Goal: Complete application form: Complete application form

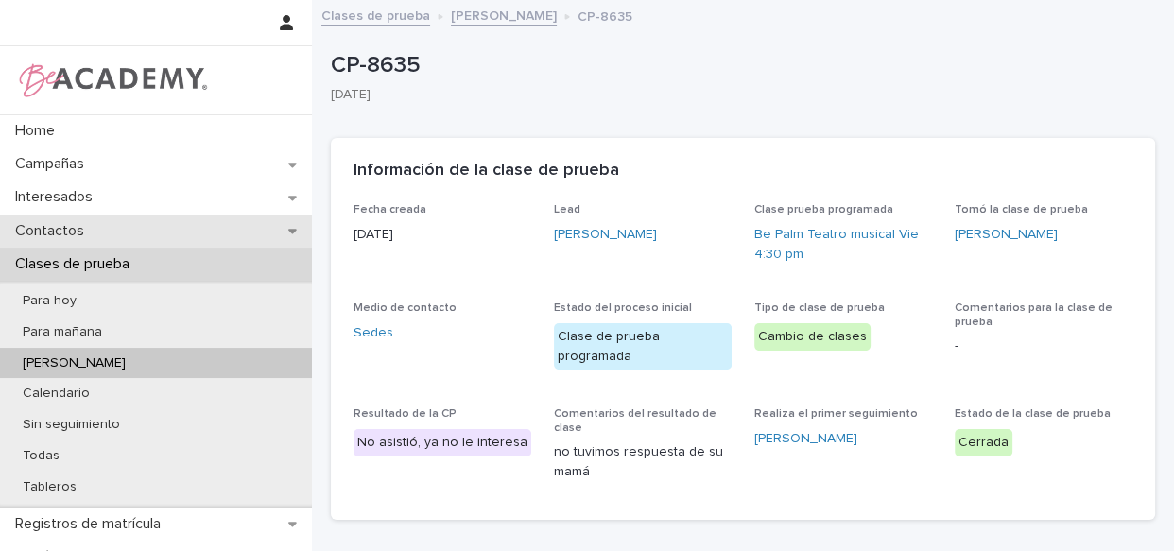
click at [66, 228] on p "Contactos" at bounding box center [54, 231] width 92 height 18
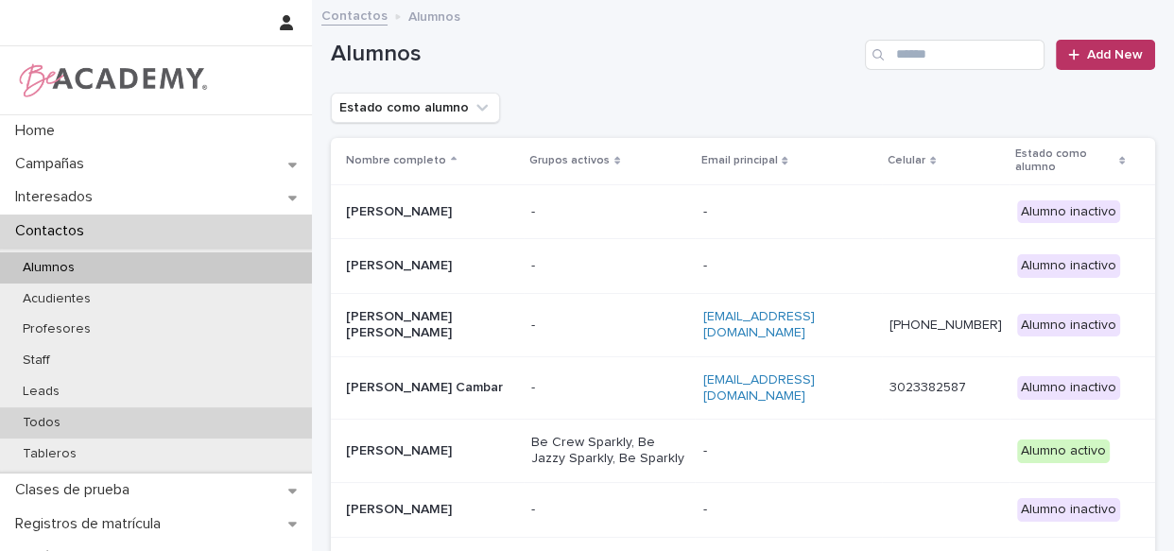
click at [52, 421] on p "Todos" at bounding box center [42, 423] width 68 height 16
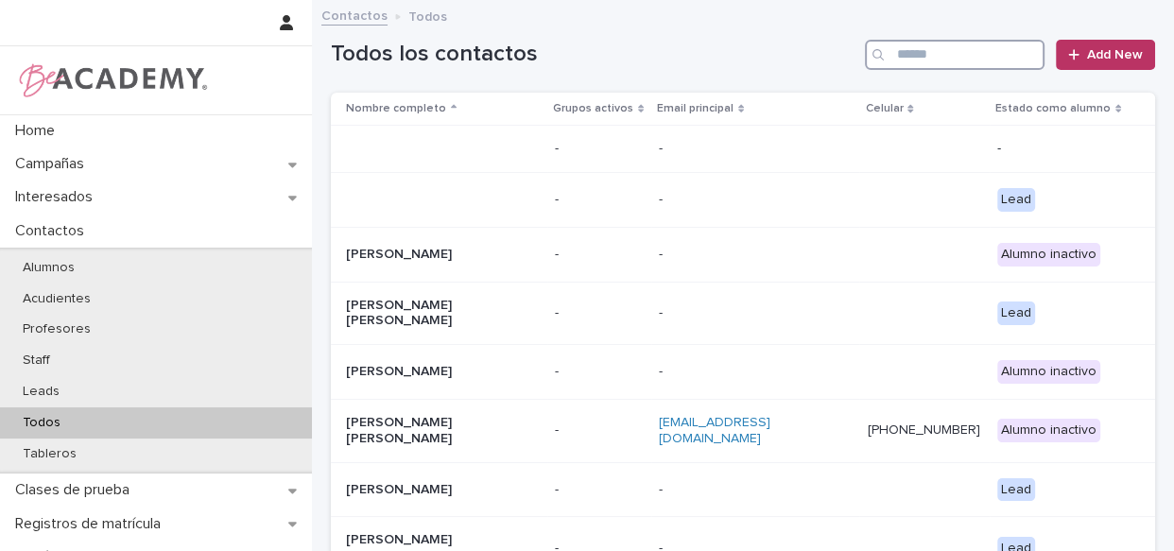
click at [967, 51] on input "Search" at bounding box center [955, 55] width 180 height 30
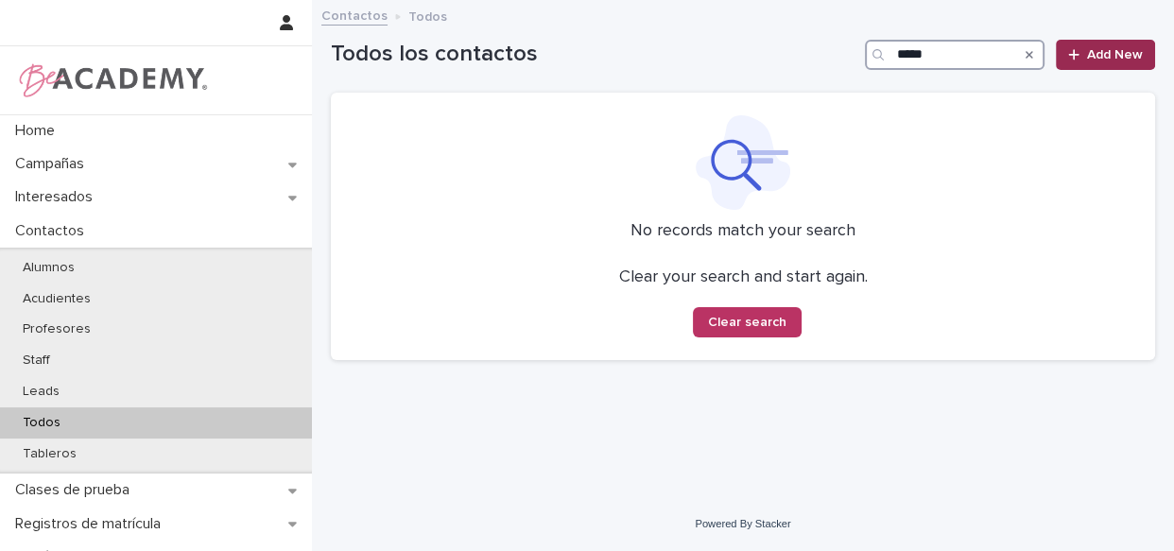
type input "*****"
click at [1125, 49] on span "Add New" at bounding box center [1115, 54] width 56 height 13
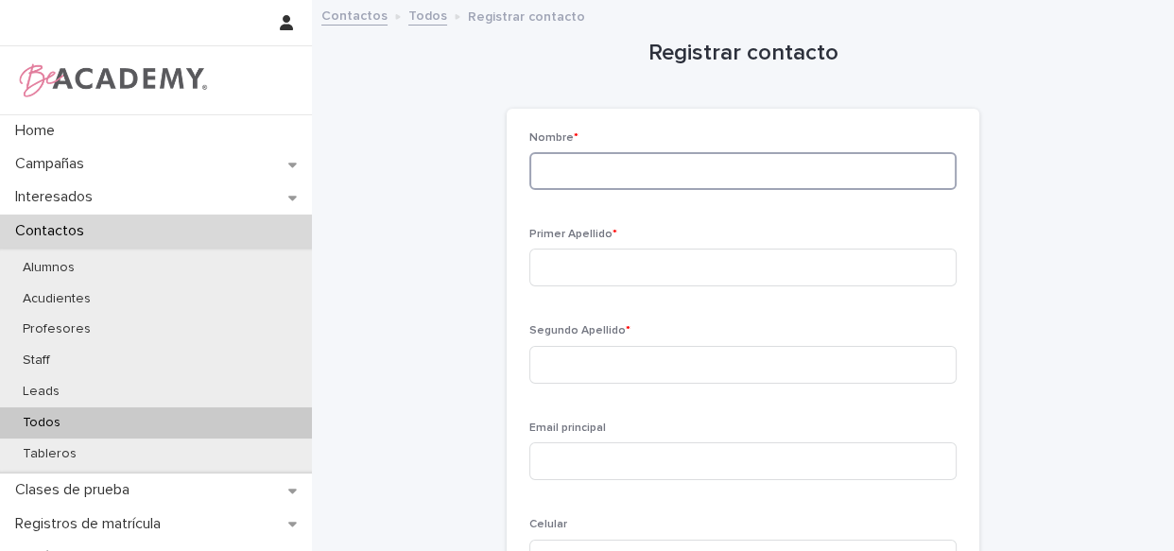
click at [671, 174] on input at bounding box center [742, 171] width 427 height 38
type input "****"
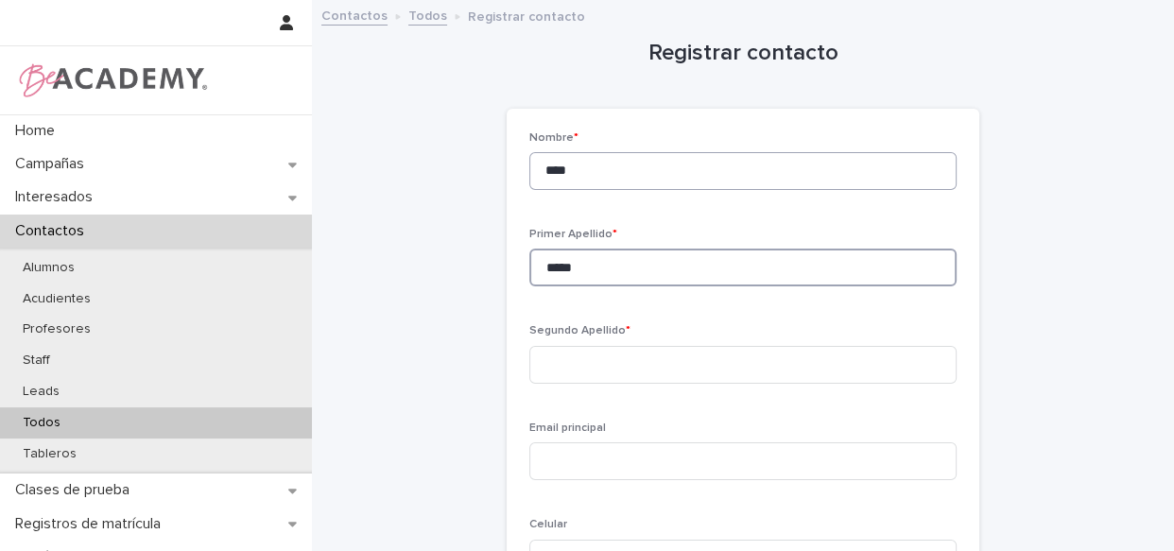
type input "*****"
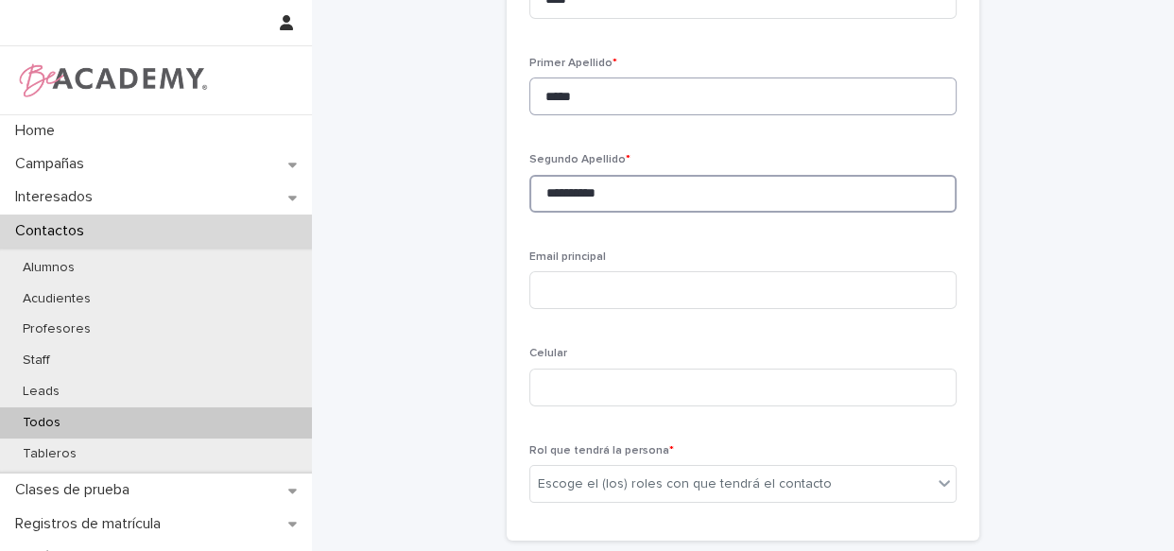
scroll to position [353, 0]
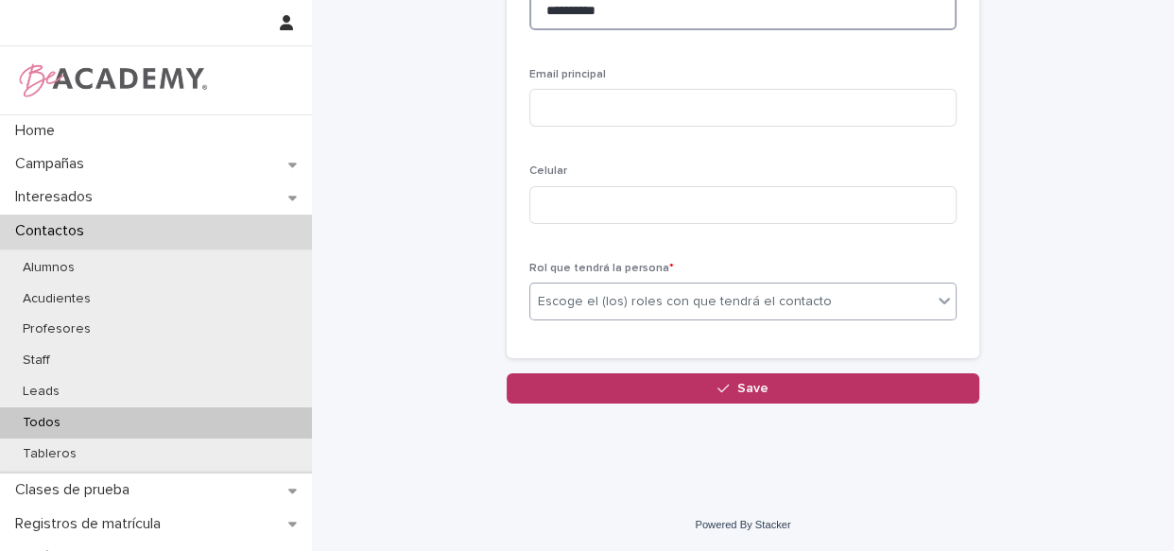
type input "**********"
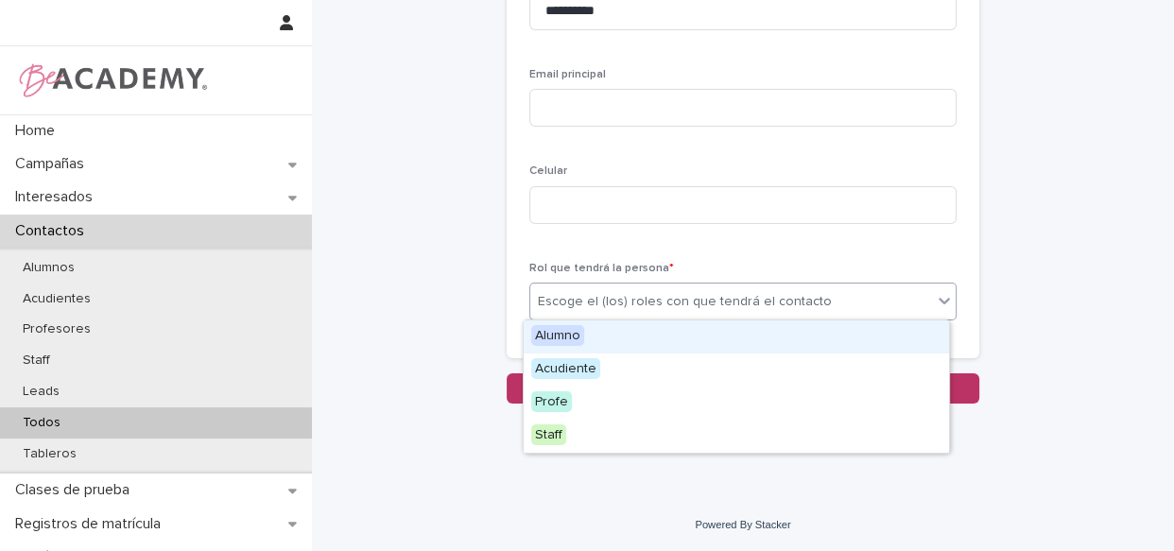
click at [725, 305] on div "Escoge el (los) roles con que tendrá el contacto" at bounding box center [685, 302] width 294 height 20
click at [709, 325] on div "Alumno" at bounding box center [735, 336] width 425 height 33
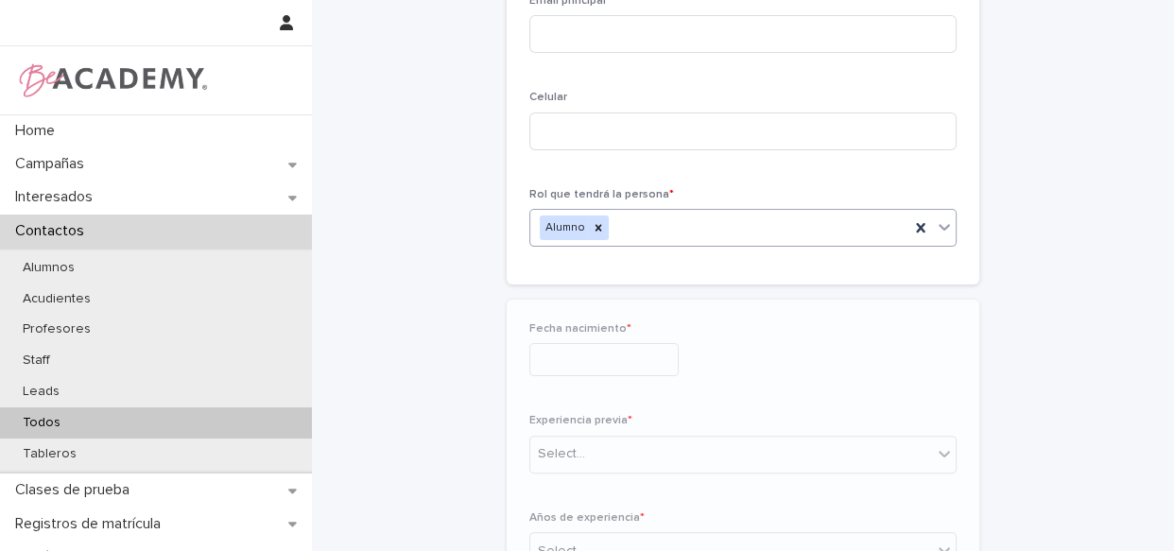
scroll to position [543, 0]
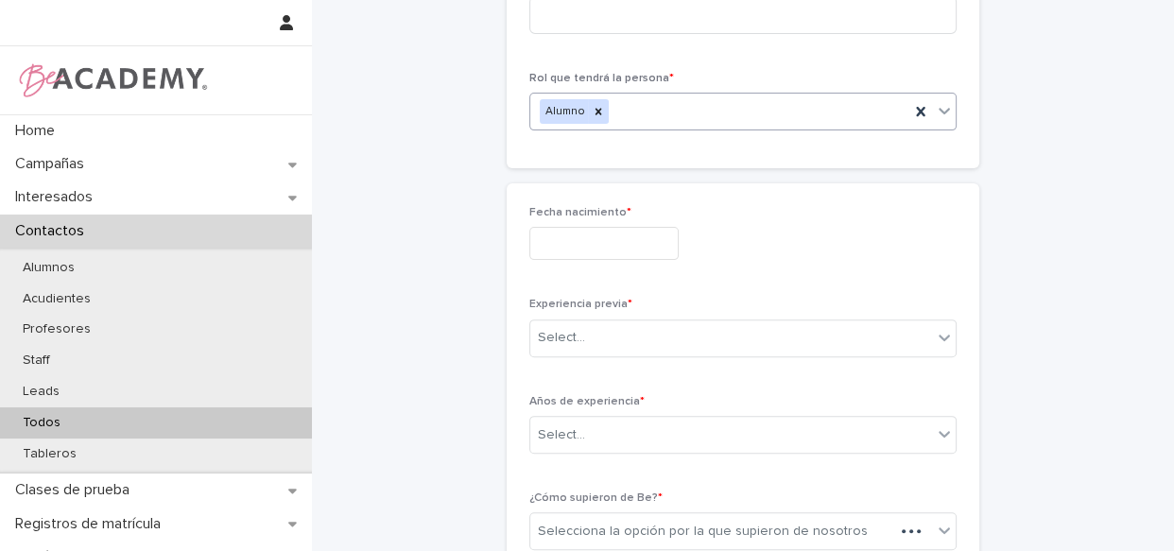
click at [578, 287] on div "Fecha nacimiento * Experiencia previa * Select... Años de experiencia * Select.…" at bounding box center [742, 385] width 427 height 359
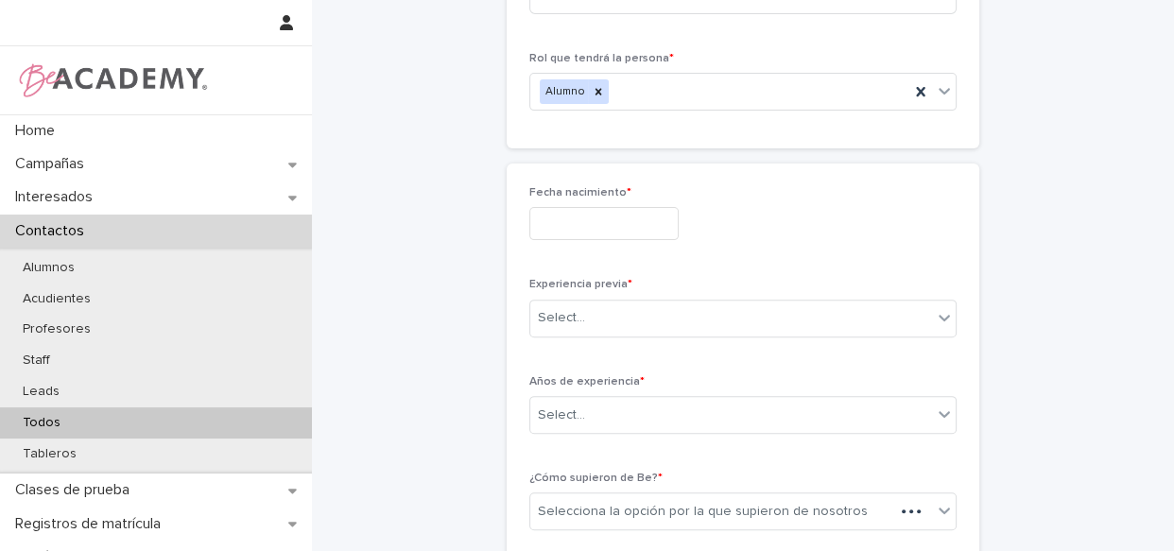
click at [598, 226] on input "text" at bounding box center [603, 223] width 149 height 33
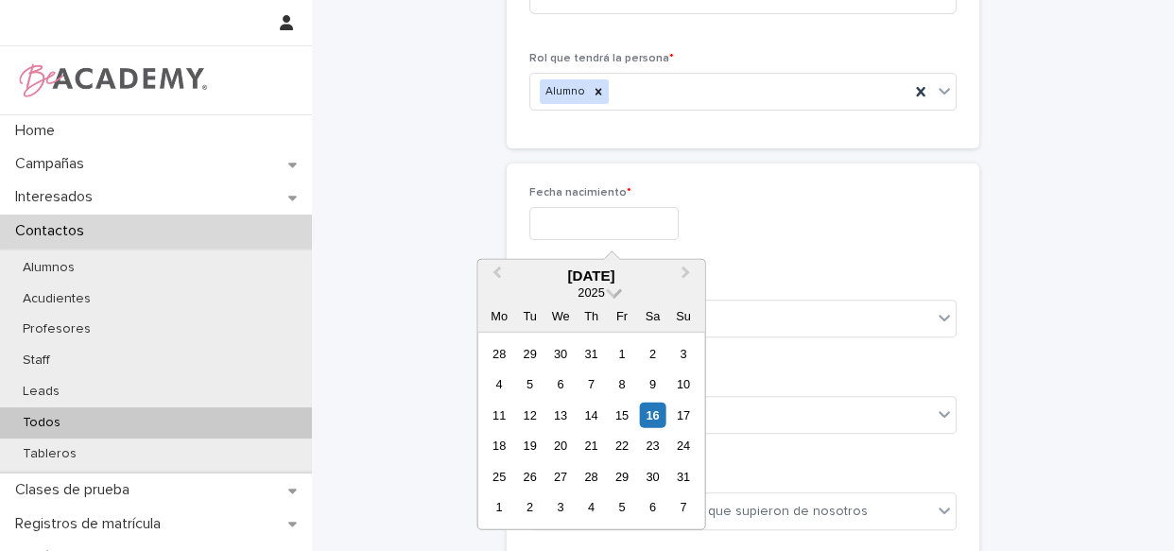
click at [616, 294] on span at bounding box center [614, 291] width 16 height 16
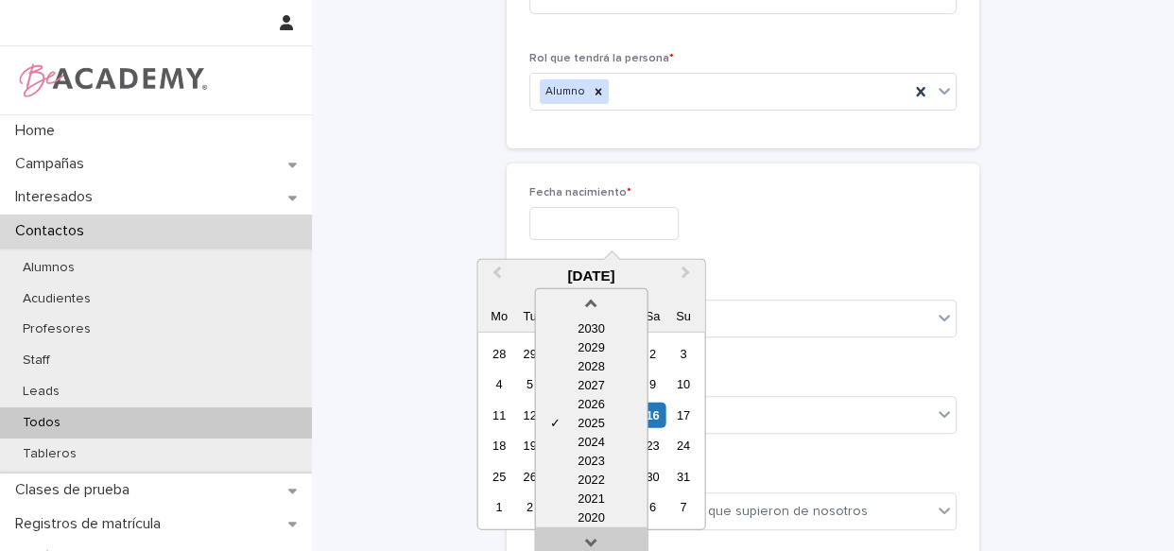
click at [588, 539] on link at bounding box center [591, 546] width 30 height 30
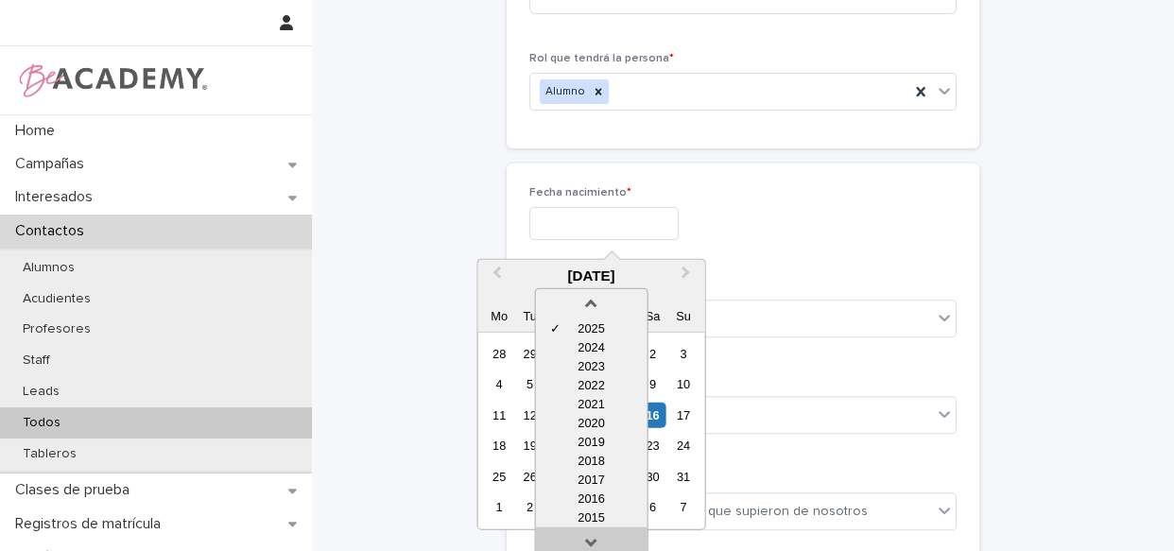
click at [588, 539] on link at bounding box center [591, 546] width 30 height 30
click at [596, 508] on div "2013" at bounding box center [591, 517] width 112 height 19
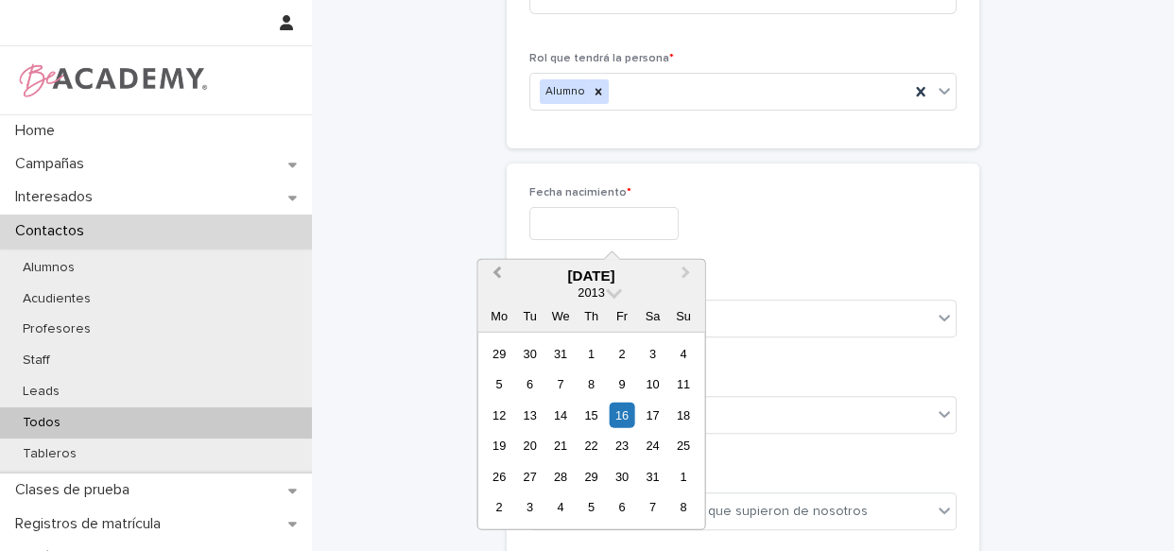
click at [496, 271] on span "Previous Month" at bounding box center [496, 276] width 0 height 26
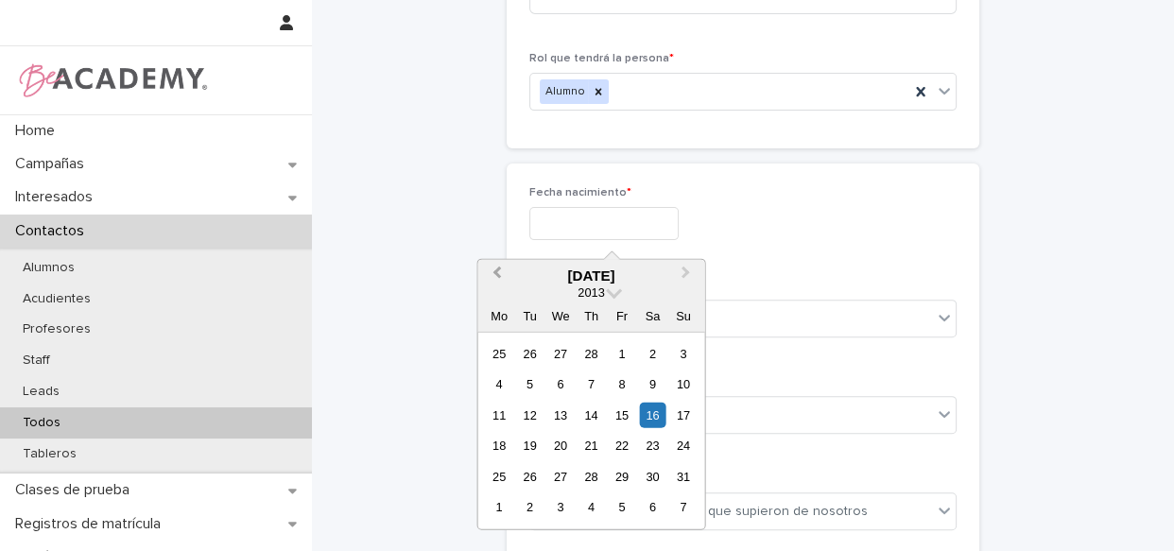
click at [496, 271] on span "Previous Month" at bounding box center [496, 276] width 0 height 26
click at [560, 443] on div "20" at bounding box center [560, 446] width 26 height 26
type input "**********"
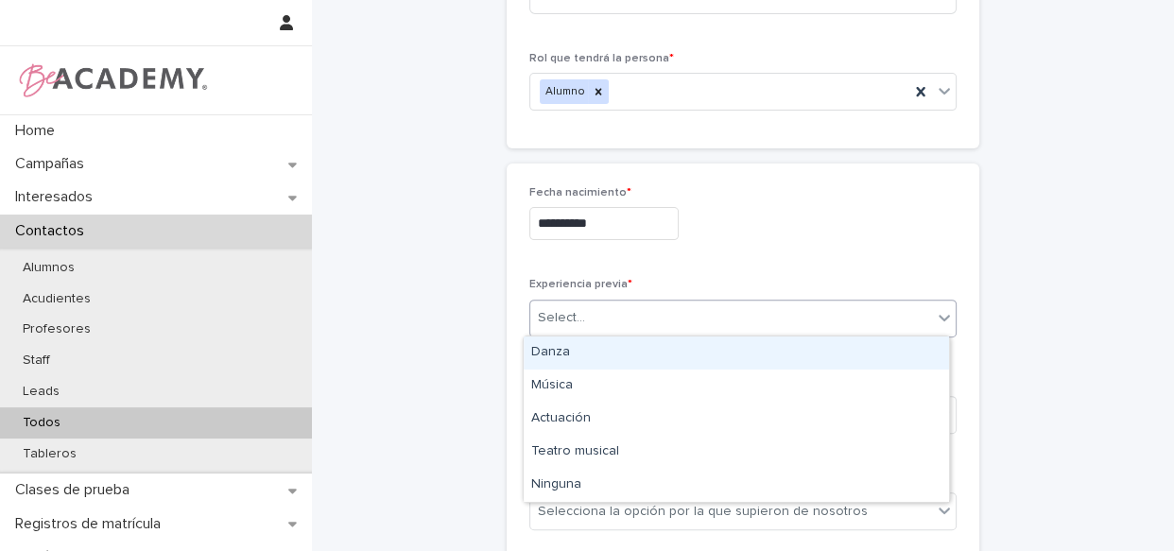
click at [624, 308] on div "Select..." at bounding box center [731, 317] width 402 height 31
click at [615, 346] on div "Danza" at bounding box center [735, 352] width 425 height 33
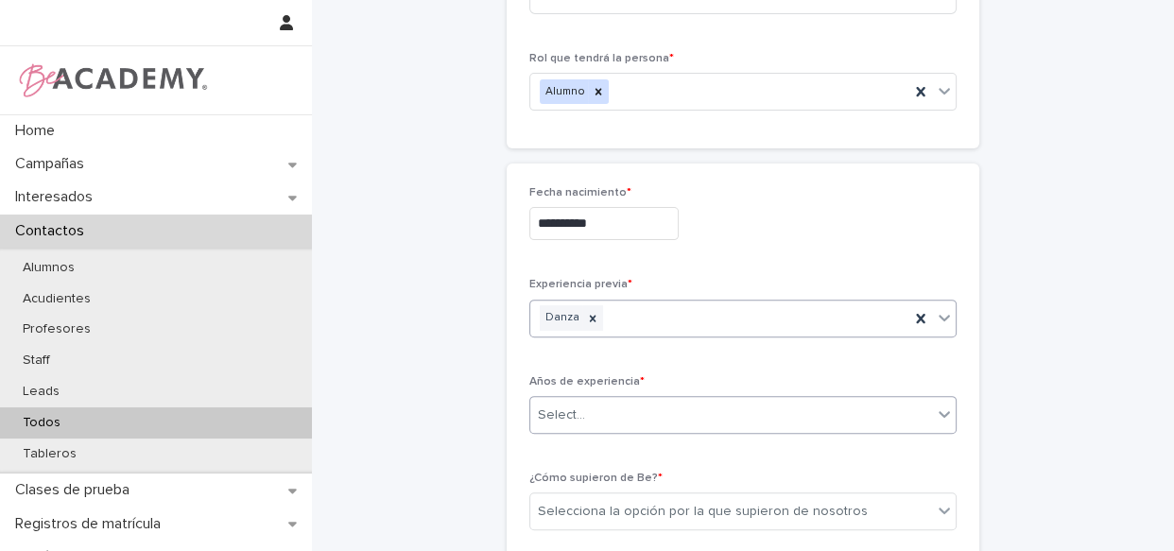
click at [608, 416] on div "Select..." at bounding box center [731, 415] width 402 height 31
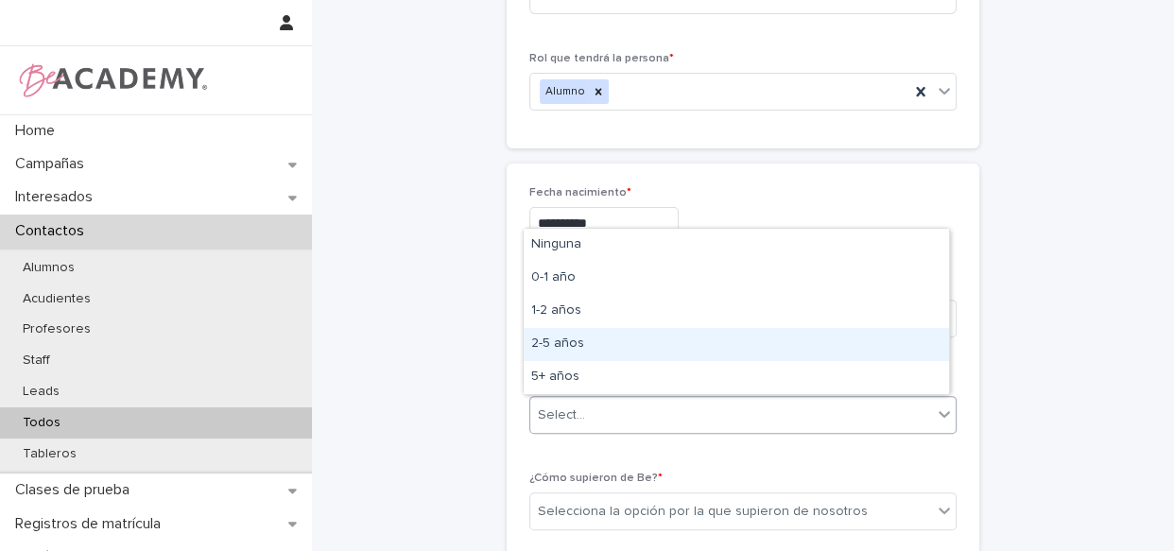
click at [568, 342] on div "2-5 años" at bounding box center [735, 344] width 425 height 33
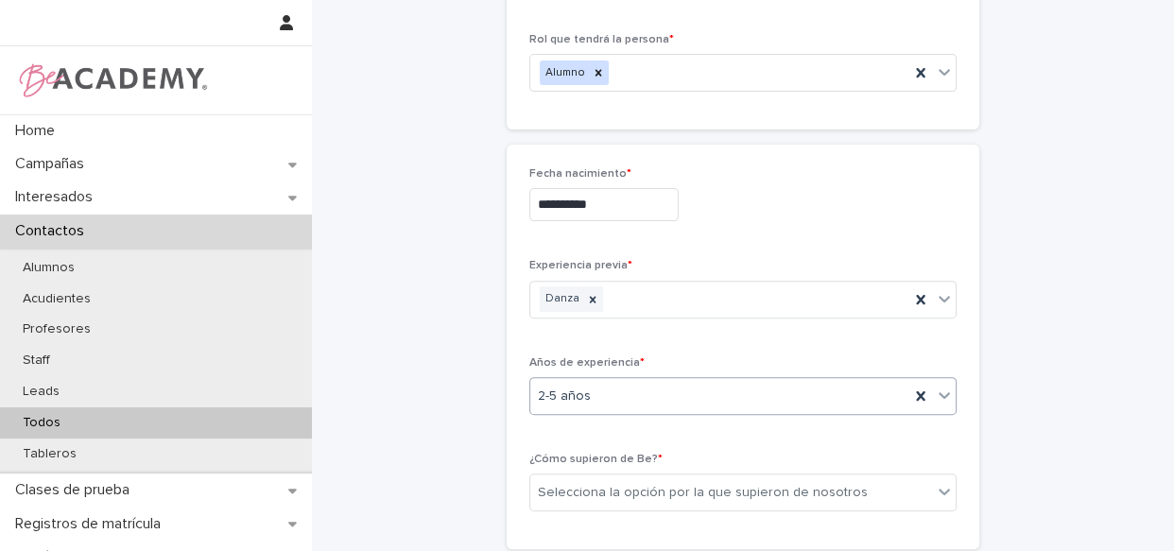
scroll to position [649, 0]
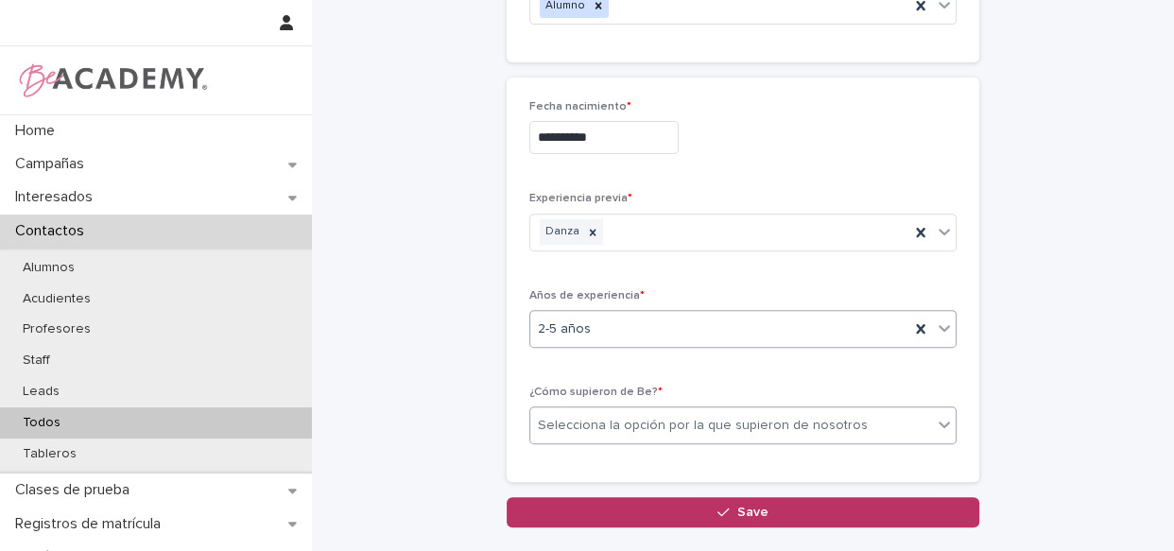
click at [669, 422] on div "Selecciona la opción por la que supieron de nosotros" at bounding box center [703, 426] width 330 height 20
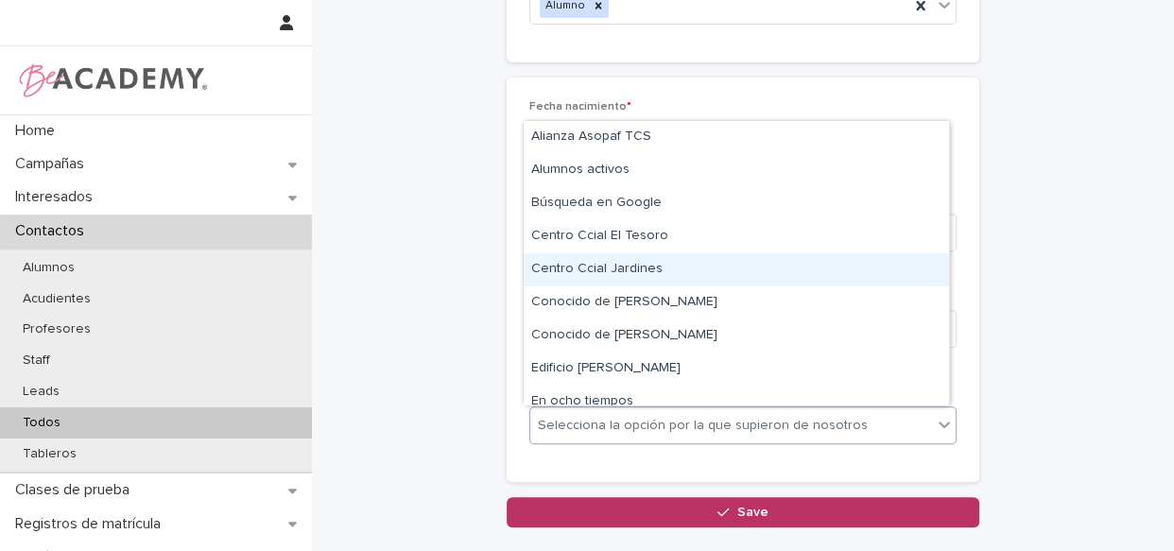
click at [664, 258] on div "Centro Ccial Jardines" at bounding box center [735, 269] width 425 height 33
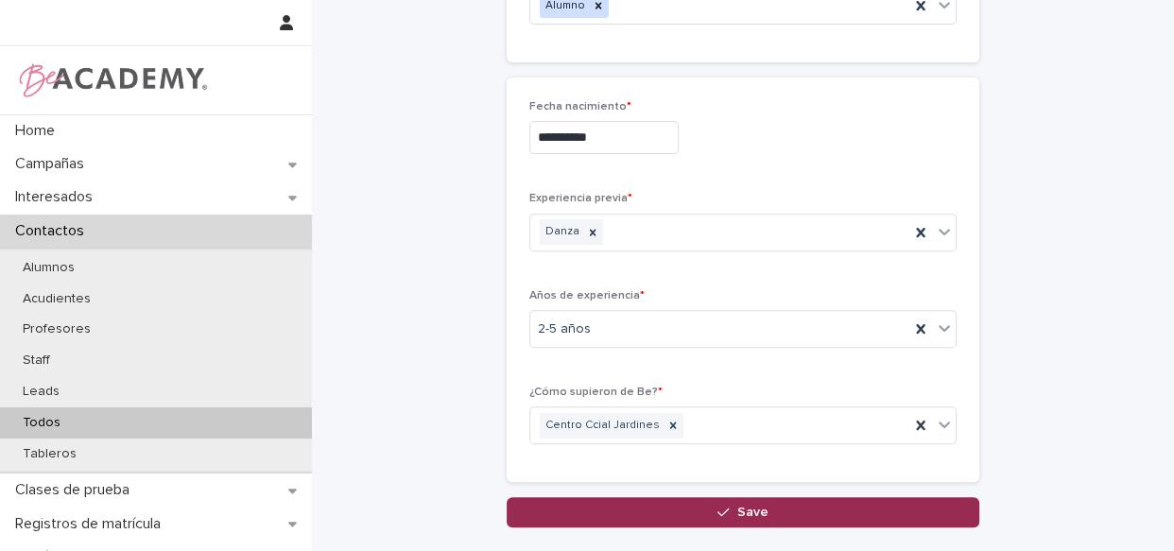
click at [741, 501] on button "Save" at bounding box center [742, 512] width 472 height 30
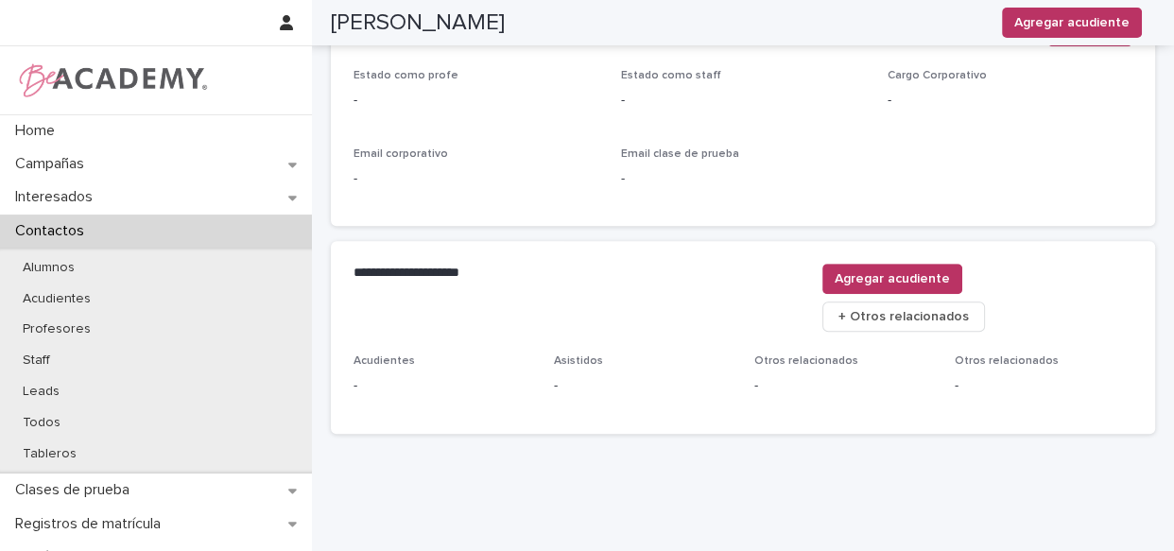
scroll to position [843, 0]
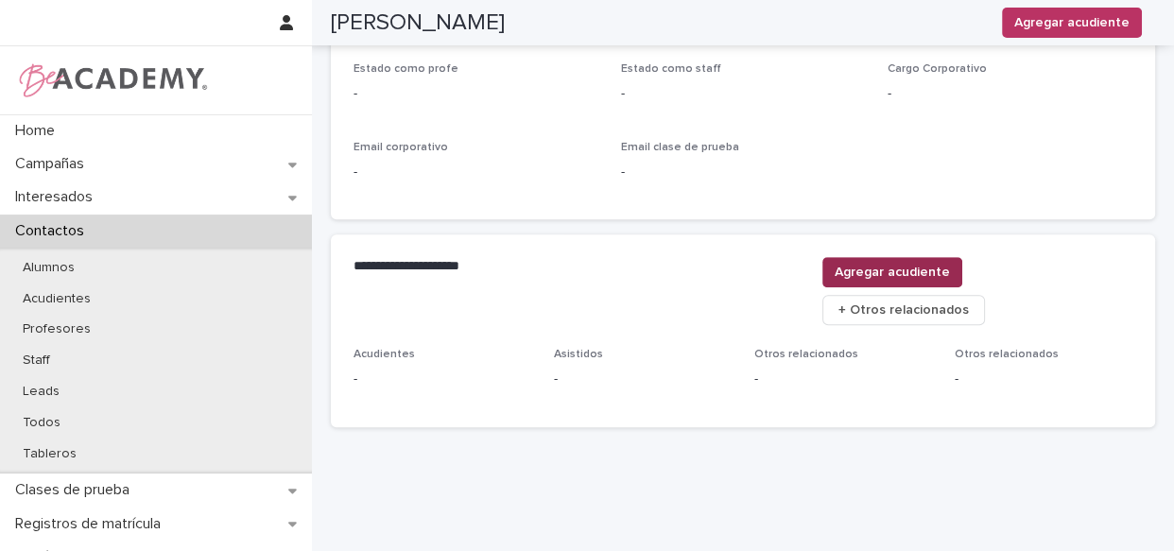
click at [950, 267] on span "Agregar acudiente" at bounding box center [891, 272] width 115 height 19
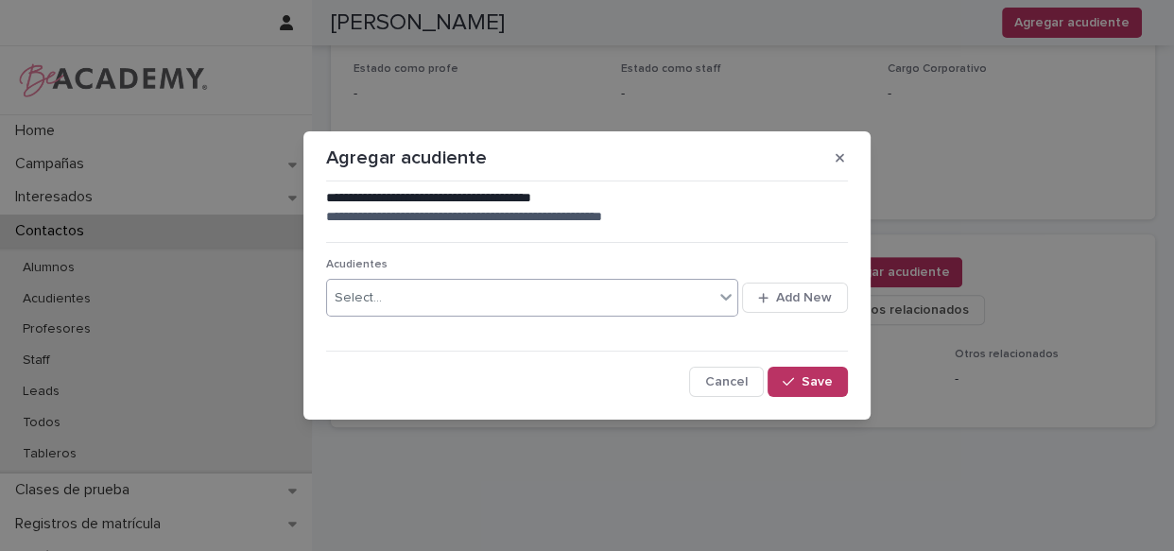
click at [498, 299] on div "Select..." at bounding box center [520, 298] width 386 height 31
type input "********"
click at [798, 293] on span "Add New" at bounding box center [804, 297] width 56 height 13
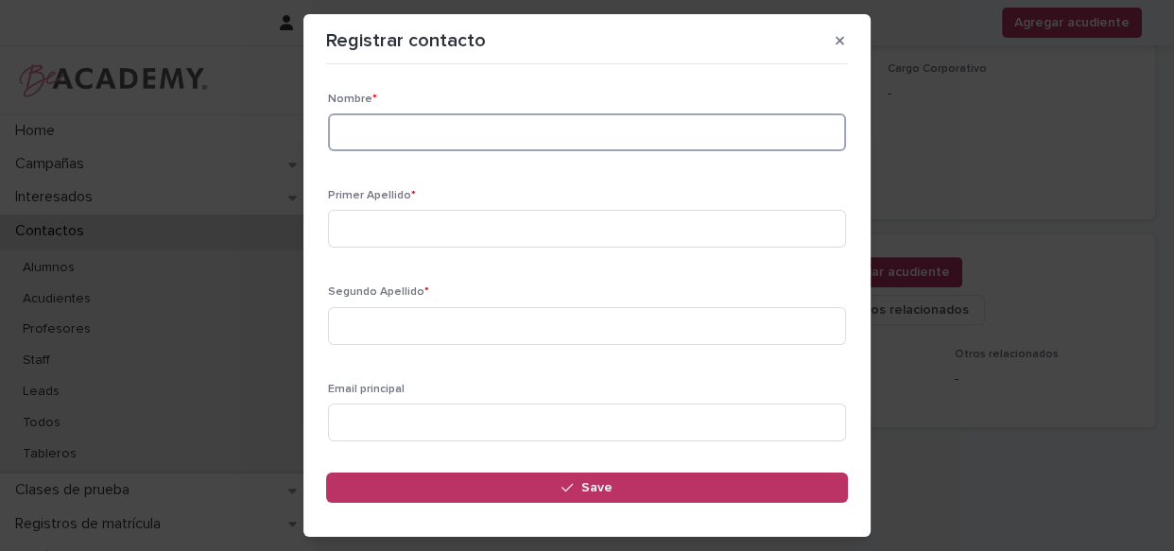
click at [657, 137] on input at bounding box center [587, 132] width 518 height 38
type input "********"
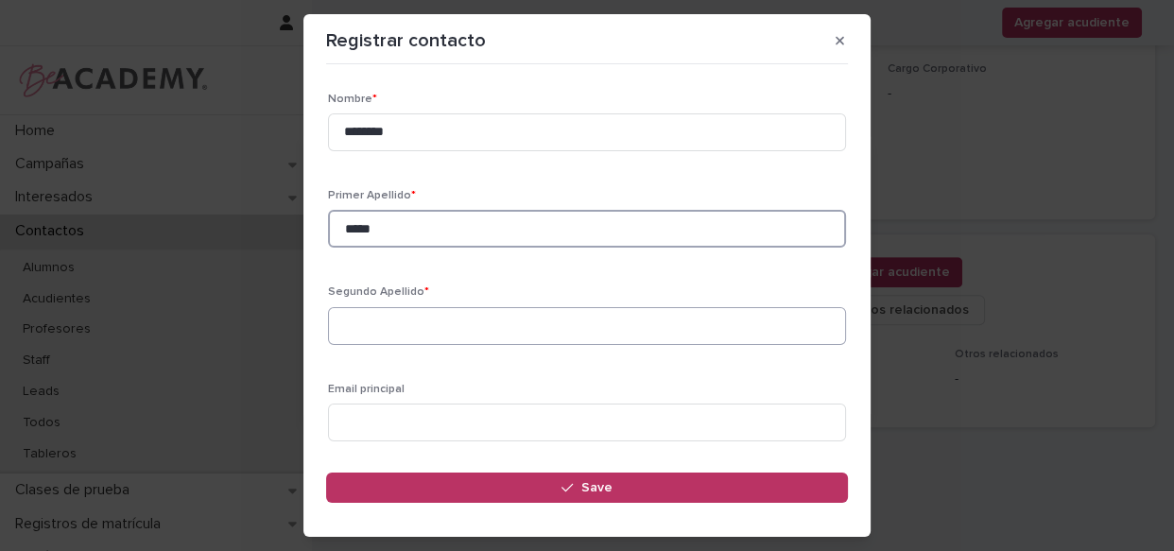
type input "*****"
click at [448, 314] on input at bounding box center [587, 326] width 518 height 38
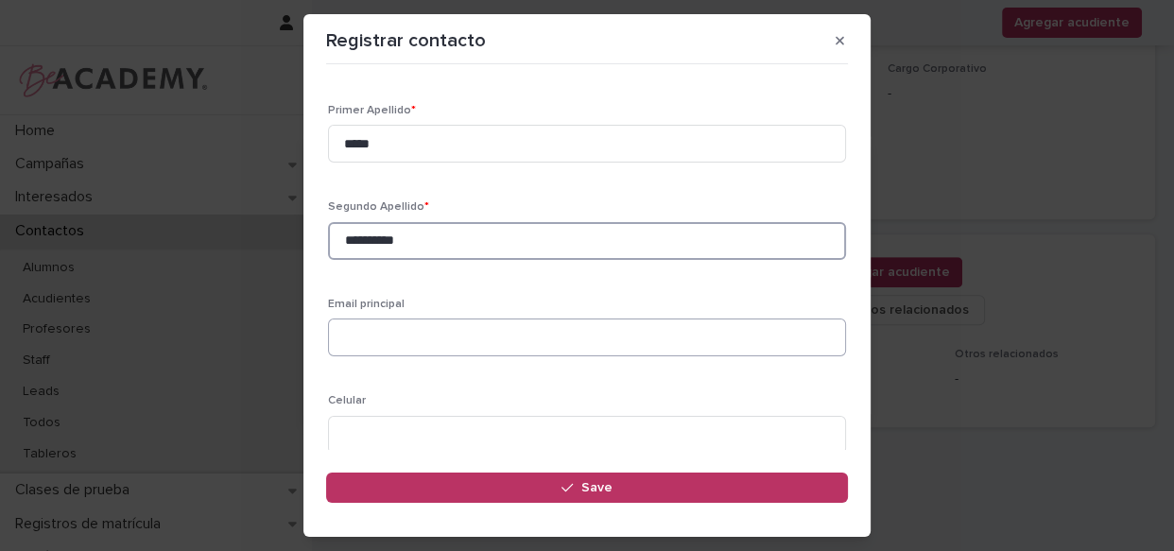
type input "**********"
click at [472, 326] on input at bounding box center [587, 337] width 518 height 38
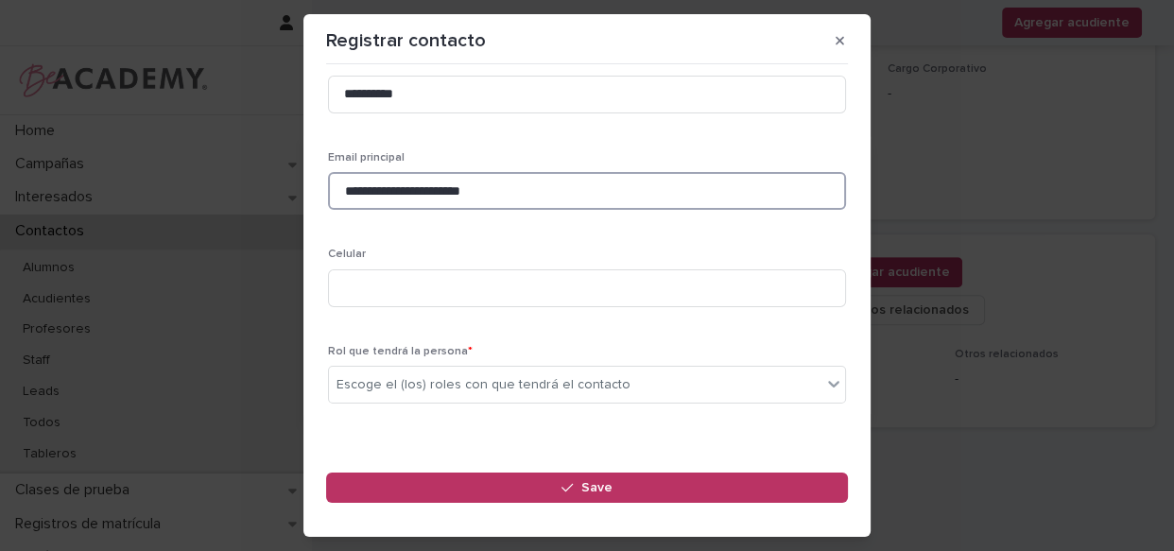
scroll to position [257, 0]
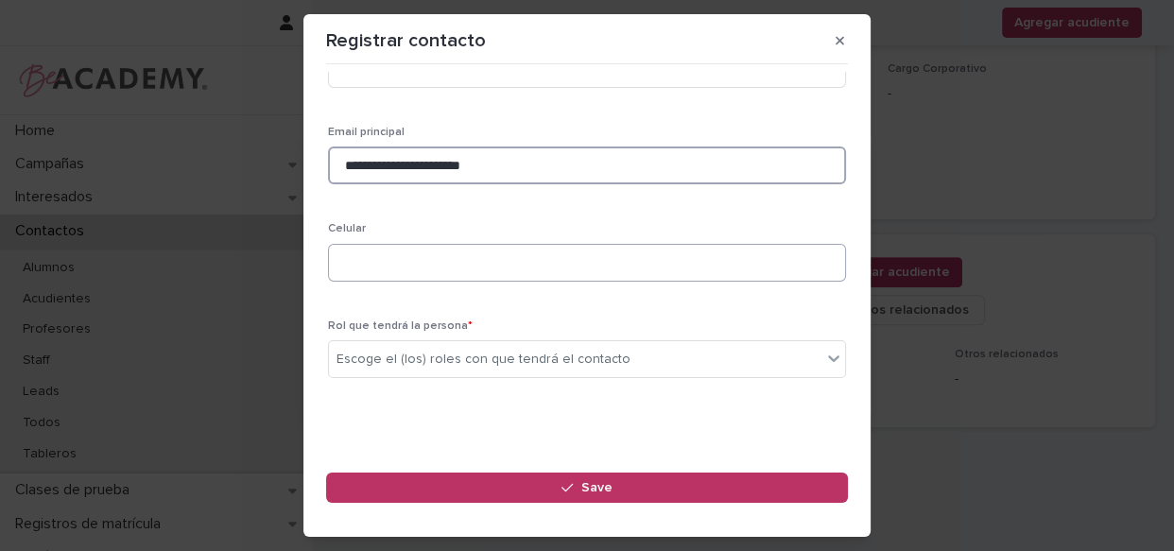
type input "**********"
click at [482, 274] on input at bounding box center [587, 263] width 518 height 38
type input "**********"
click at [453, 357] on div "Escoge el (los) roles con que tendrá el contacto" at bounding box center [483, 360] width 294 height 20
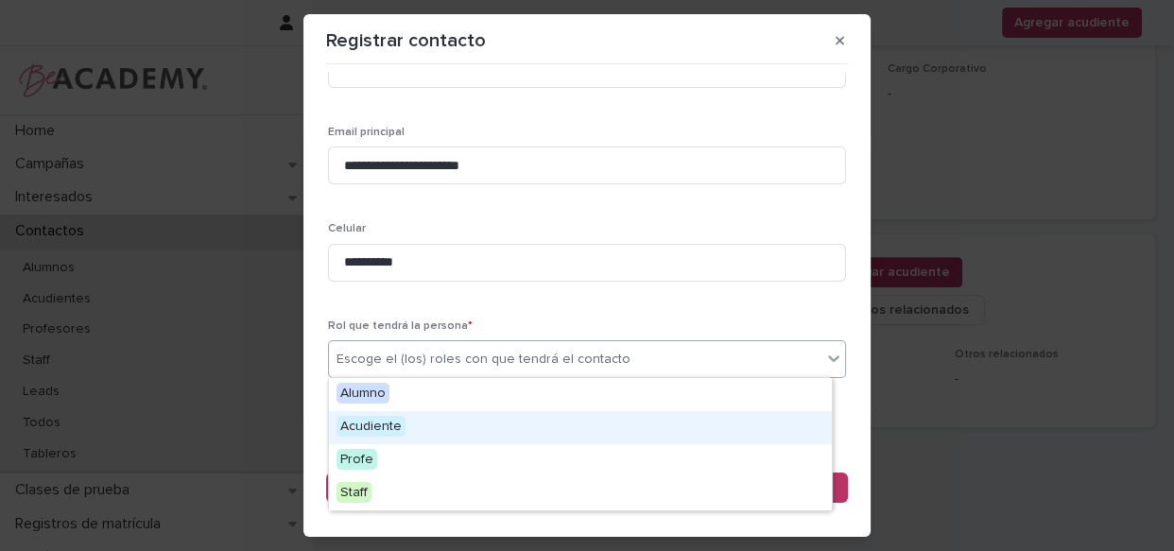
click at [441, 424] on div "Acudiente" at bounding box center [580, 427] width 503 height 33
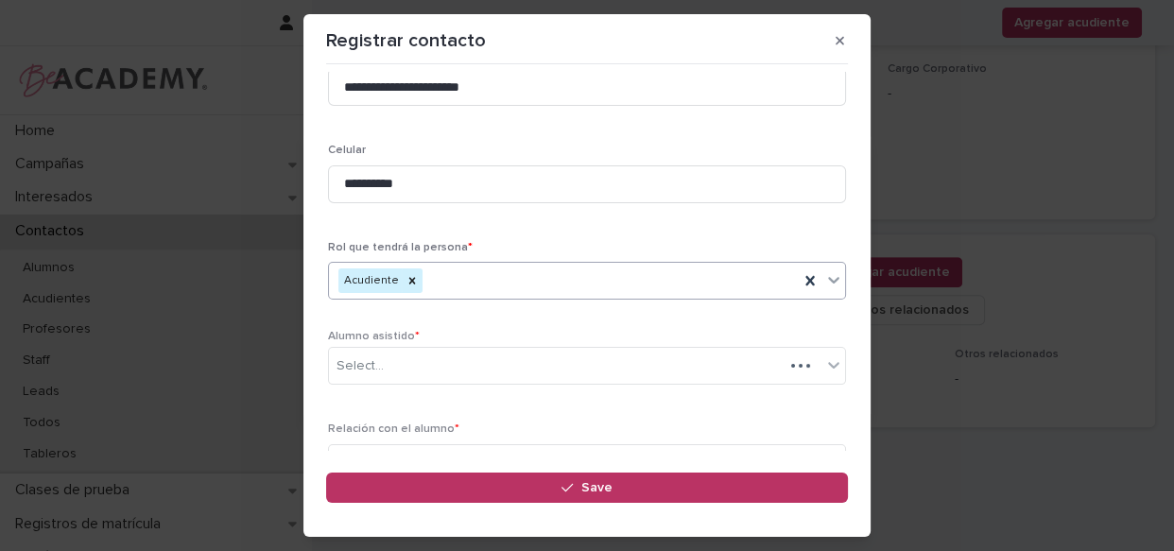
scroll to position [348, 0]
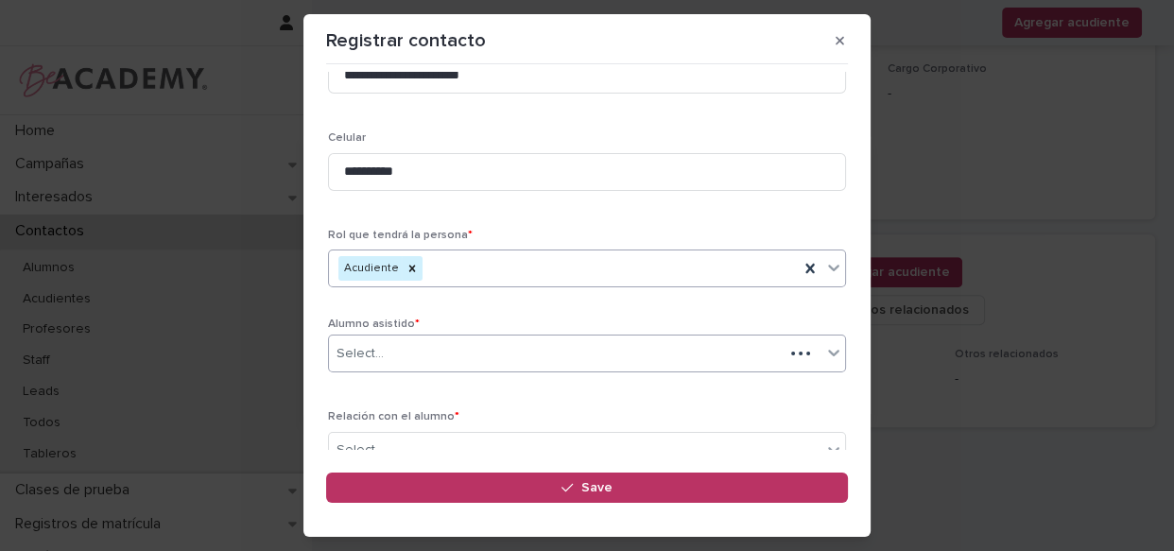
click at [453, 347] on div "Select..." at bounding box center [556, 353] width 455 height 31
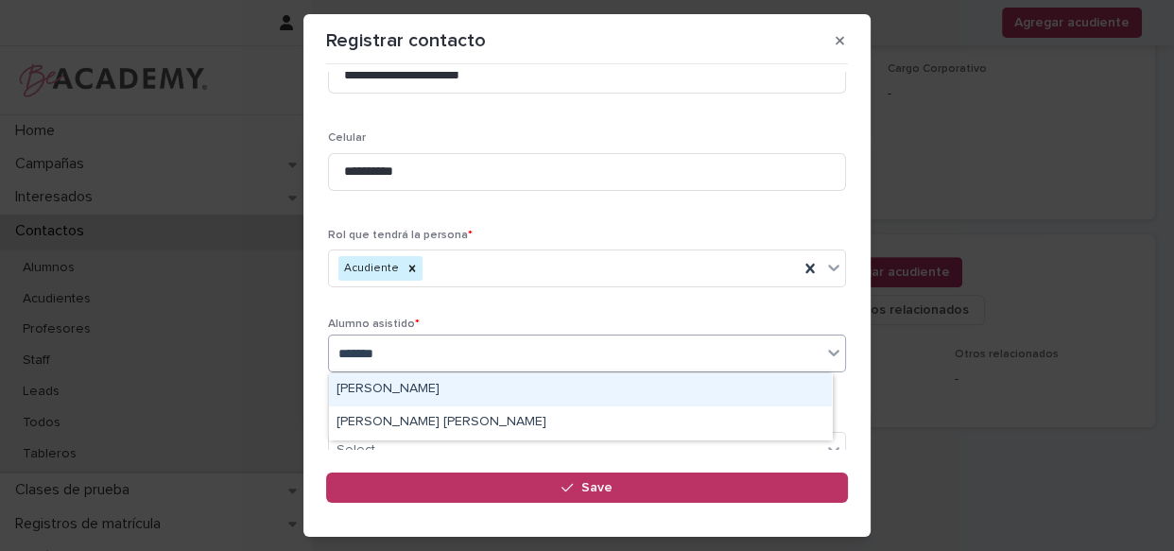
type input "********"
click at [433, 391] on div "[PERSON_NAME]" at bounding box center [580, 389] width 503 height 33
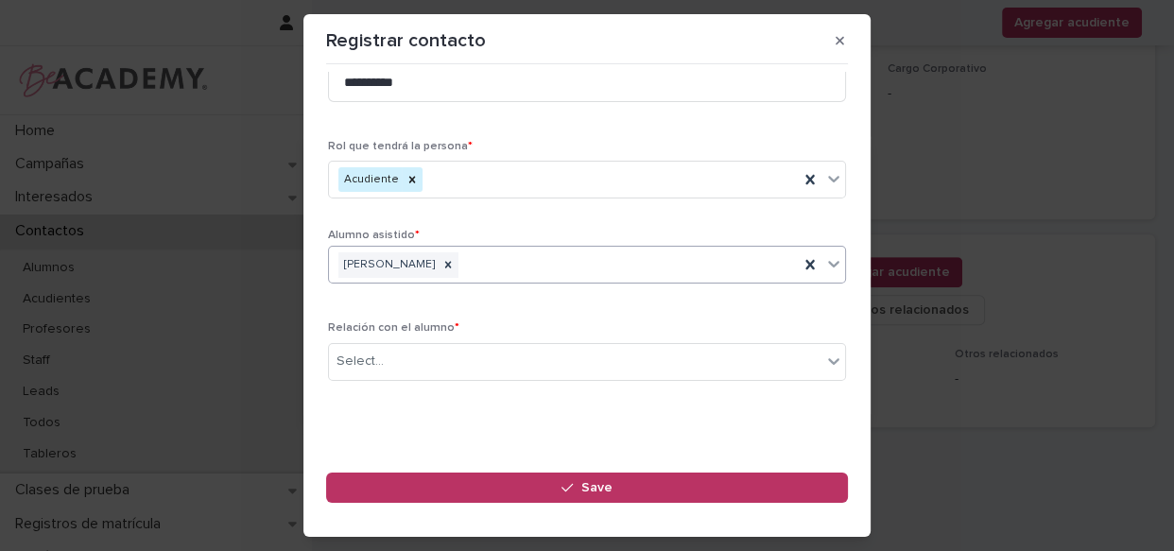
scroll to position [450, 0]
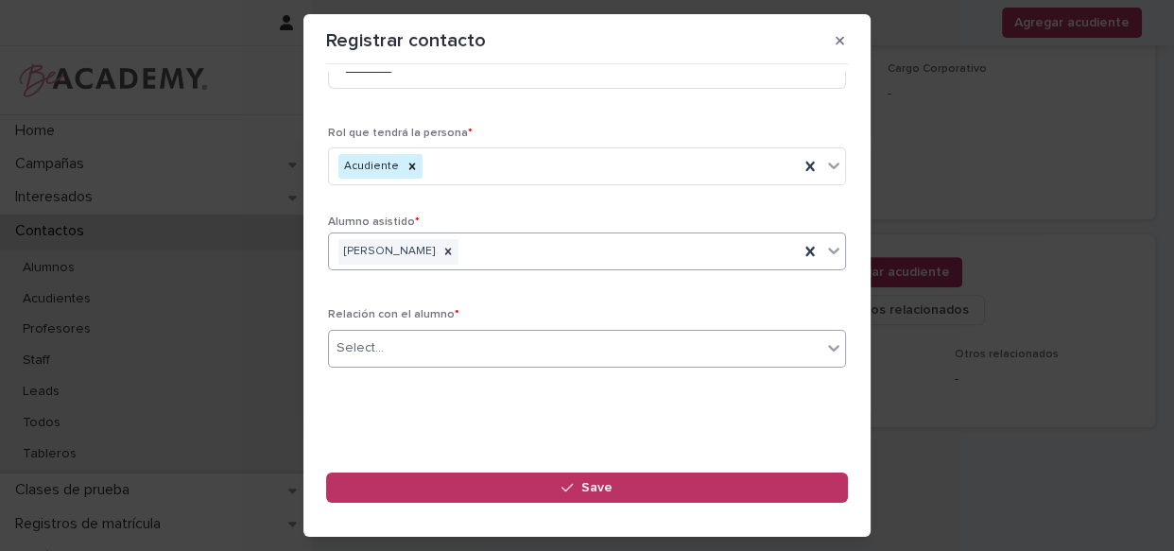
click at [443, 348] on div "Select..." at bounding box center [575, 348] width 492 height 31
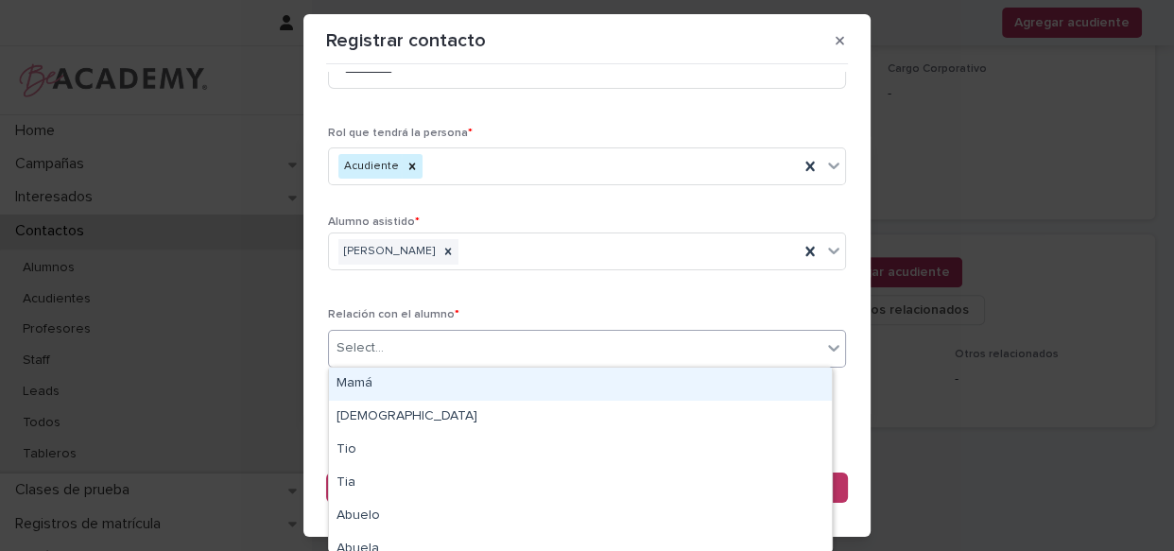
click at [443, 378] on div "Mamá" at bounding box center [580, 384] width 503 height 33
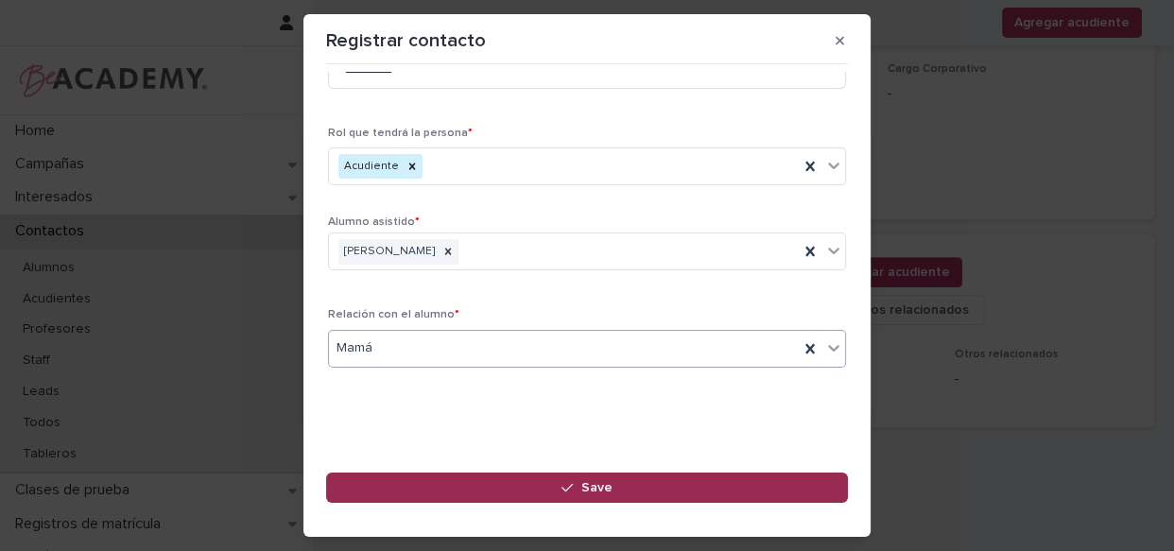
click at [593, 495] on button "Save" at bounding box center [587, 487] width 522 height 30
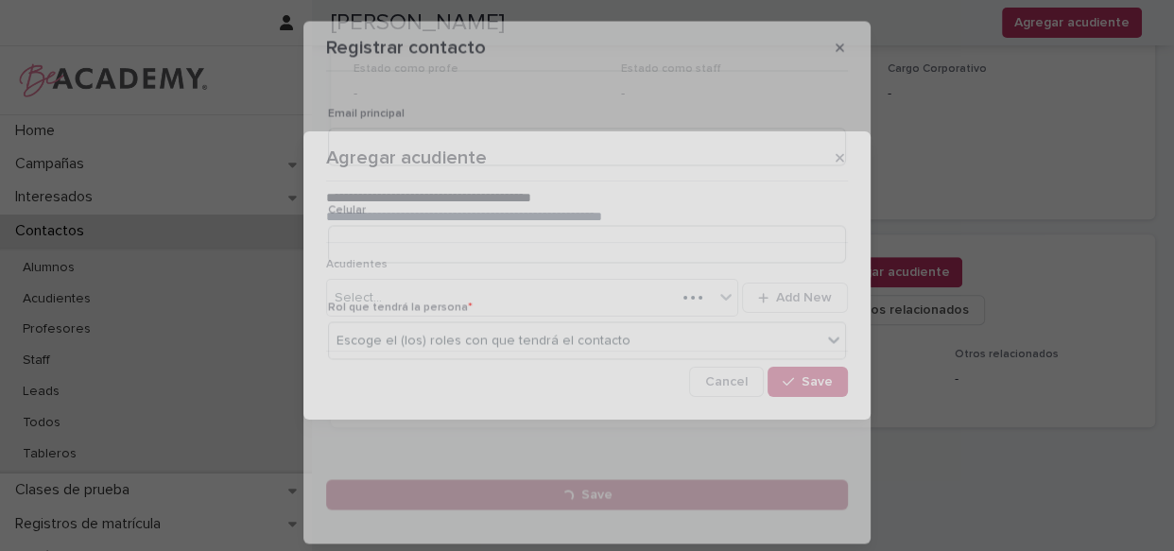
scroll to position [0, 0]
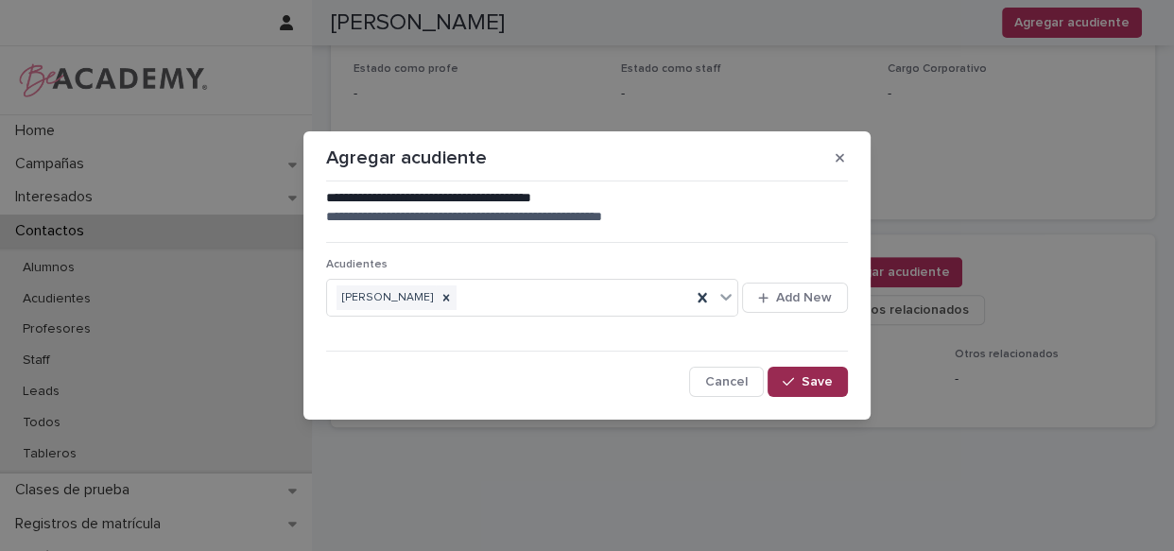
click at [800, 381] on div "button" at bounding box center [791, 381] width 19 height 13
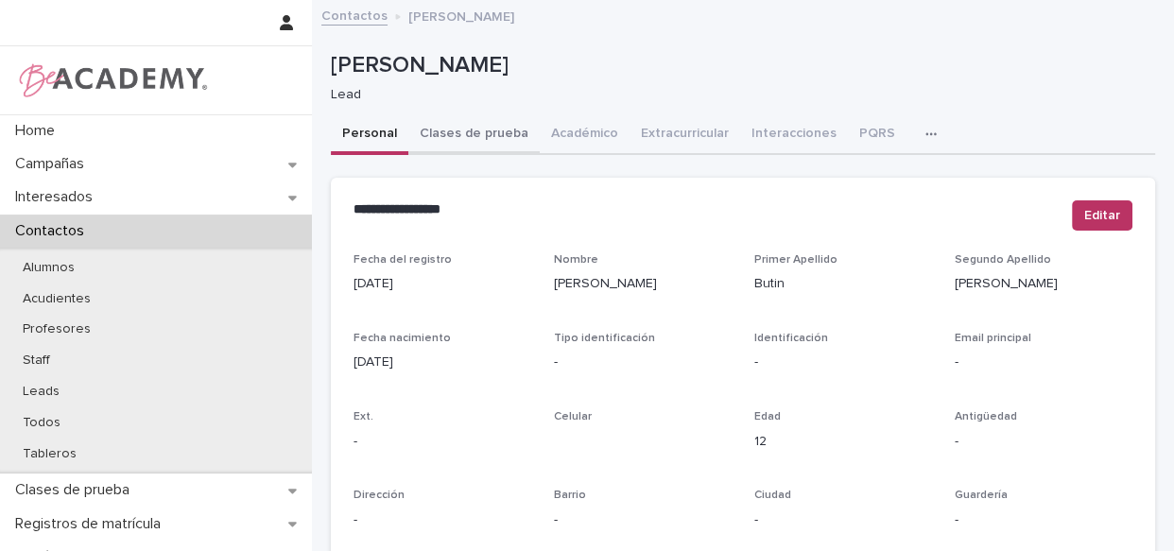
click at [485, 127] on button "Clases de prueba" at bounding box center [473, 135] width 131 height 40
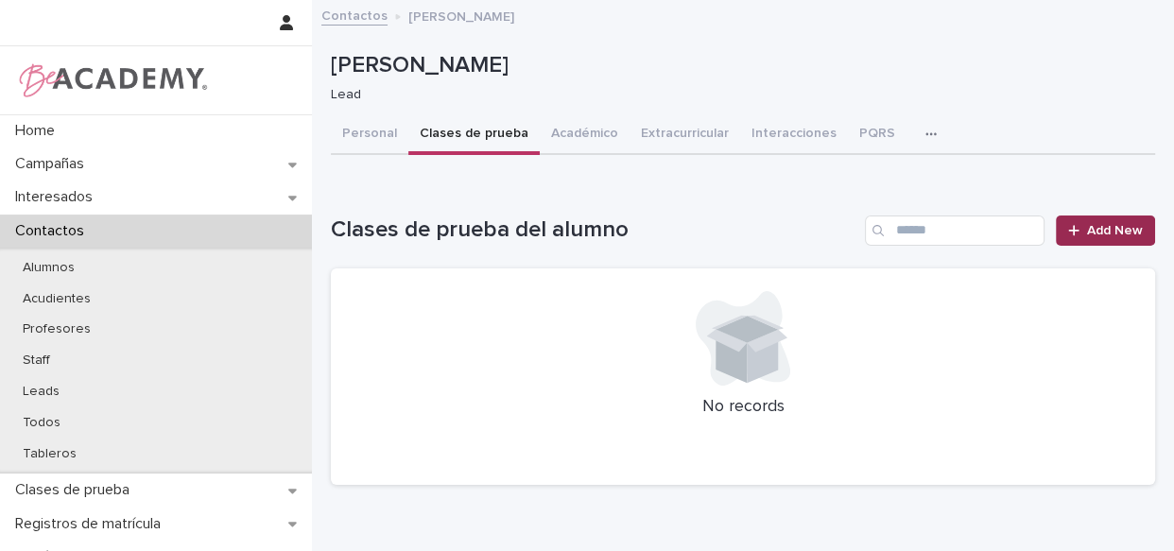
click at [1110, 236] on link "Add New" at bounding box center [1104, 230] width 99 height 30
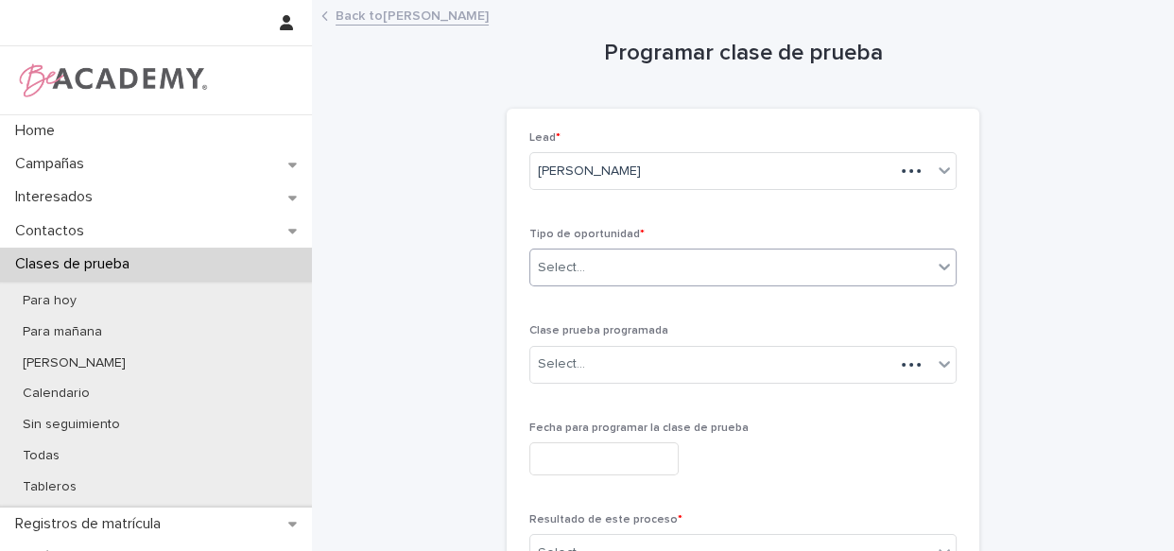
click at [585, 278] on div "Select..." at bounding box center [731, 267] width 402 height 31
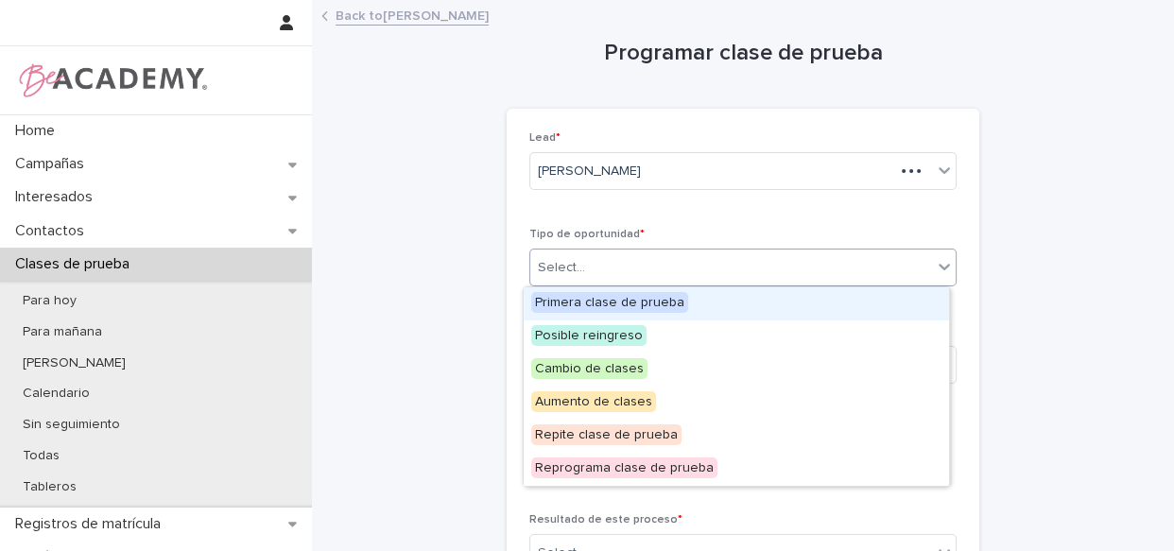
click at [597, 290] on div "Primera clase de prueba" at bounding box center [735, 303] width 425 height 33
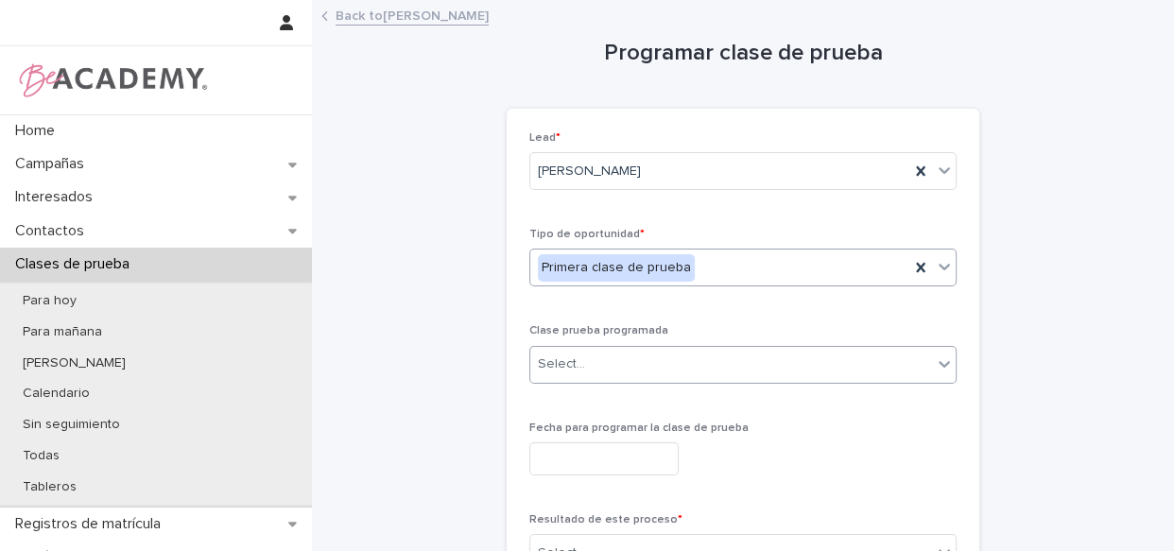
click at [590, 379] on div "Select..." at bounding box center [742, 365] width 427 height 38
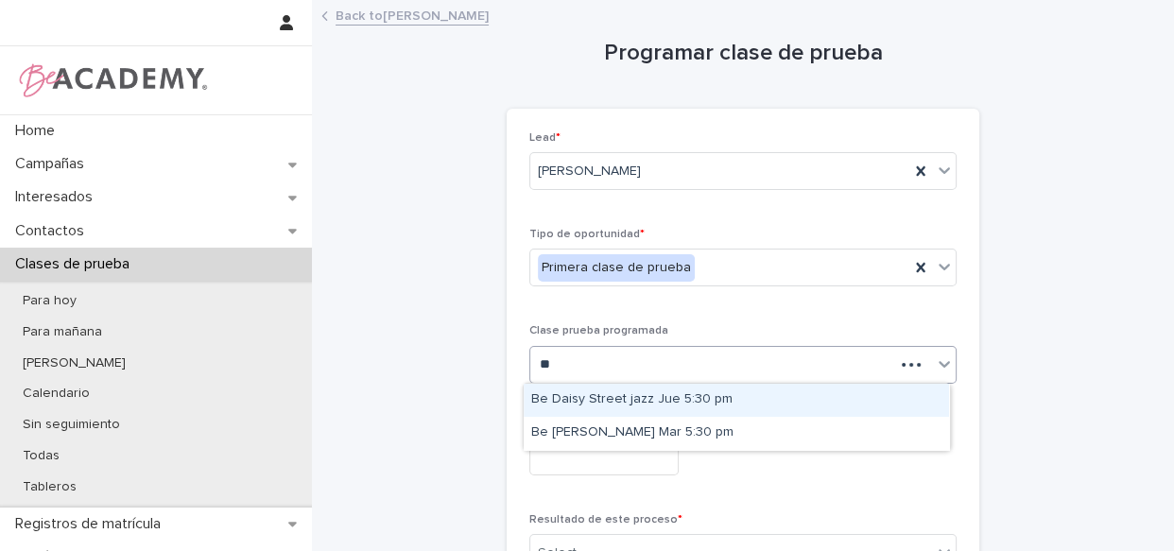
type input "***"
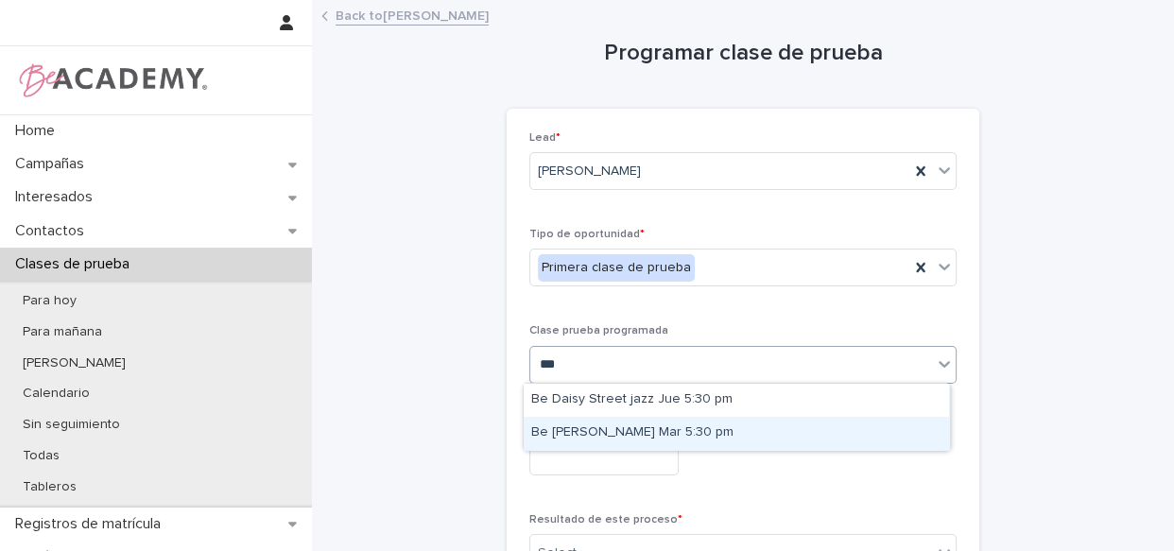
click at [612, 433] on div "Be [PERSON_NAME] Mar 5:30 pm" at bounding box center [735, 433] width 425 height 33
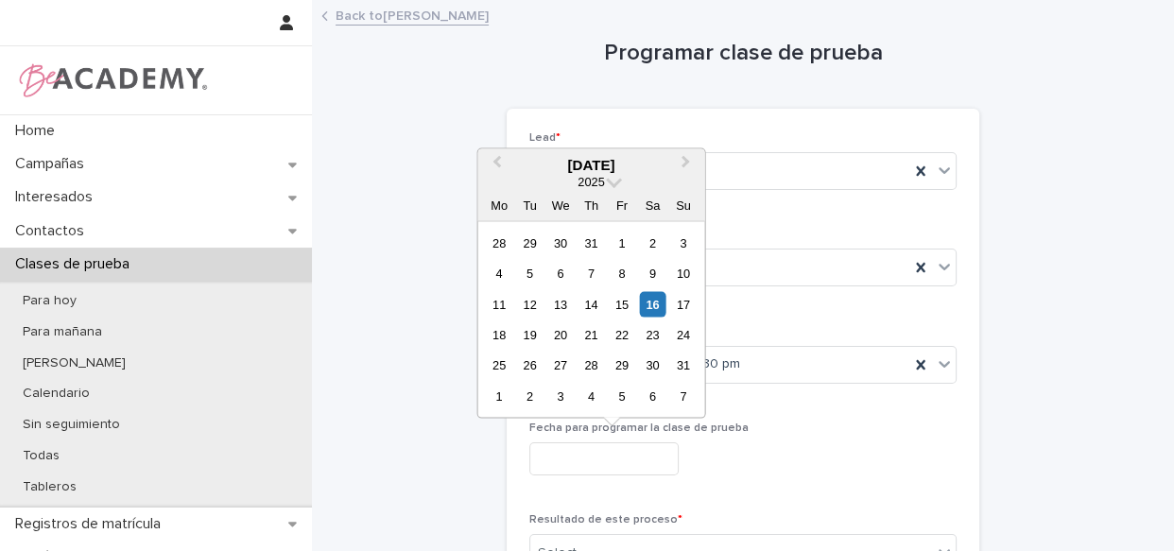
click at [606, 450] on input "text" at bounding box center [603, 458] width 149 height 33
click at [530, 333] on div "19" at bounding box center [530, 335] width 26 height 26
type input "**********"
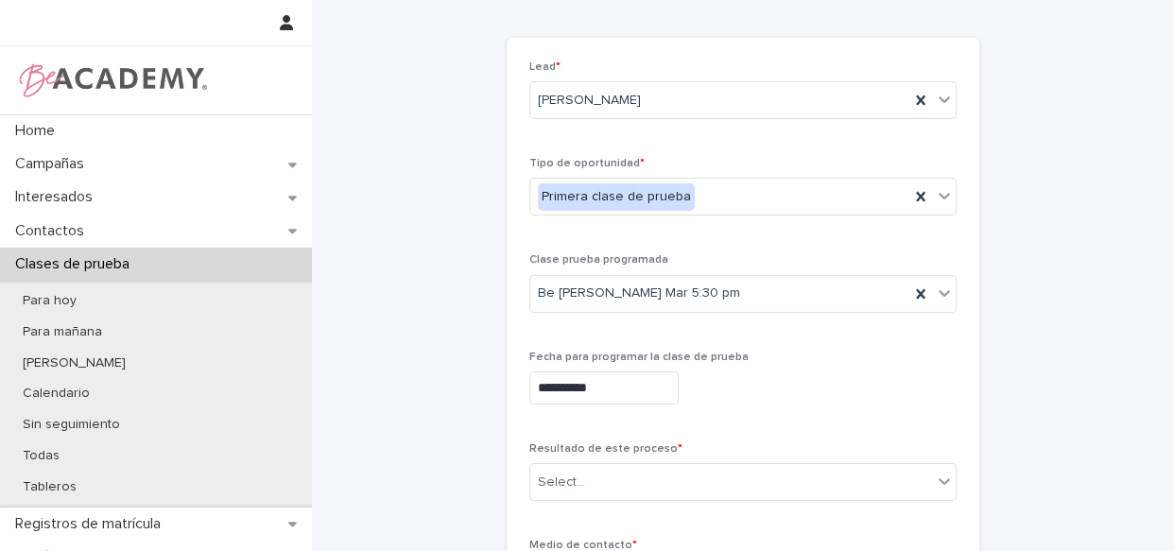
scroll to position [85, 0]
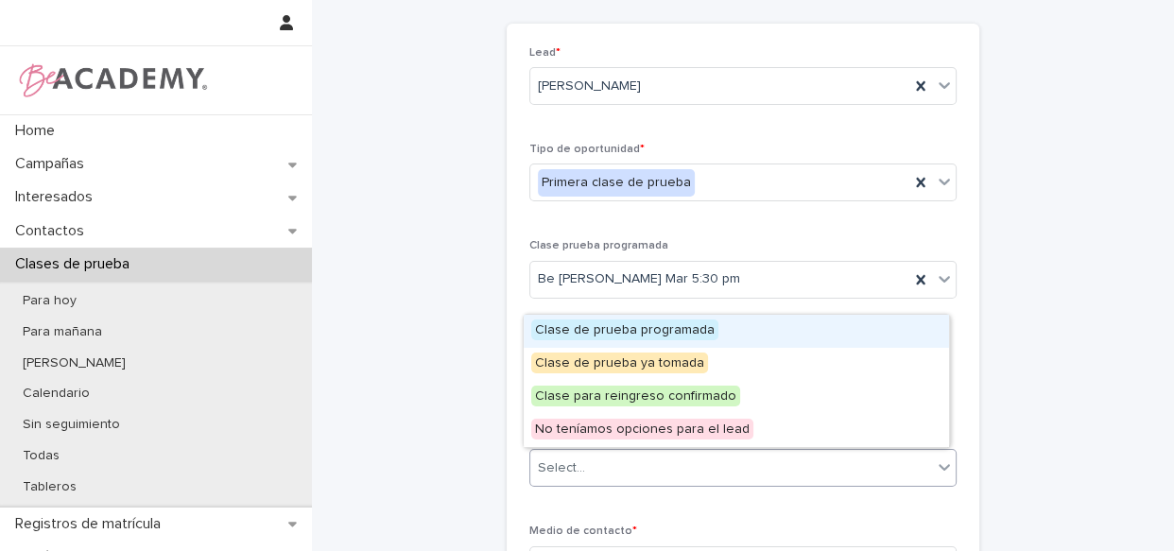
click at [622, 469] on div "Select..." at bounding box center [731, 468] width 402 height 31
click at [696, 328] on span "Clase de prueba programada" at bounding box center [624, 329] width 187 height 21
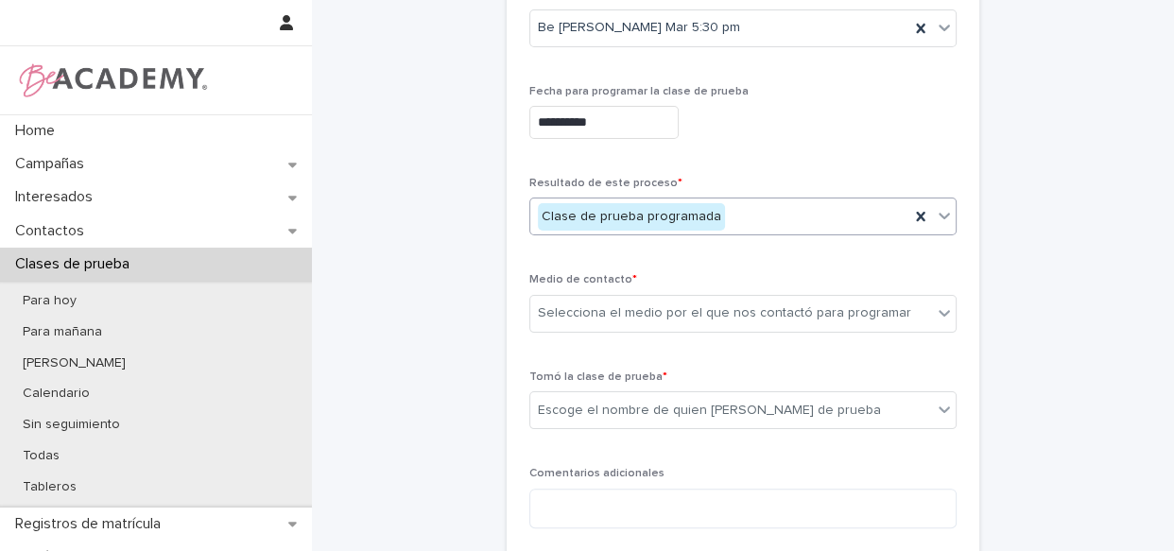
scroll to position [343, 0]
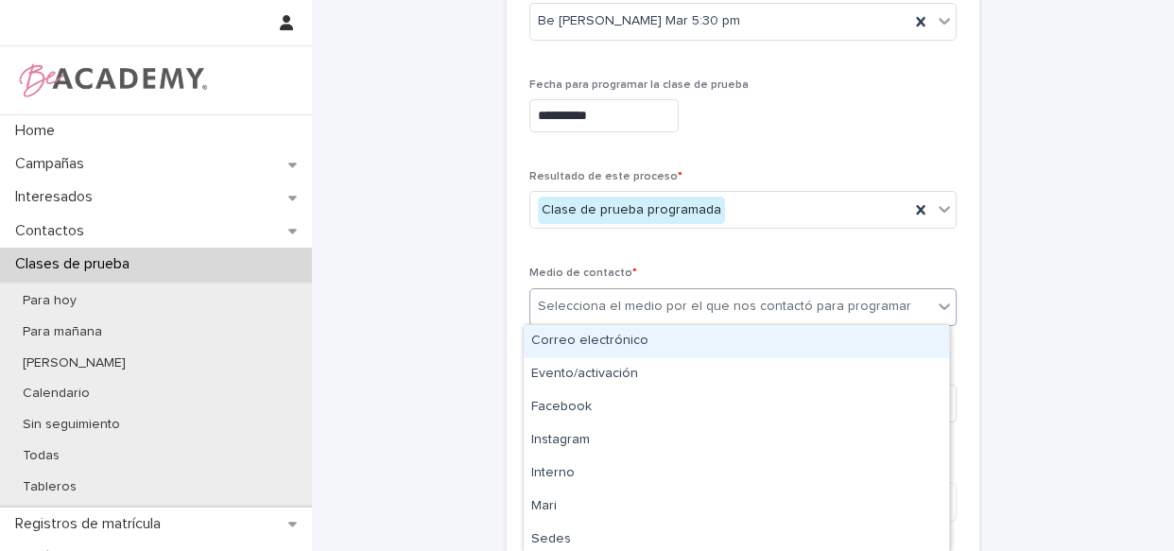
click at [605, 300] on div "Selecciona el medio por el que nos contactó para programar" at bounding box center [724, 307] width 373 height 20
type input "*"
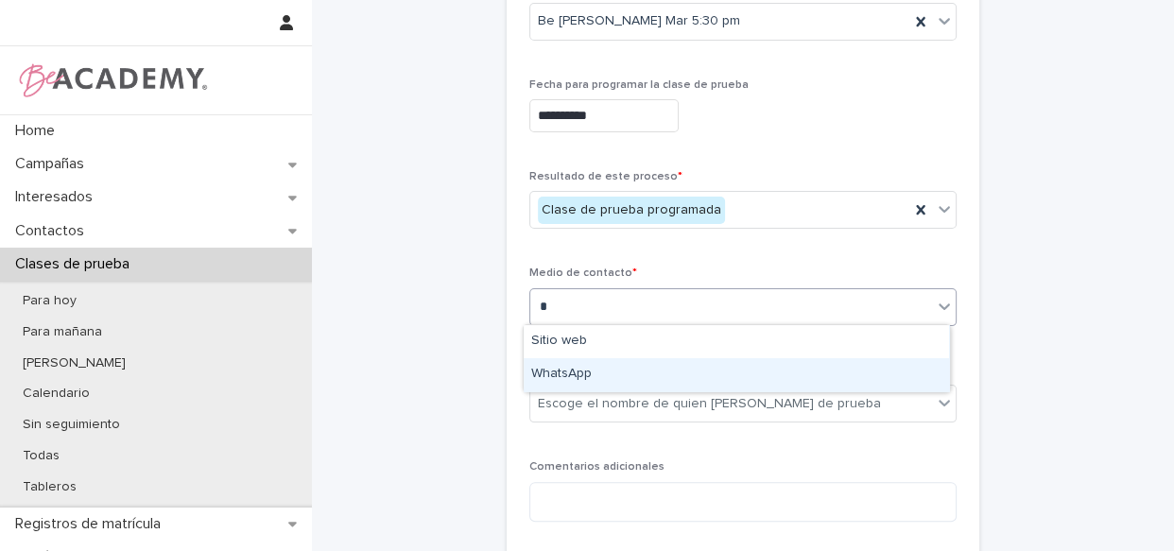
click at [602, 367] on div "WhatsApp" at bounding box center [735, 374] width 425 height 33
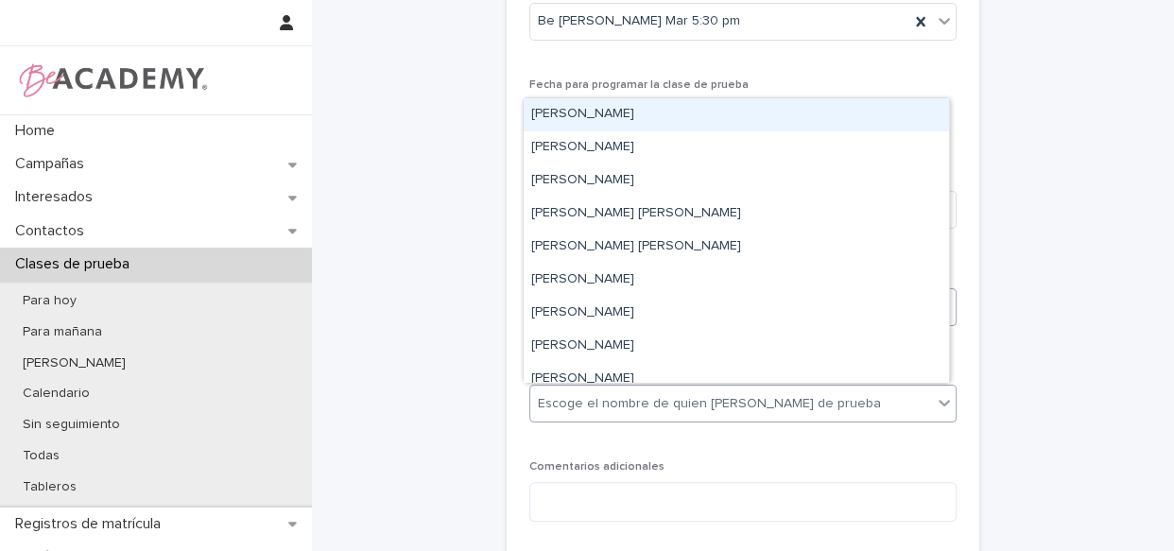
click at [608, 399] on div "Escoge el nombre de quien [PERSON_NAME] de prueba" at bounding box center [709, 404] width 343 height 20
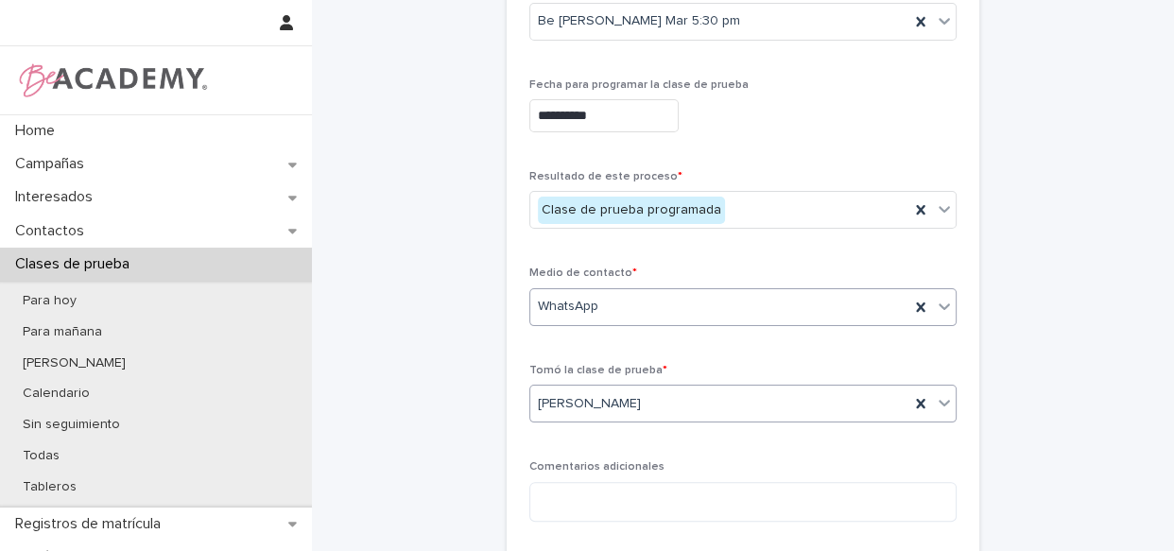
click at [617, 411] on div "**********" at bounding box center [742, 132] width 472 height 947
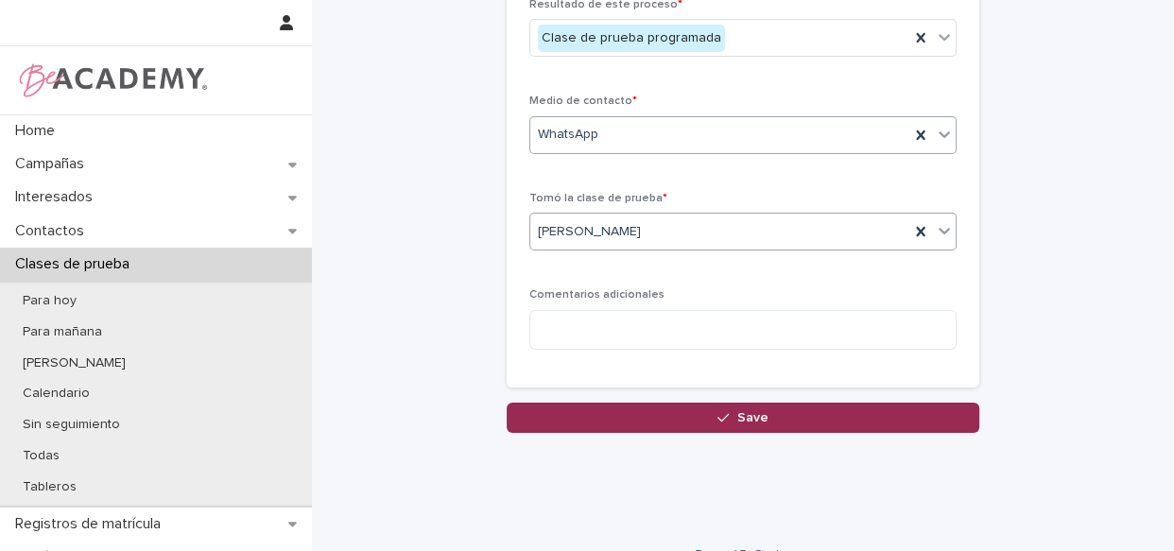
click at [722, 411] on icon "button" at bounding box center [722, 417] width 11 height 13
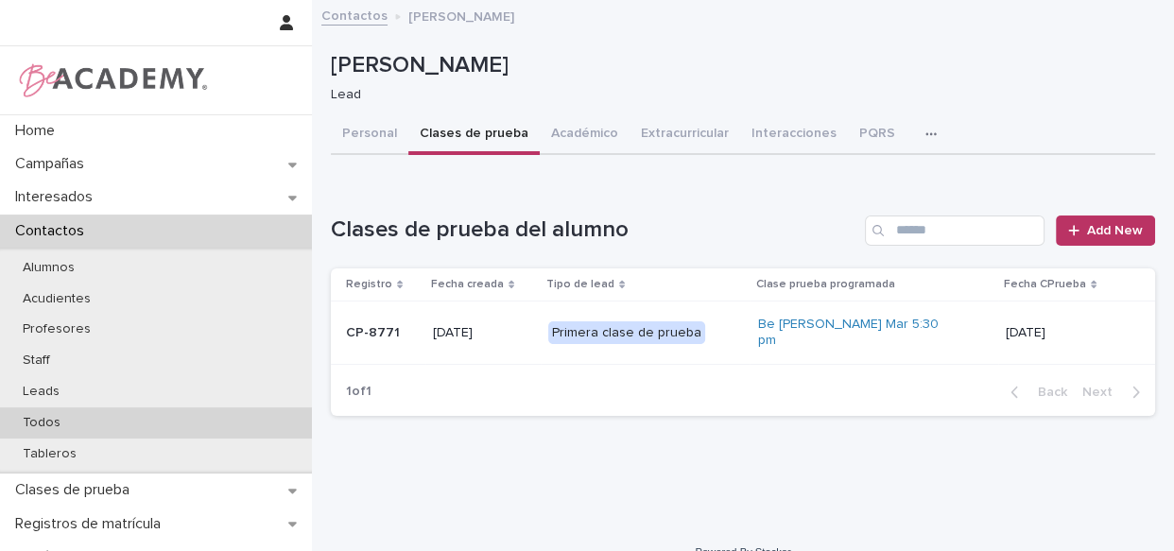
click at [82, 409] on div "Todos" at bounding box center [156, 422] width 312 height 31
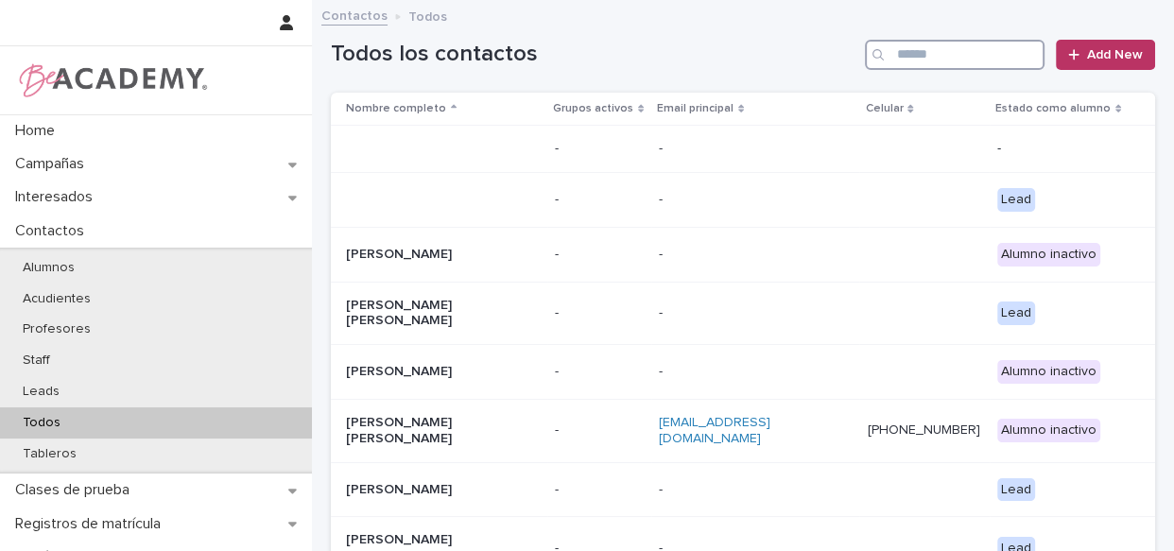
click at [894, 49] on input "Search" at bounding box center [955, 55] width 180 height 30
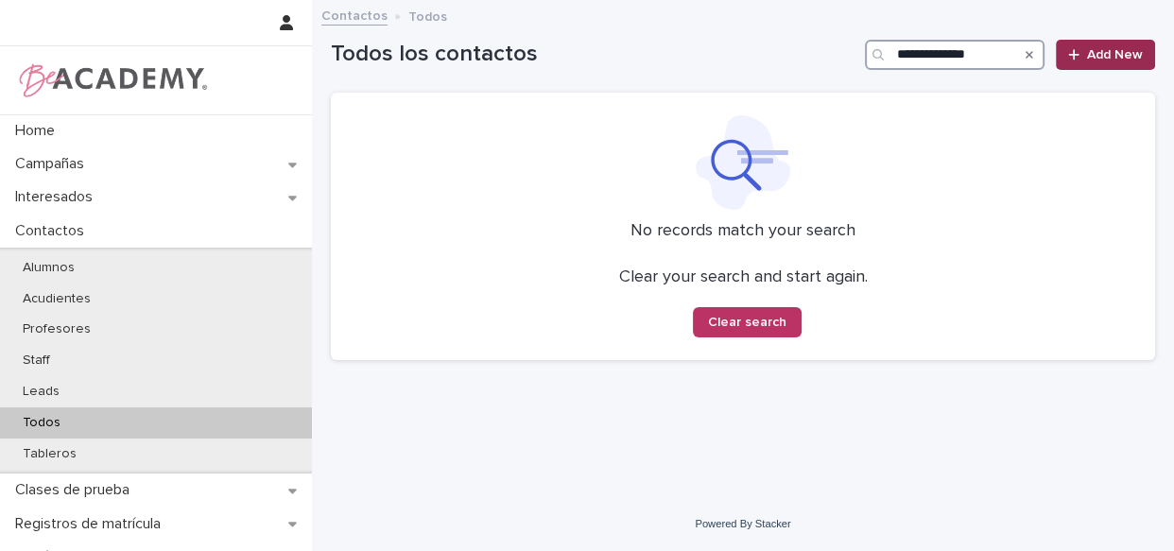
type input "**********"
click at [1106, 62] on link "Add New" at bounding box center [1104, 55] width 99 height 30
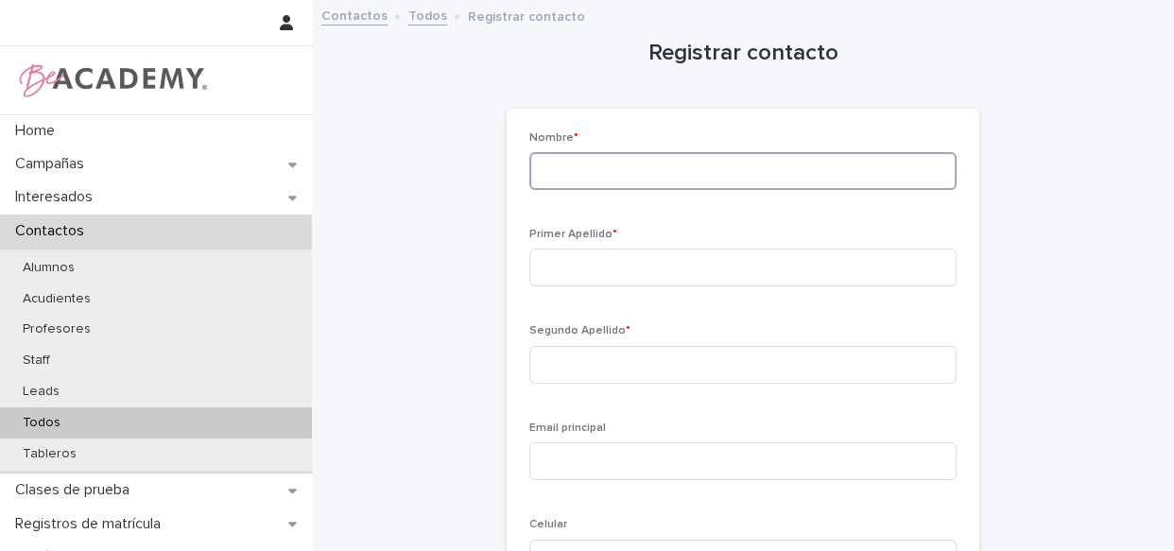
click at [619, 160] on input at bounding box center [742, 171] width 427 height 38
click at [619, 160] on input "***" at bounding box center [742, 171] width 427 height 38
type input "**********"
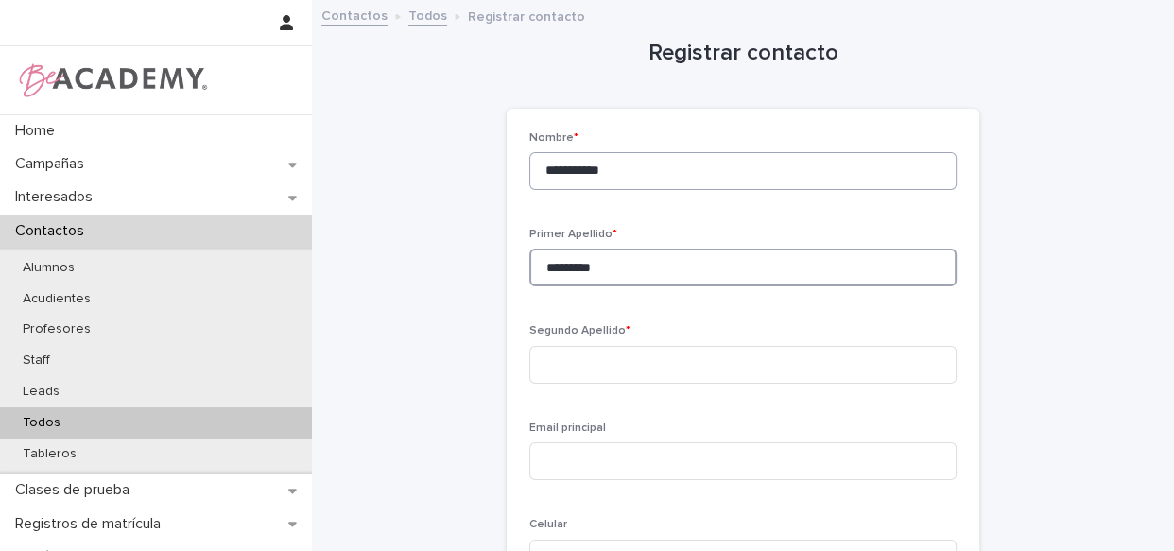
type input "*********"
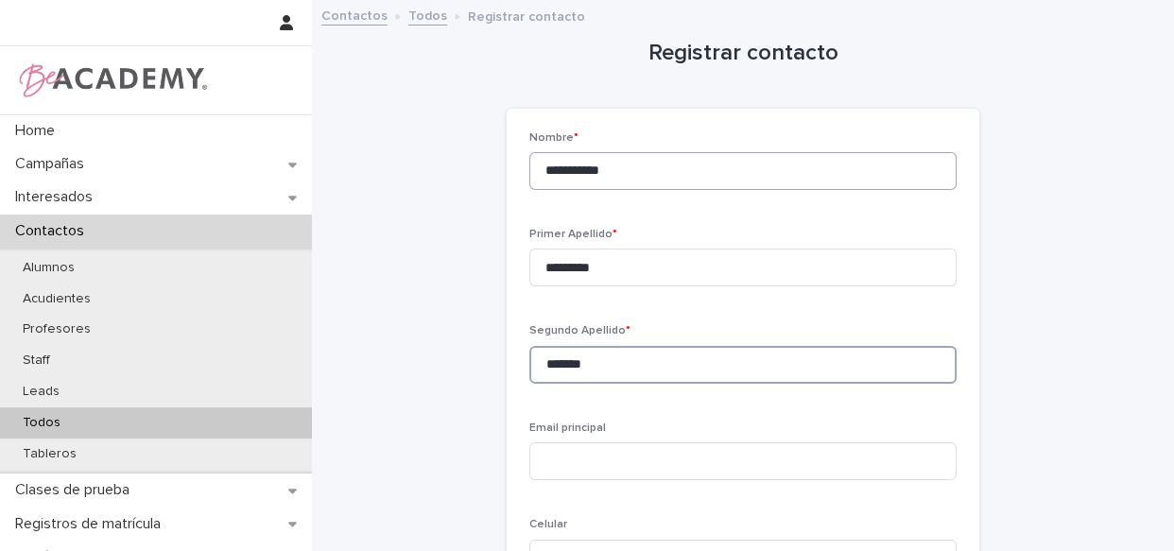
type input "*******"
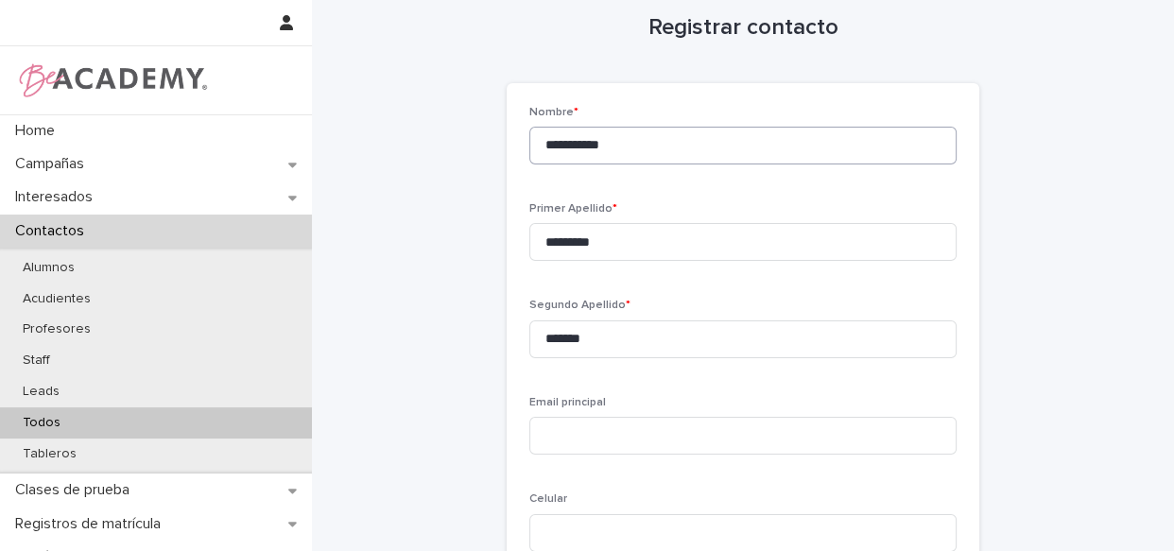
scroll to position [353, 0]
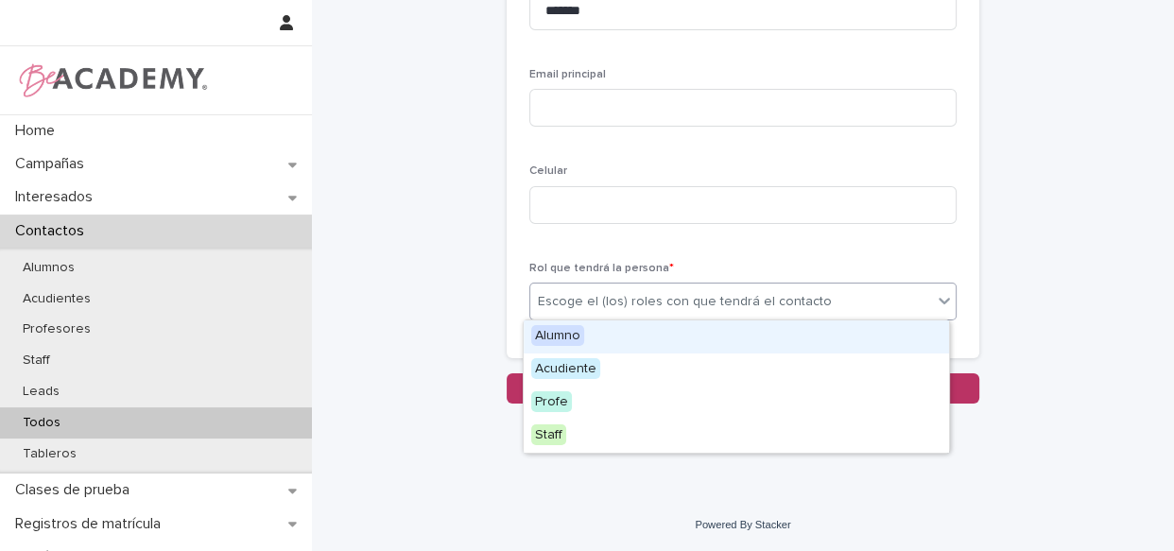
click at [591, 308] on div "Escoge el (los) roles con que tendrá el contacto" at bounding box center [685, 302] width 294 height 20
click at [592, 341] on div "Alumno" at bounding box center [735, 336] width 425 height 33
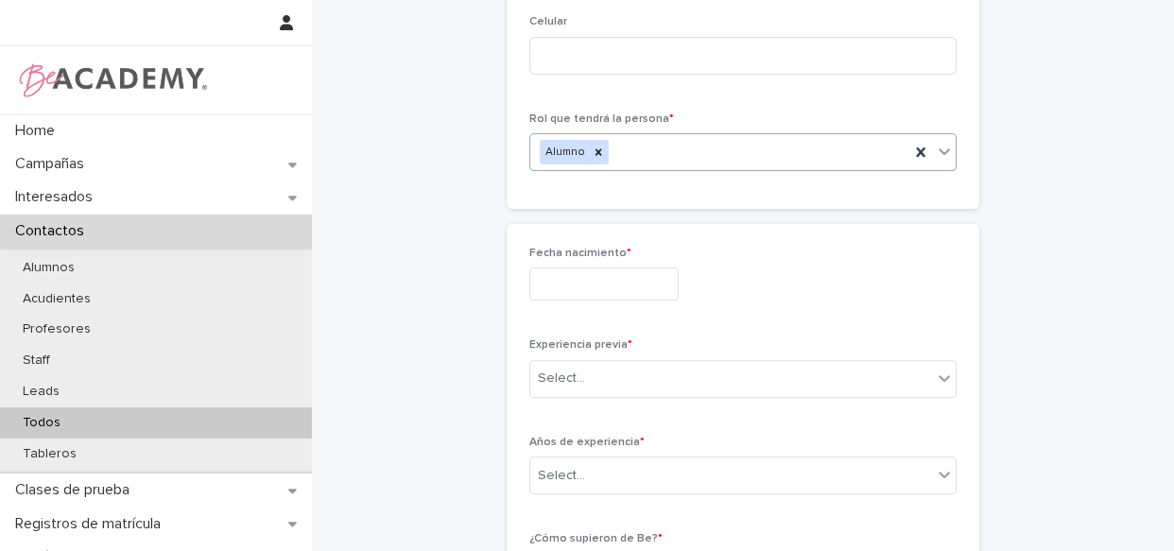
scroll to position [563, 0]
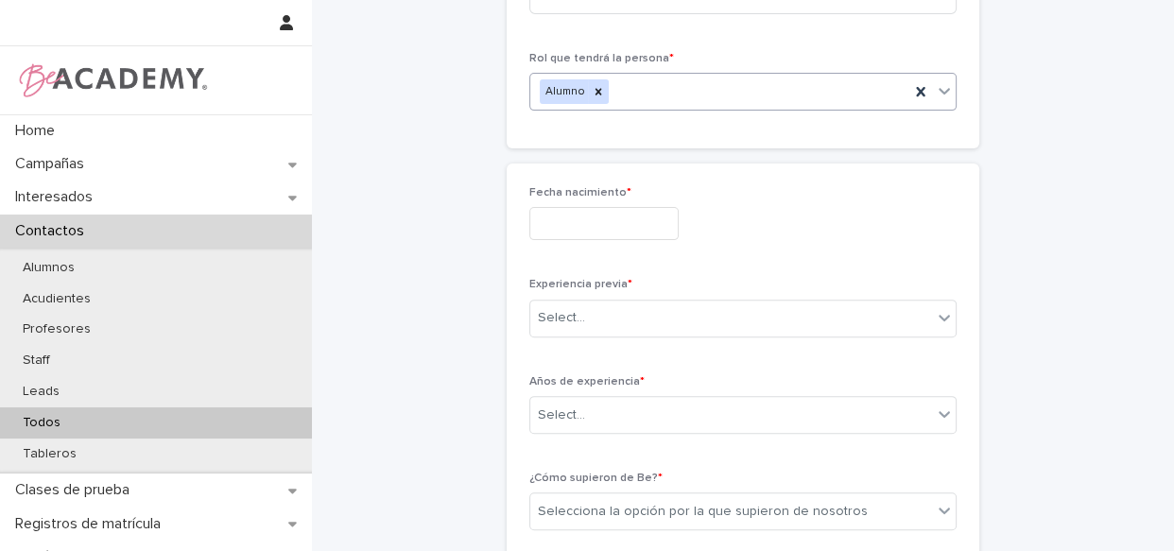
click at [640, 236] on div "Fecha nacimiento *" at bounding box center [742, 220] width 427 height 69
click at [641, 233] on input "text" at bounding box center [603, 223] width 149 height 33
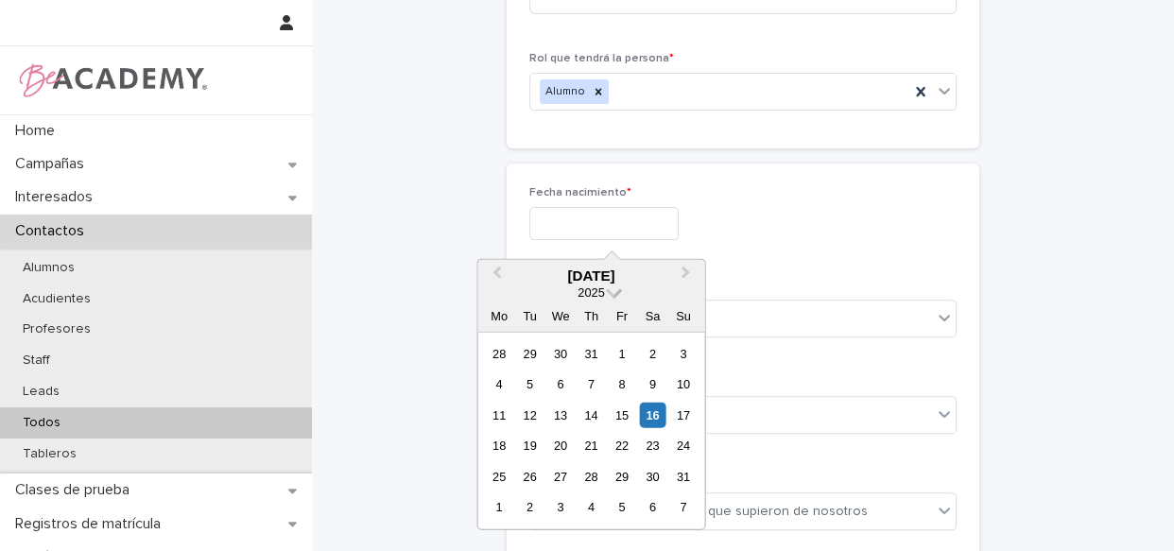
click at [611, 292] on span at bounding box center [614, 291] width 16 height 16
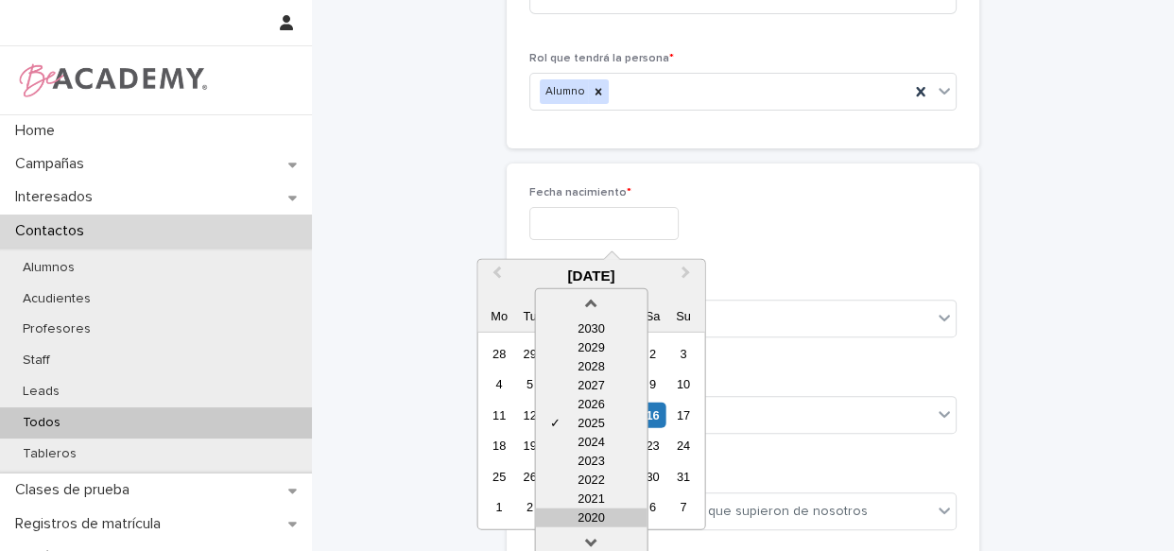
click at [594, 511] on div "2020" at bounding box center [591, 517] width 112 height 19
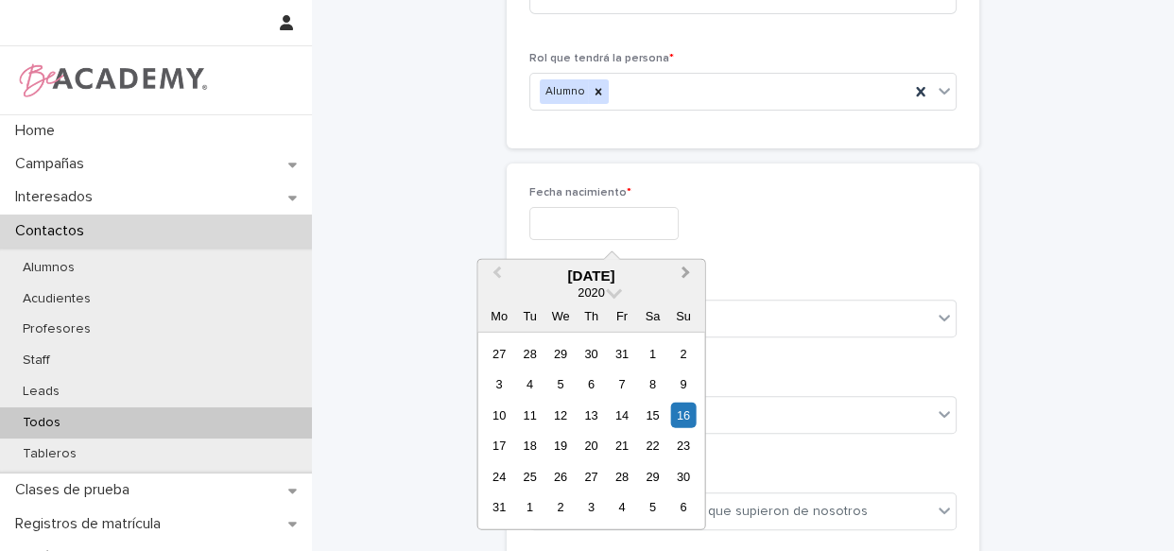
click at [686, 272] on span "Next Month" at bounding box center [686, 276] width 0 height 26
drag, startPoint x: 531, startPoint y: 472, endPoint x: 540, endPoint y: 457, distance: 16.5
click at [530, 472] on div "29" at bounding box center [530, 477] width 26 height 26
type input "**********"
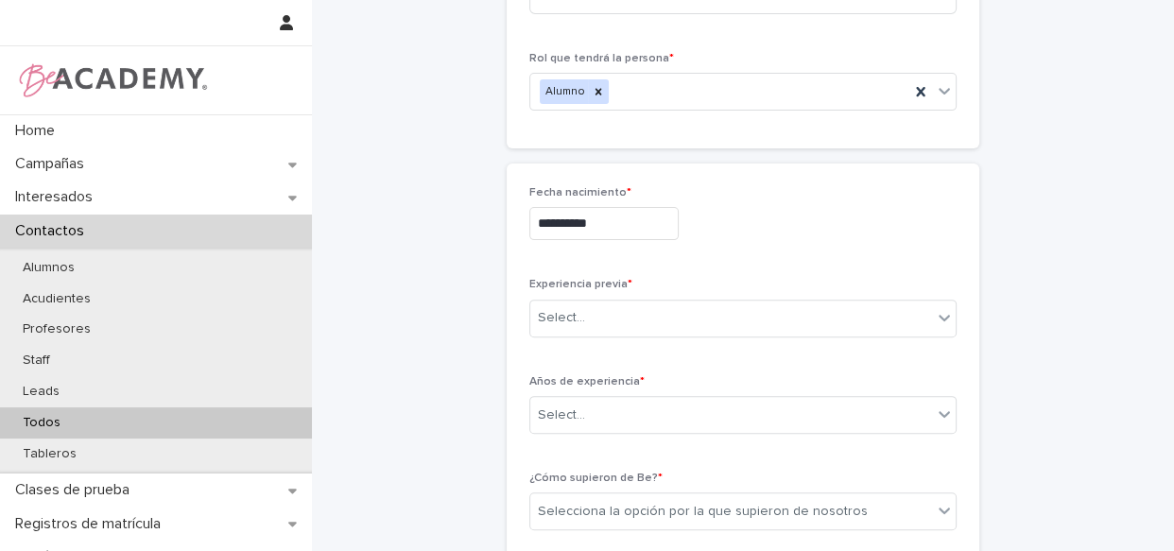
click at [622, 339] on div "Experiencia previa * Select..." at bounding box center [742, 315] width 427 height 74
click at [629, 324] on div "Select..." at bounding box center [731, 317] width 402 height 31
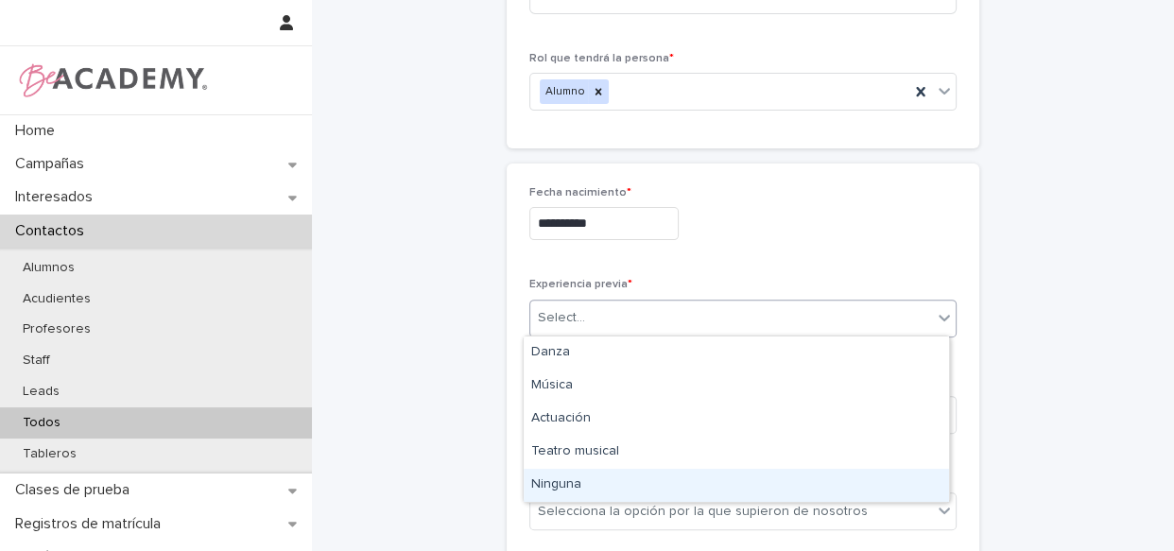
click at [568, 481] on div "Ninguna" at bounding box center [735, 485] width 425 height 33
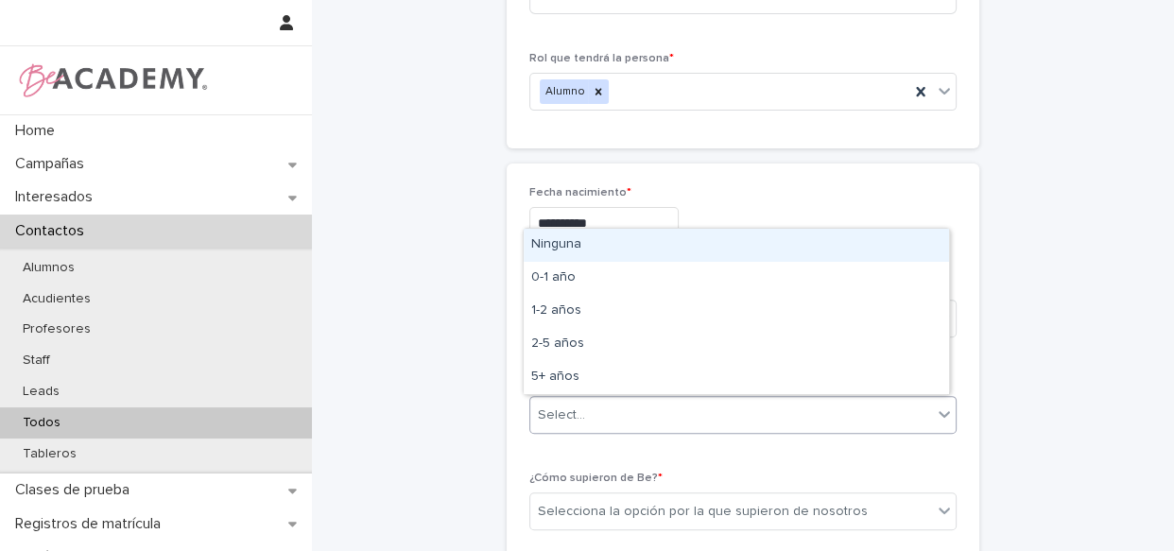
click at [645, 402] on div "Select..." at bounding box center [731, 415] width 402 height 31
click at [657, 242] on div "Ninguna" at bounding box center [735, 245] width 425 height 33
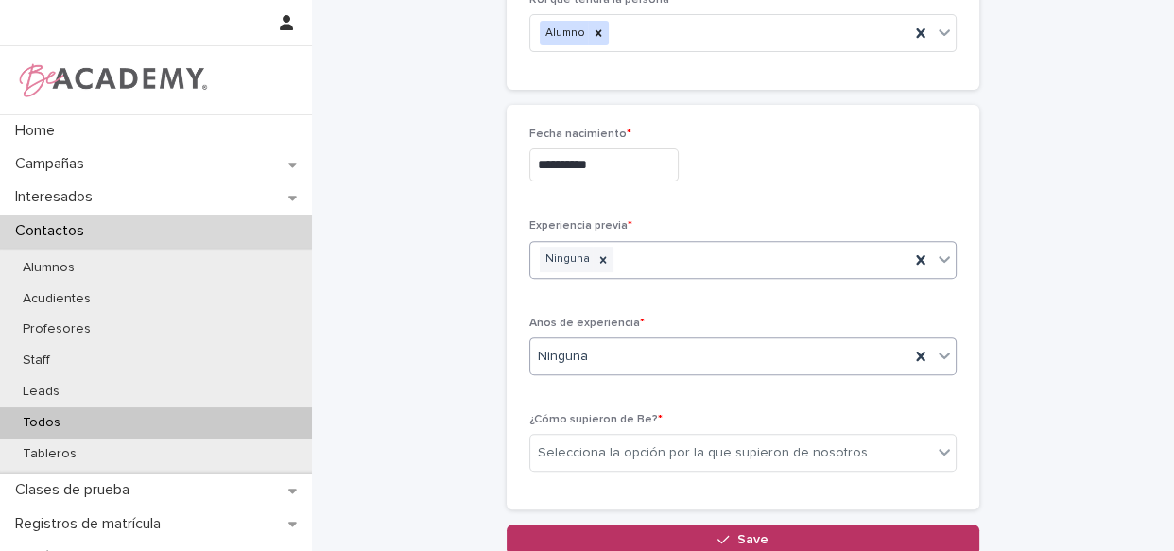
scroll to position [649, 0]
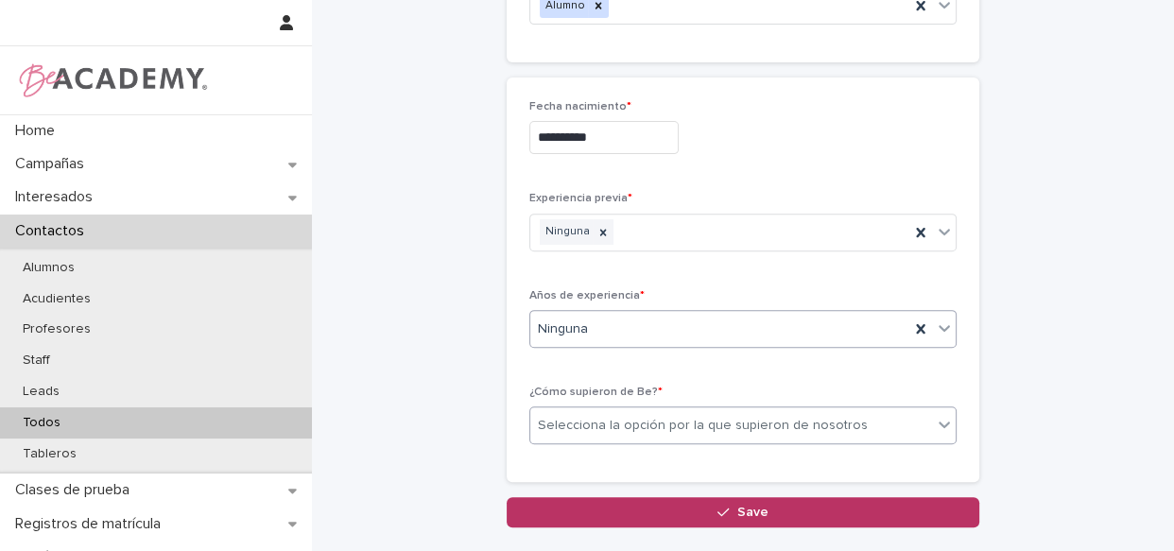
click at [663, 407] on div "Selecciona la opción por la que supieron de nosotros" at bounding box center [742, 425] width 427 height 38
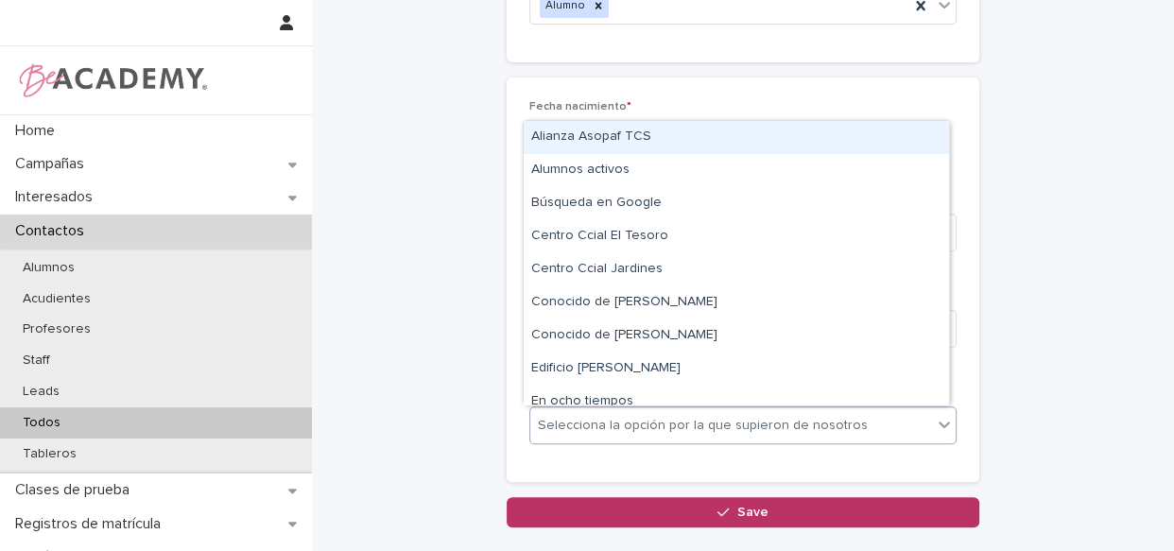
type input "*"
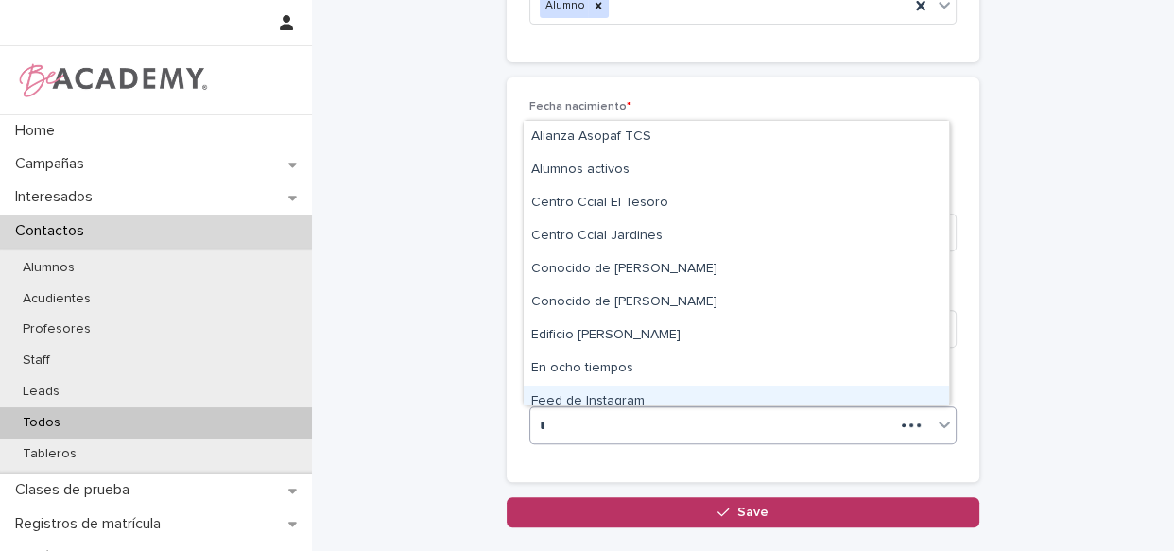
click at [655, 396] on div "Feed de Instagram" at bounding box center [735, 402] width 425 height 33
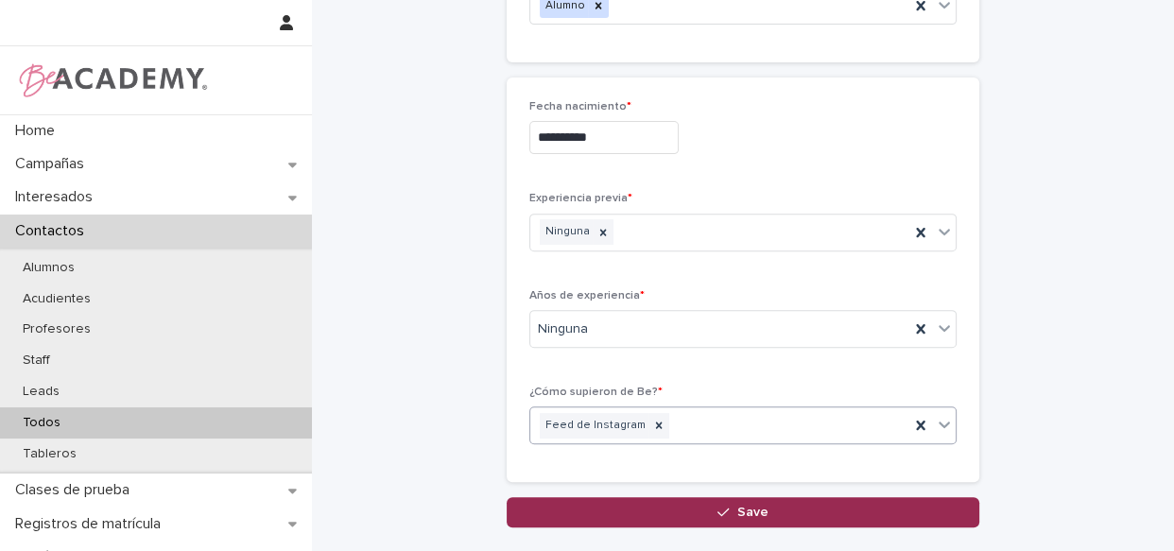
click at [693, 510] on button "Save" at bounding box center [742, 512] width 472 height 30
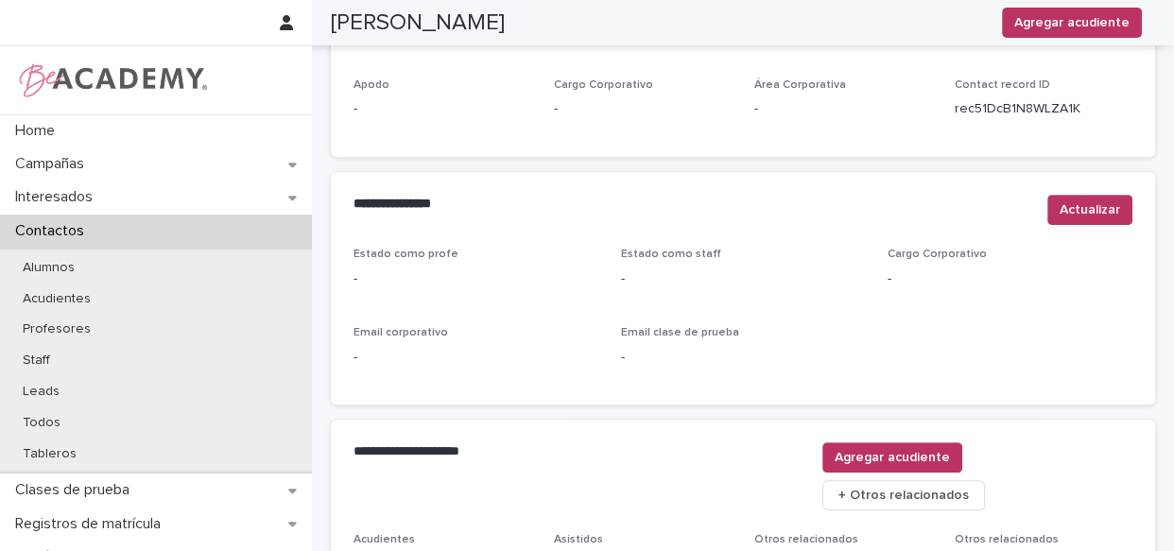
scroll to position [822, 0]
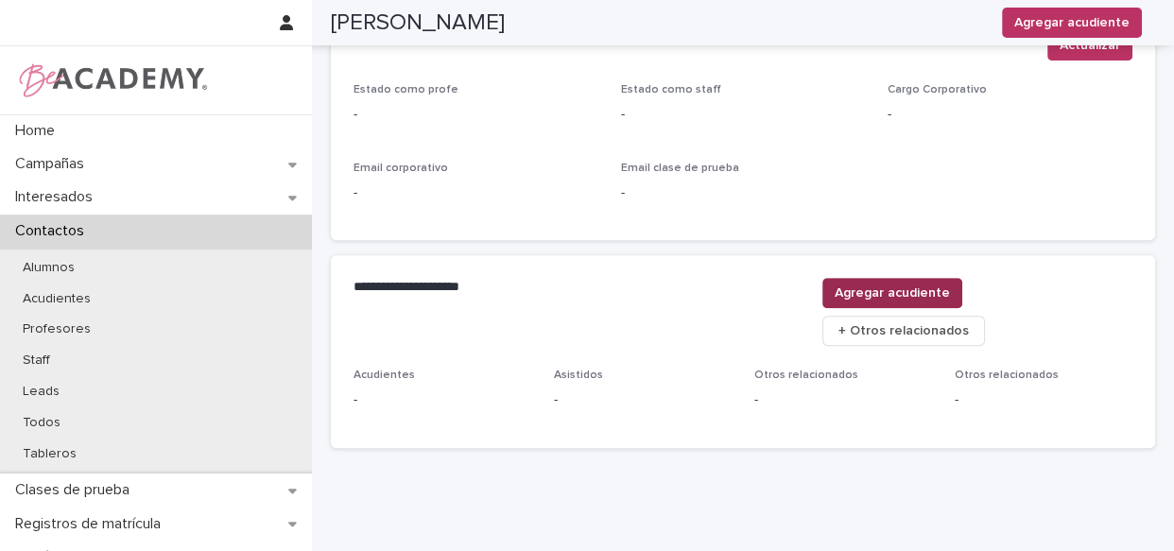
click at [950, 296] on span "Agregar acudiente" at bounding box center [891, 292] width 115 height 19
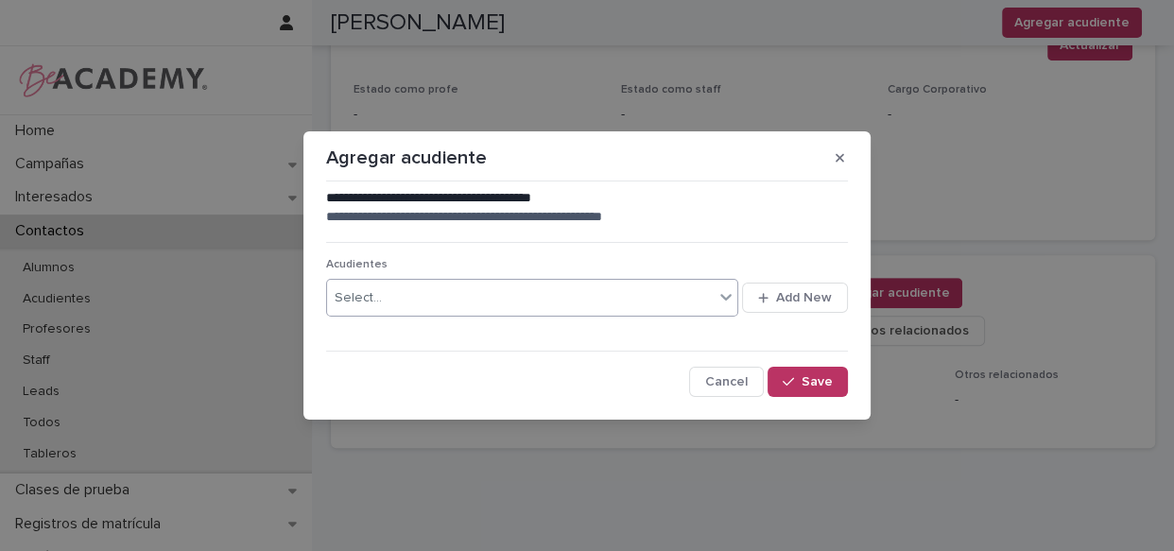
click at [577, 303] on div "Select..." at bounding box center [520, 298] width 386 height 31
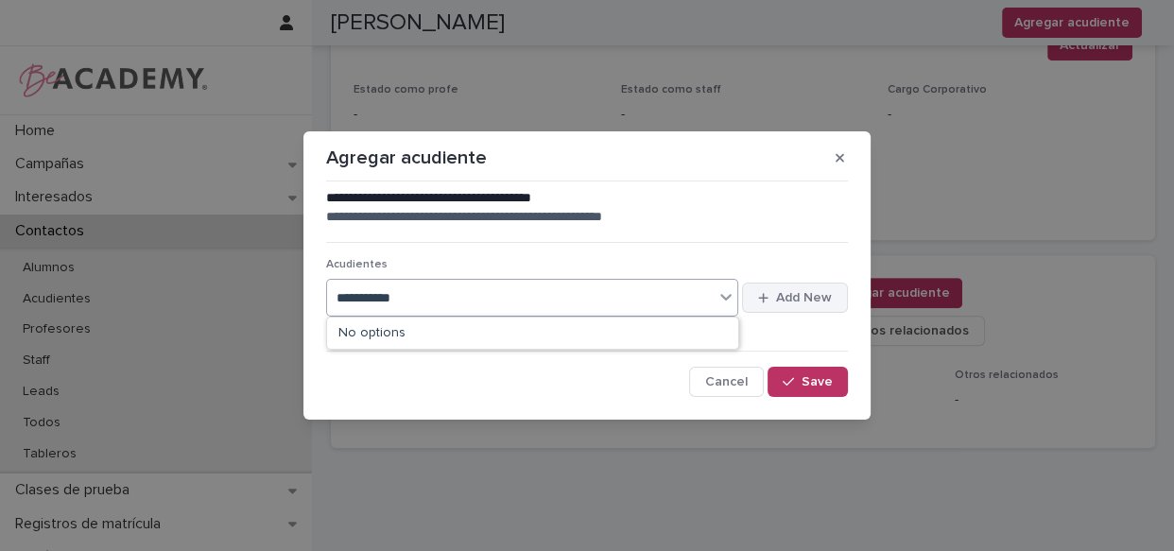
type input "**********"
click at [806, 293] on span "Add New" at bounding box center [804, 297] width 56 height 13
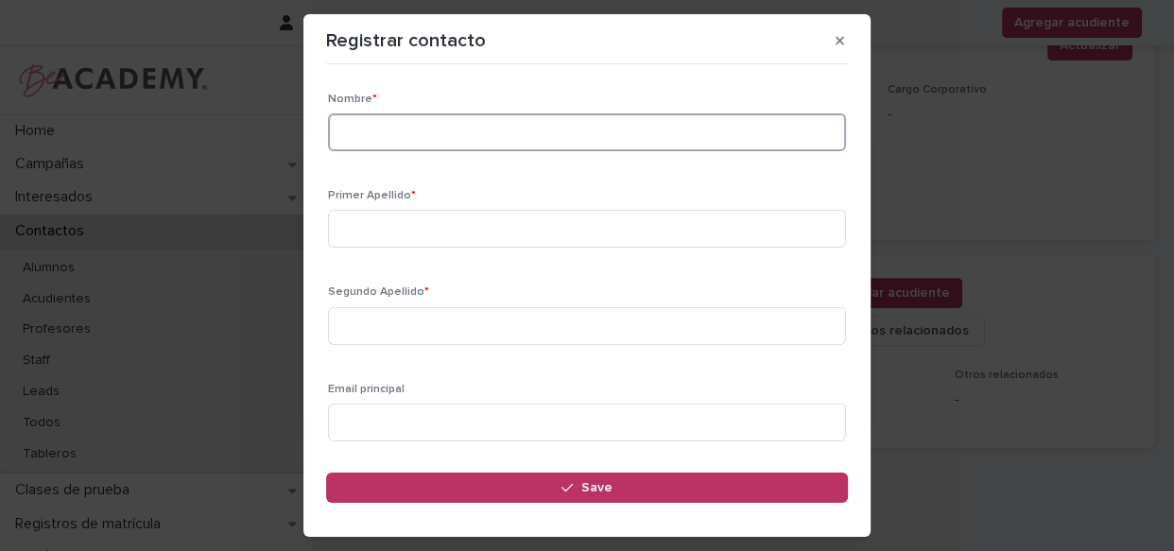
click at [517, 136] on input at bounding box center [587, 132] width 518 height 38
type input "*******"
type input "******"
type input "**********"
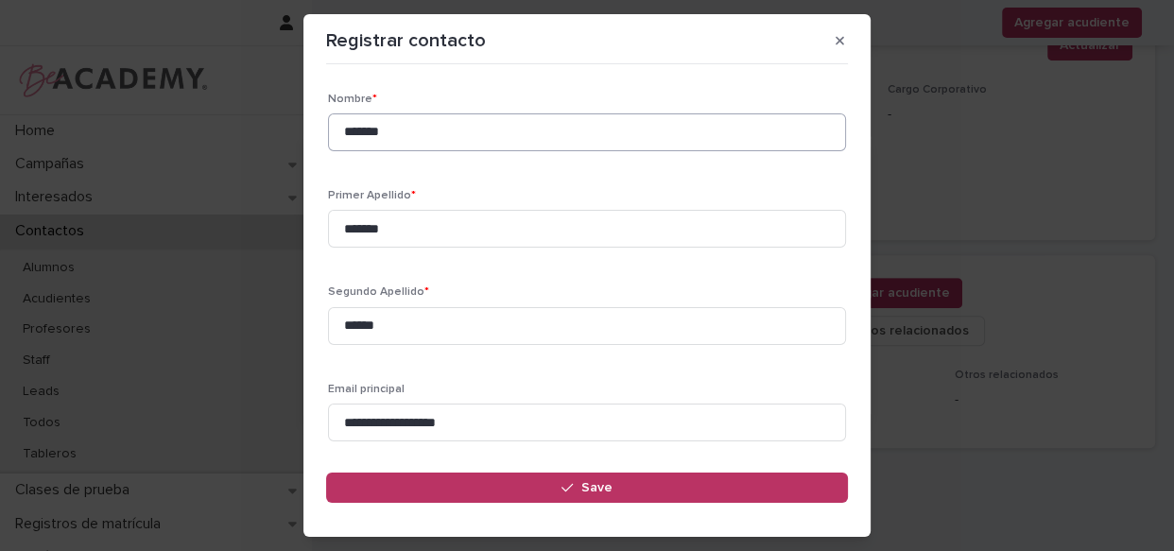
scroll to position [258, 0]
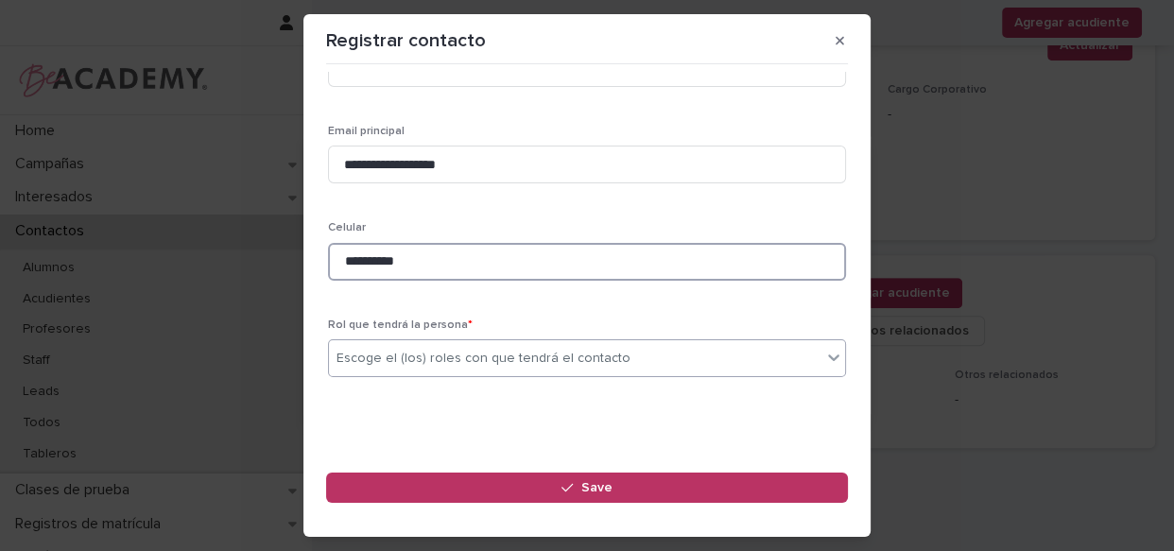
type input "**********"
click at [444, 344] on div "Escoge el (los) roles con que tendrá el contacto" at bounding box center [575, 358] width 492 height 31
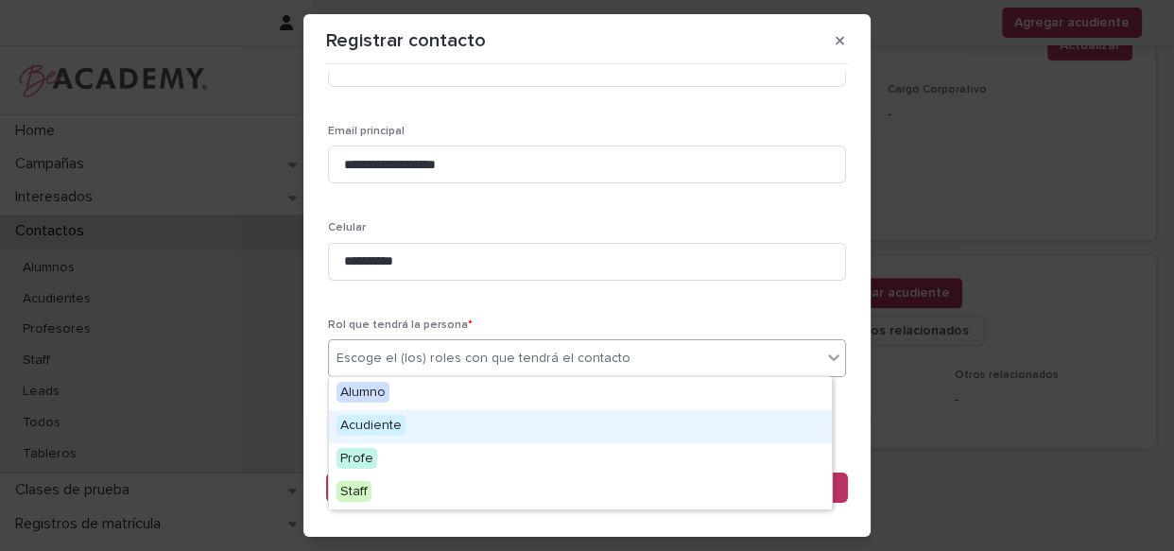
click at [444, 420] on div "Acudiente" at bounding box center [580, 426] width 503 height 33
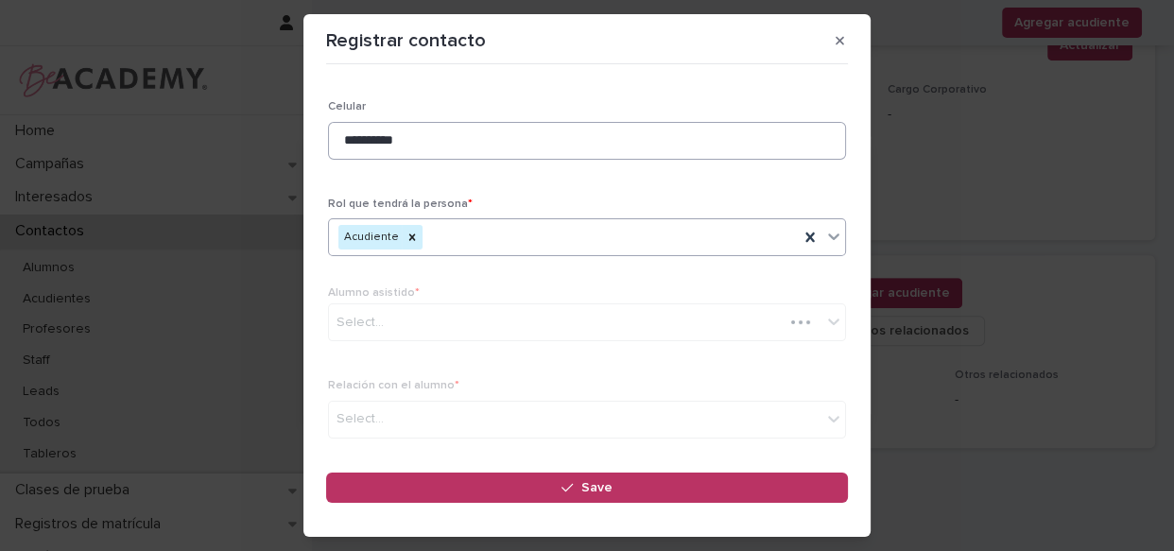
scroll to position [381, 0]
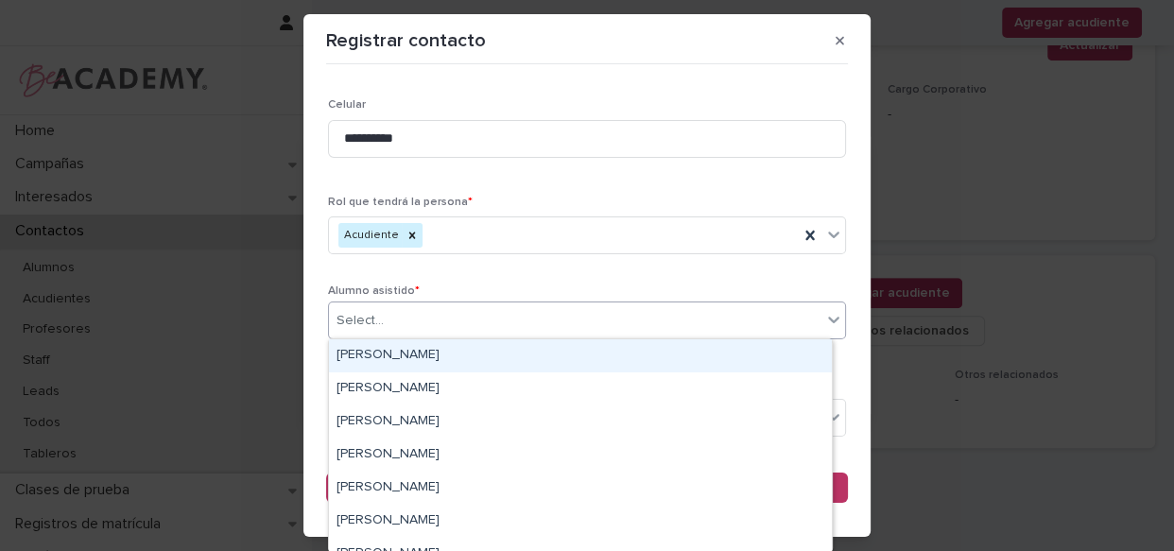
click at [497, 328] on div "Select..." at bounding box center [575, 320] width 492 height 31
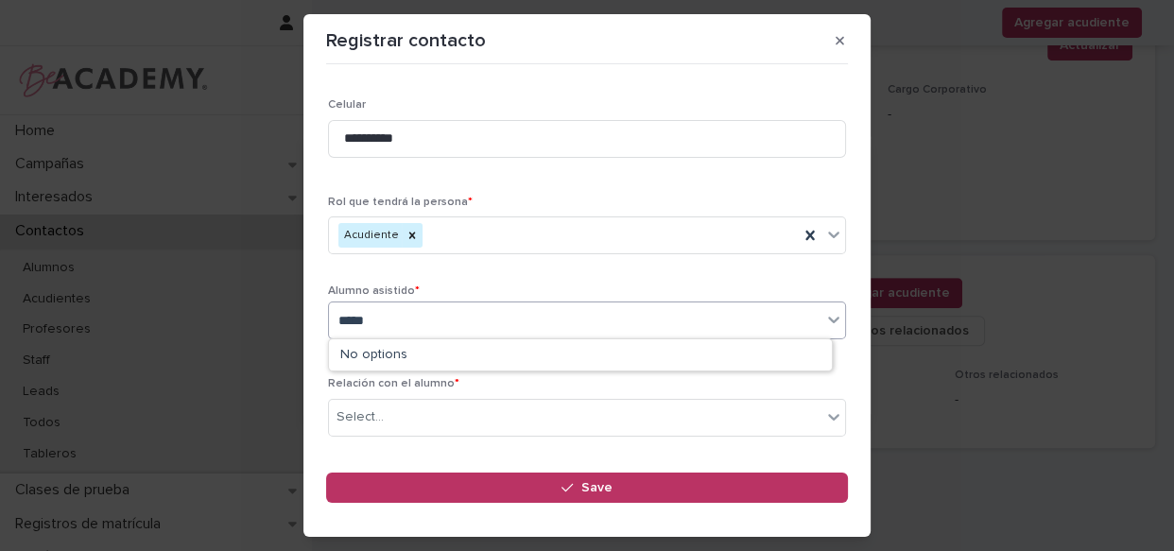
type input "******"
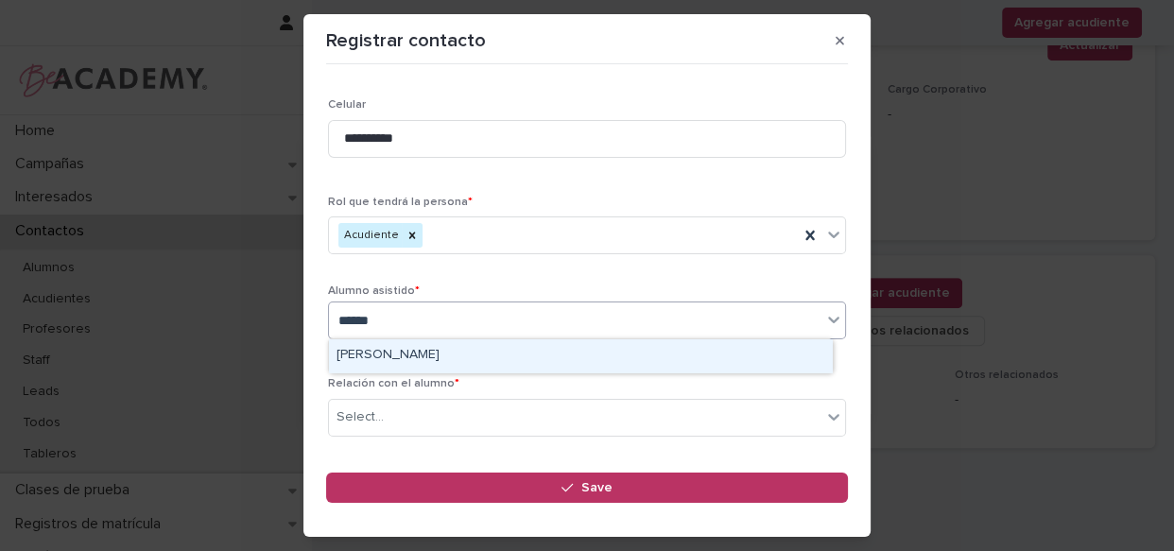
click at [468, 360] on div "[PERSON_NAME]" at bounding box center [580, 355] width 503 height 33
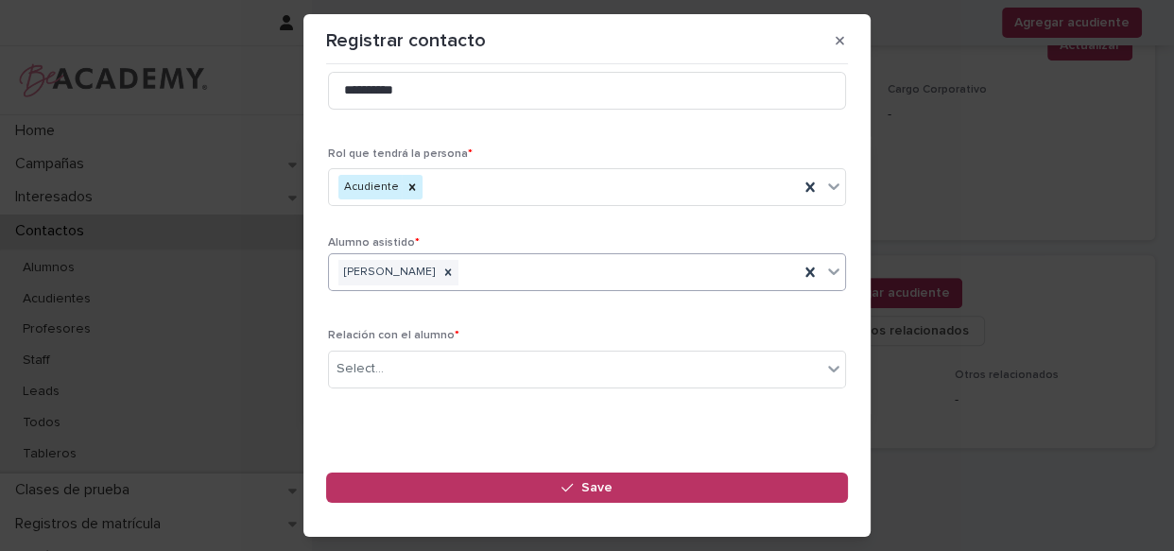
scroll to position [450, 0]
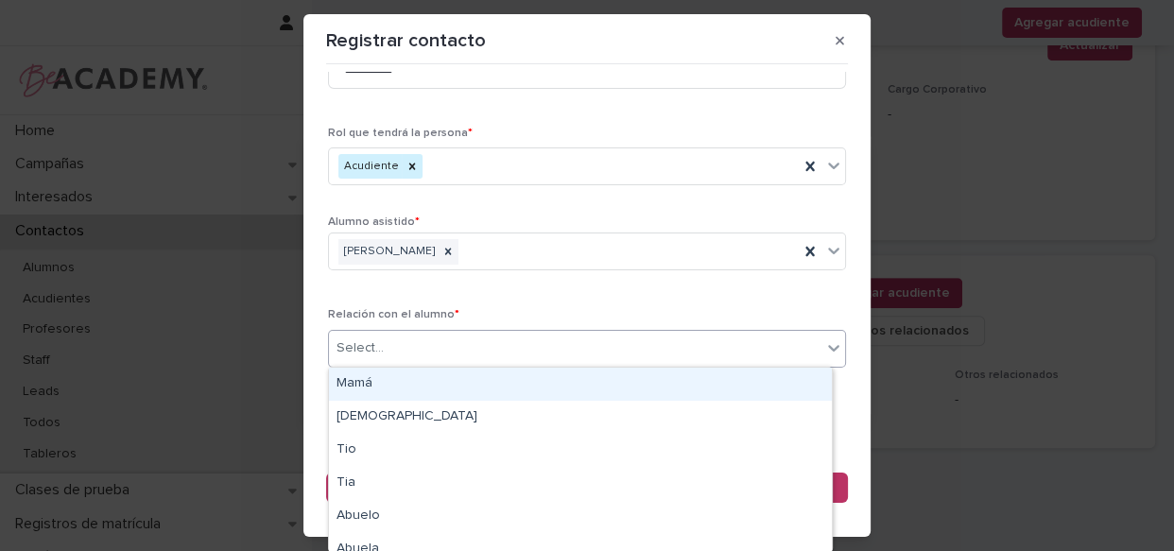
click at [476, 344] on div "Select..." at bounding box center [575, 348] width 492 height 31
click at [463, 383] on div "Mamá" at bounding box center [580, 384] width 503 height 33
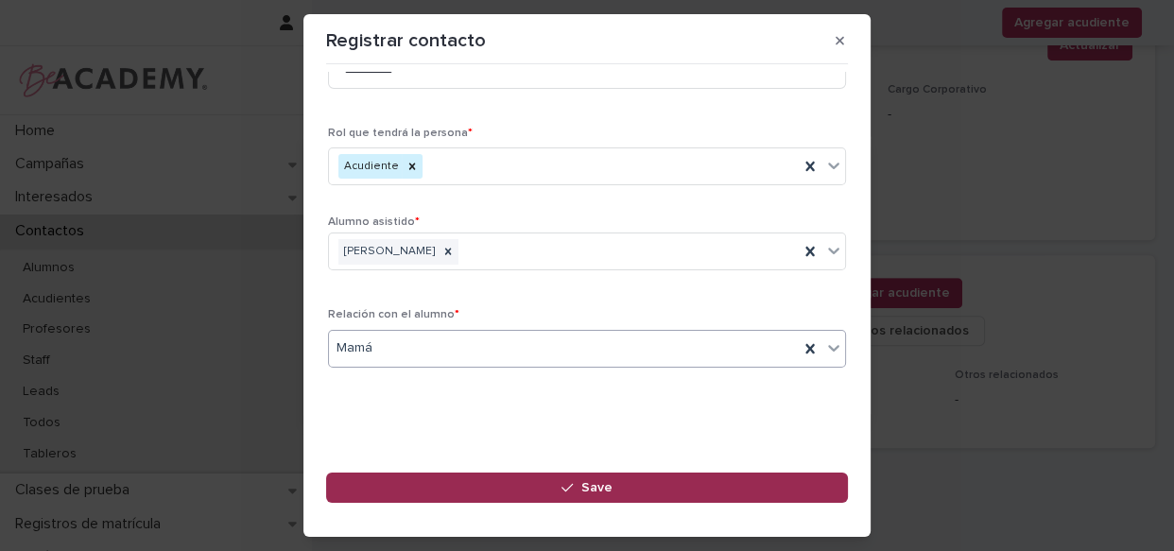
click at [501, 481] on button "Save" at bounding box center [587, 487] width 522 height 30
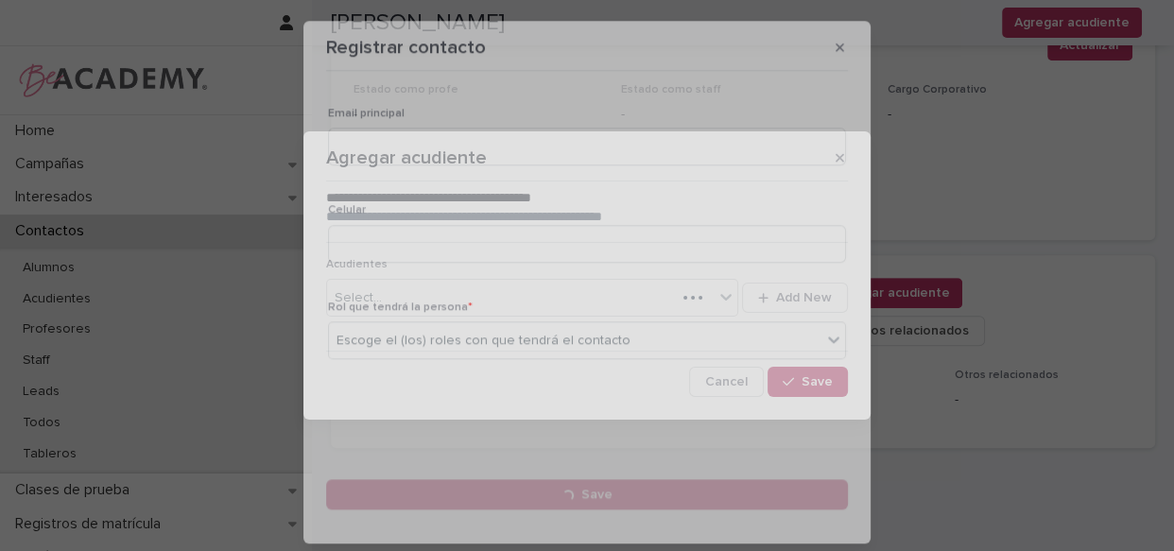
scroll to position [0, 0]
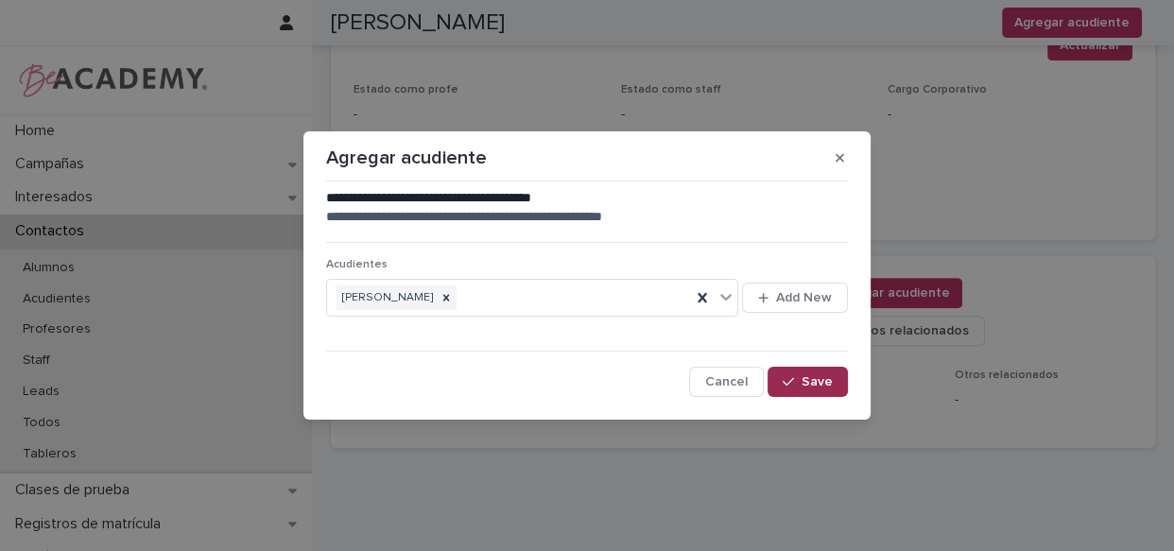
click at [799, 387] on div "button" at bounding box center [791, 381] width 19 height 13
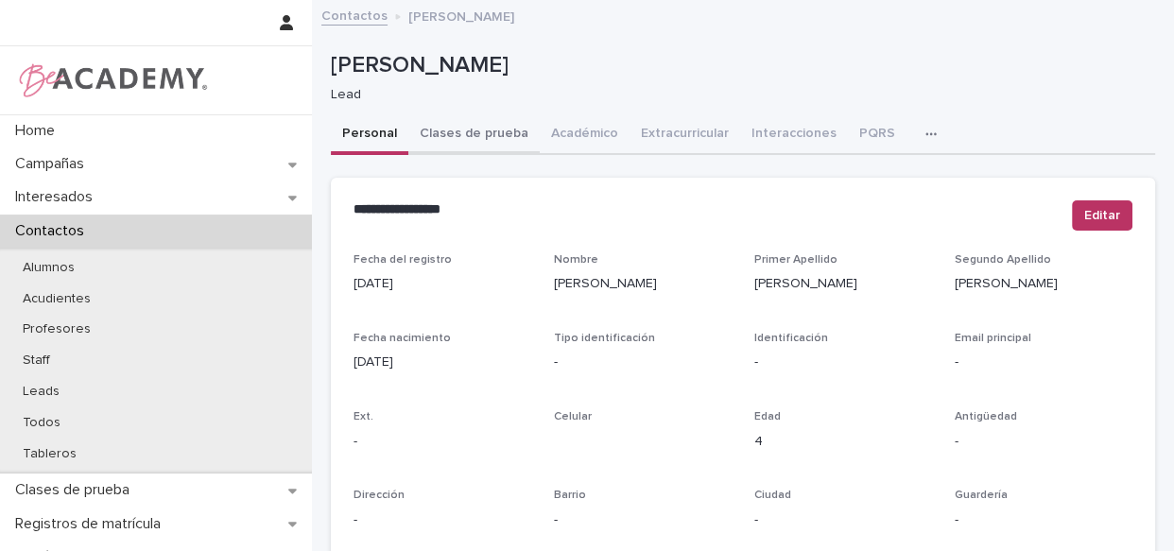
click at [487, 146] on button "Clases de prueba" at bounding box center [473, 135] width 131 height 40
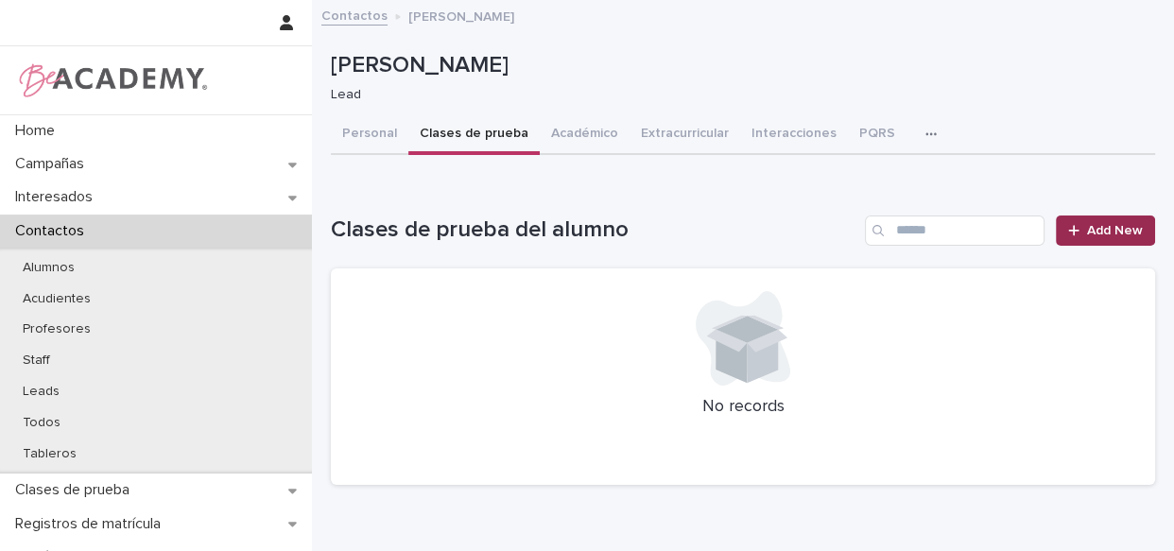
click at [1083, 240] on link "Add New" at bounding box center [1104, 230] width 99 height 30
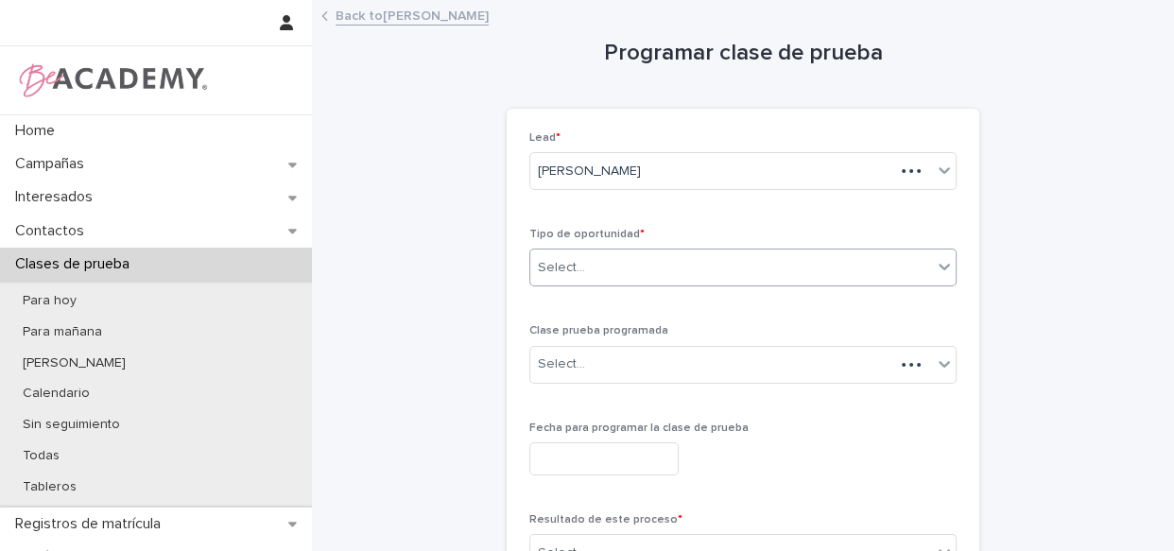
click at [652, 281] on div "Select..." at bounding box center [731, 267] width 402 height 31
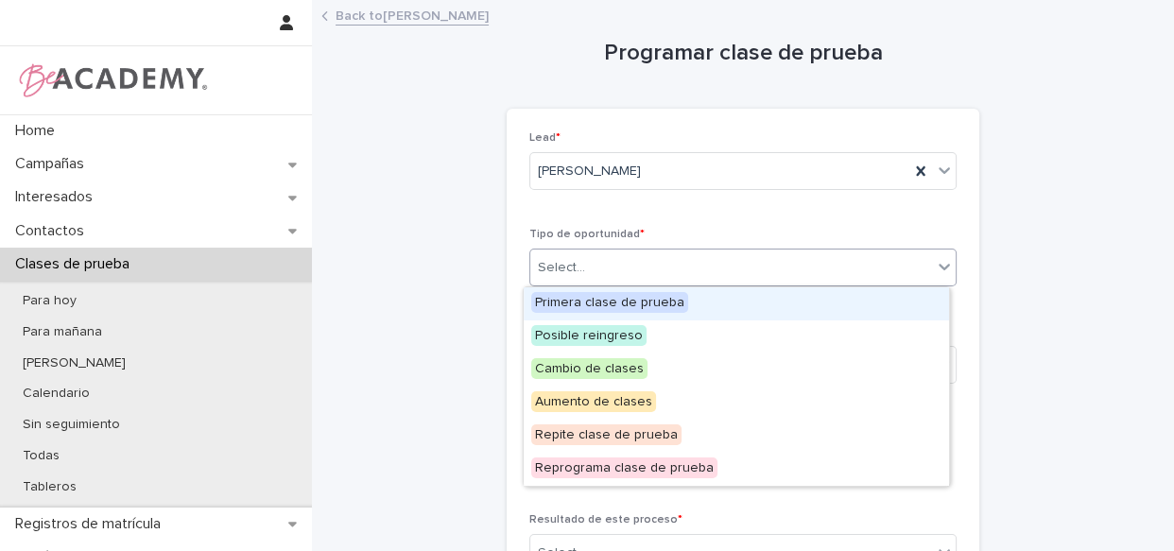
click at [648, 309] on span "Primera clase de prueba" at bounding box center [609, 302] width 157 height 21
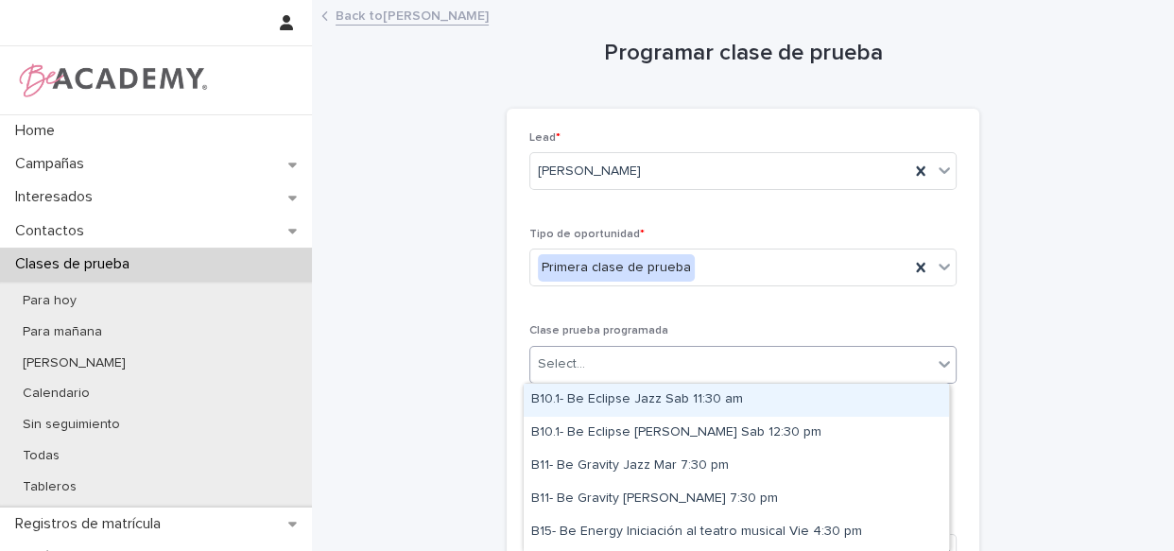
click at [632, 359] on div "Select..." at bounding box center [731, 364] width 402 height 31
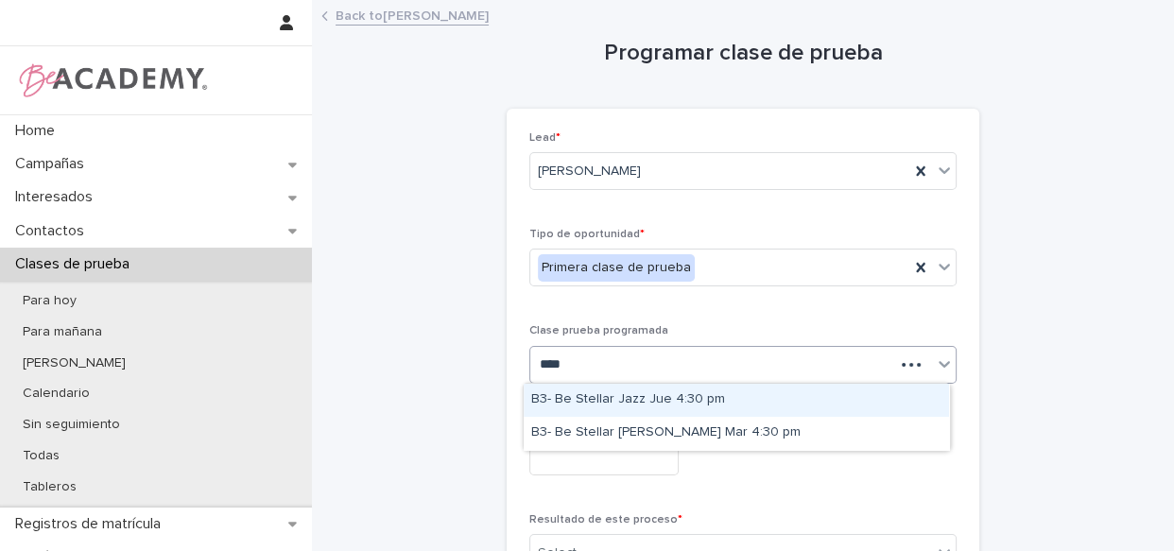
type input "*****"
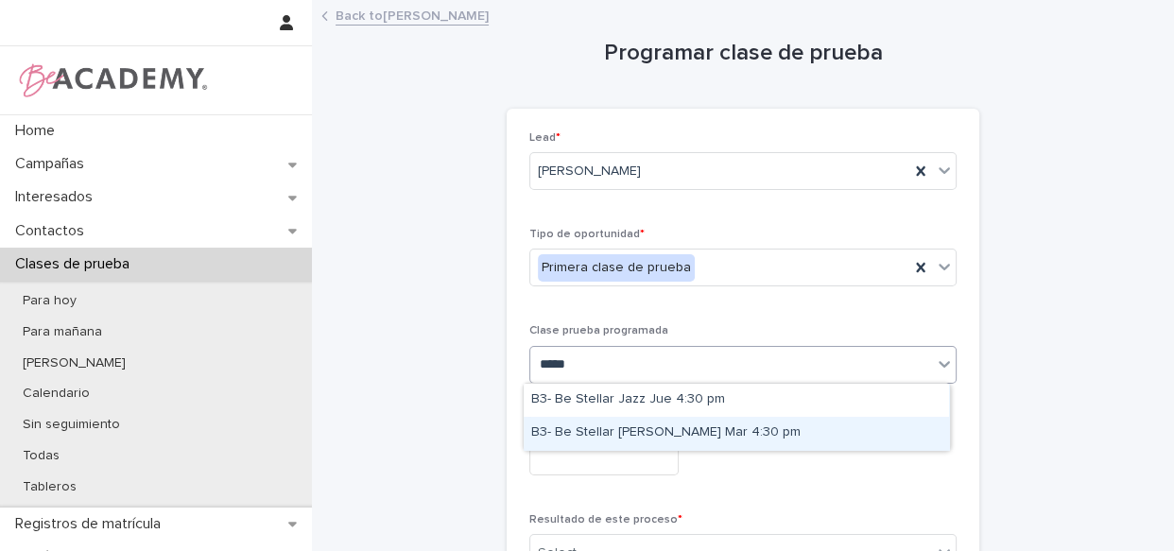
click at [714, 435] on div "B3- Be Stellar [PERSON_NAME] Mar 4:30 pm" at bounding box center [735, 433] width 425 height 33
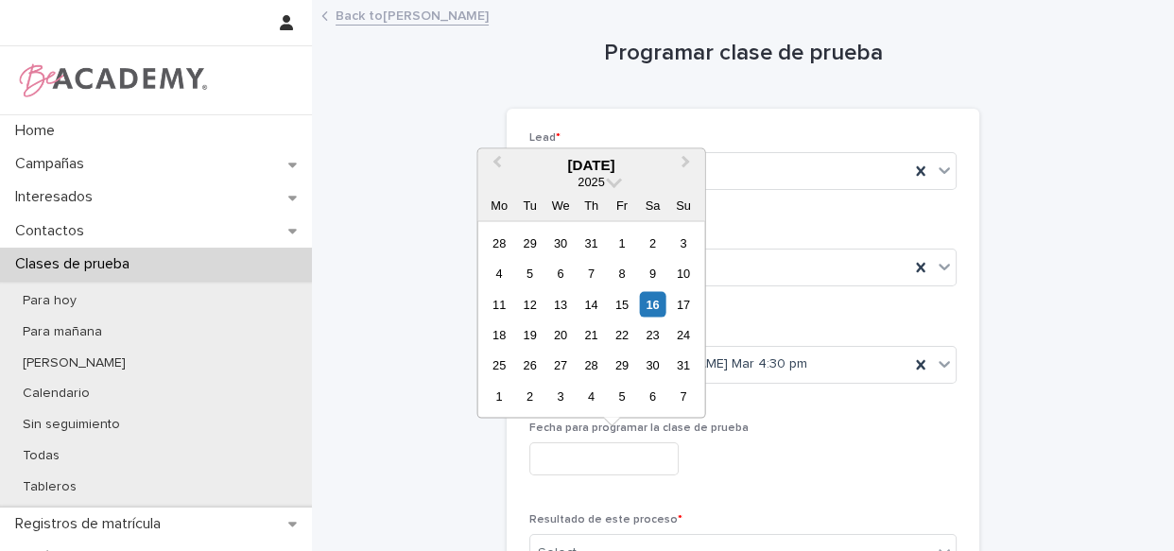
click at [652, 456] on input "text" at bounding box center [603, 458] width 149 height 33
click at [530, 331] on div "19" at bounding box center [530, 335] width 26 height 26
type input "**********"
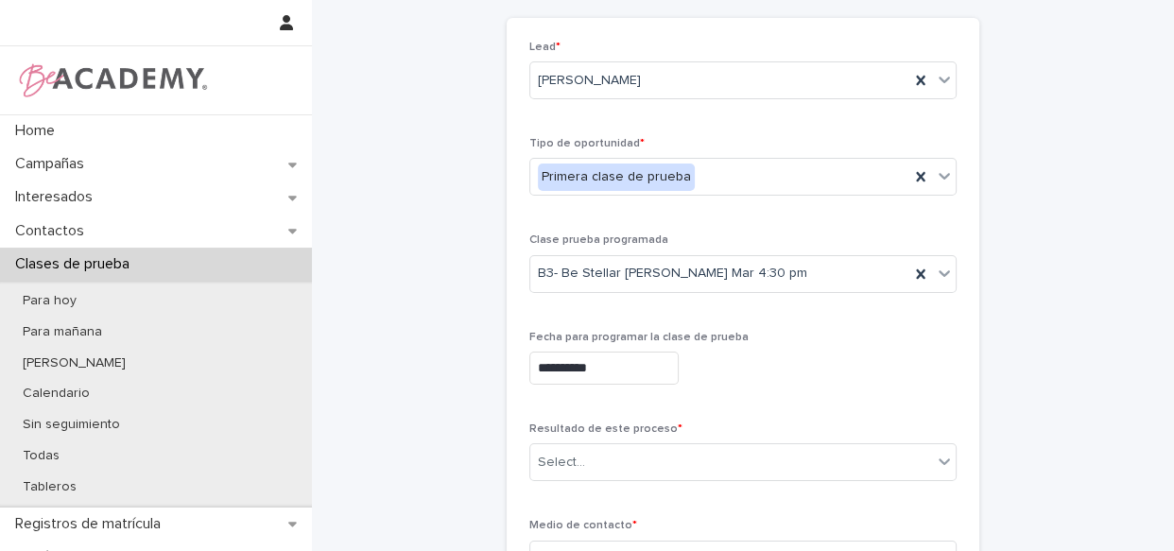
scroll to position [85, 0]
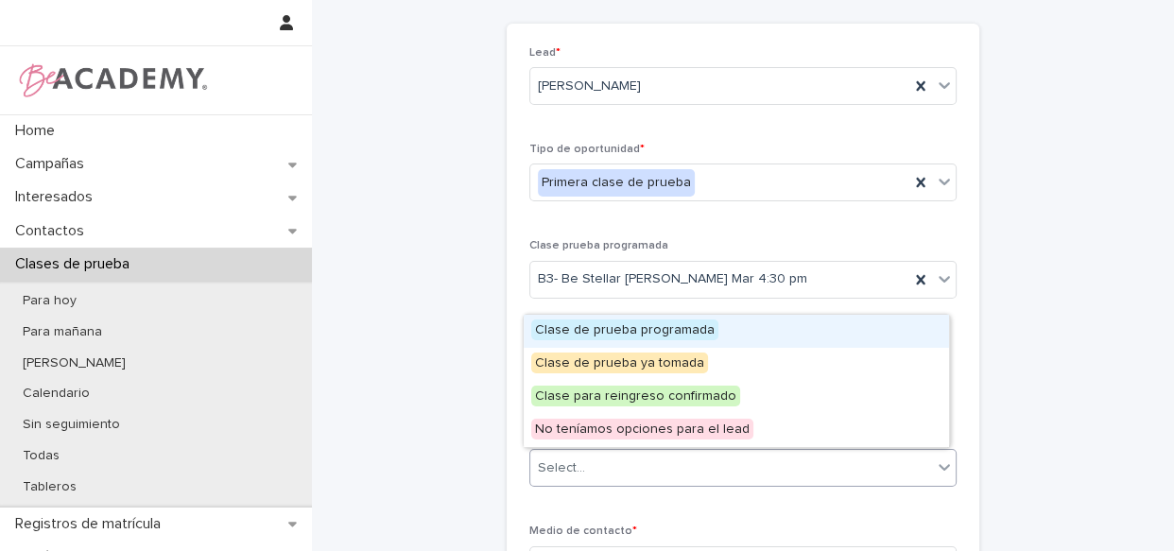
click at [643, 481] on div "Select..." at bounding box center [742, 468] width 427 height 38
click at [712, 319] on div "Clase de prueba programada" at bounding box center [735, 331] width 425 height 33
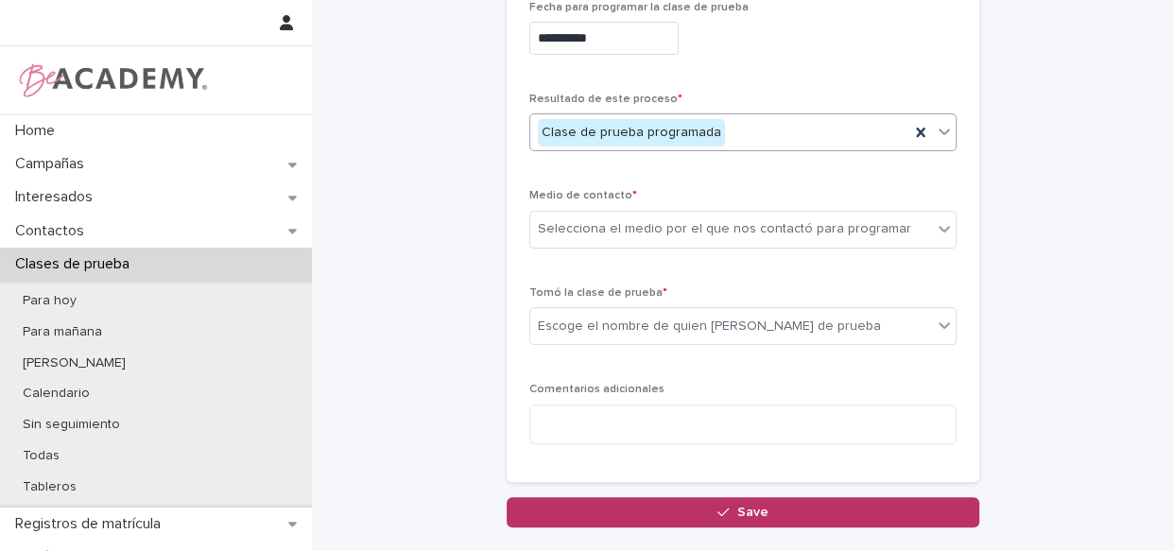
scroll to position [438, 0]
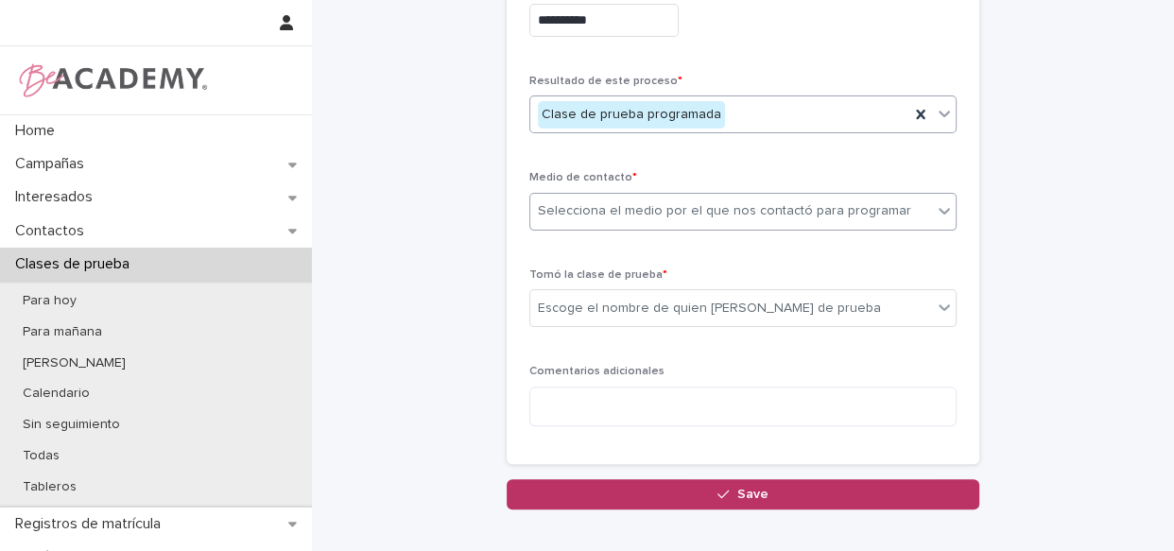
click at [771, 207] on div "Selecciona el medio por el que nos contactó para programar" at bounding box center [724, 211] width 373 height 20
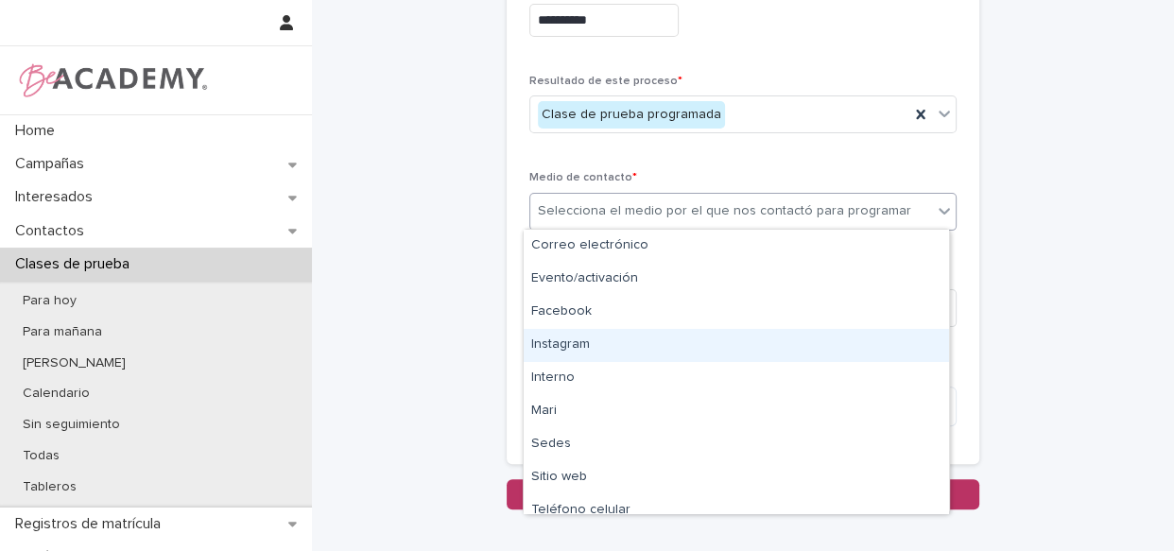
click at [643, 337] on div "Instagram" at bounding box center [735, 345] width 425 height 33
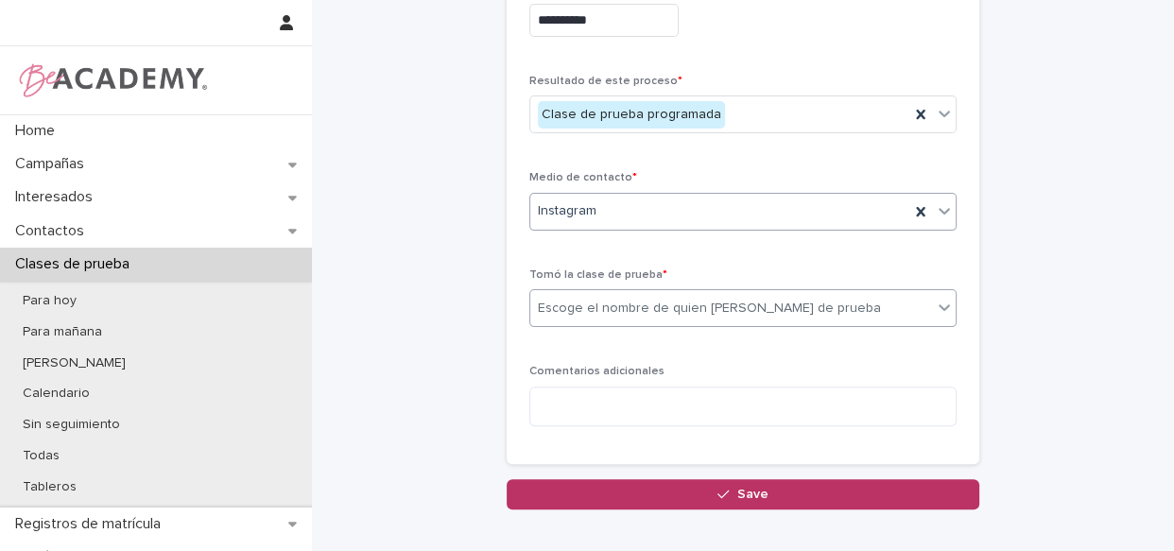
click at [647, 313] on div "Escoge el nombre de quien [PERSON_NAME] de prueba" at bounding box center [709, 309] width 343 height 20
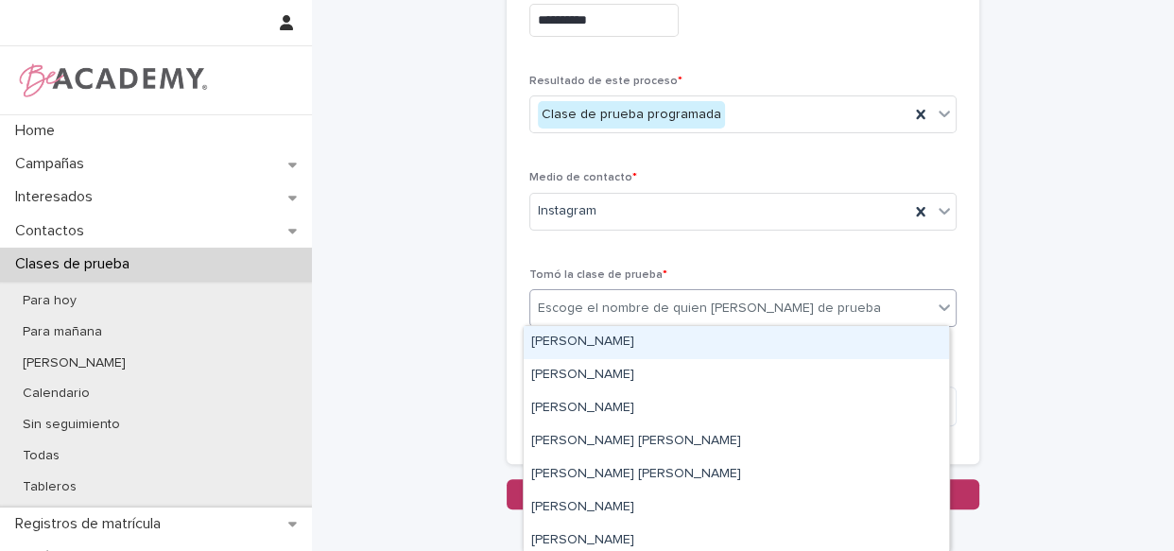
click at [660, 300] on div "Escoge el nombre de quien [PERSON_NAME] de prueba" at bounding box center [709, 309] width 343 height 20
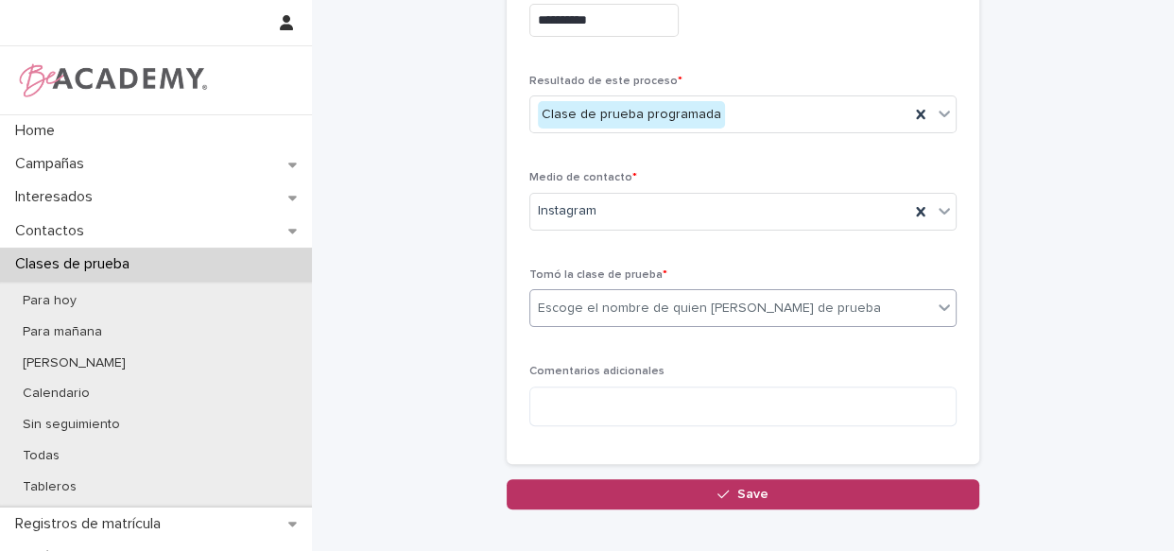
click at [671, 307] on div "Escoge el nombre de quien [PERSON_NAME] de prueba" at bounding box center [709, 309] width 343 height 20
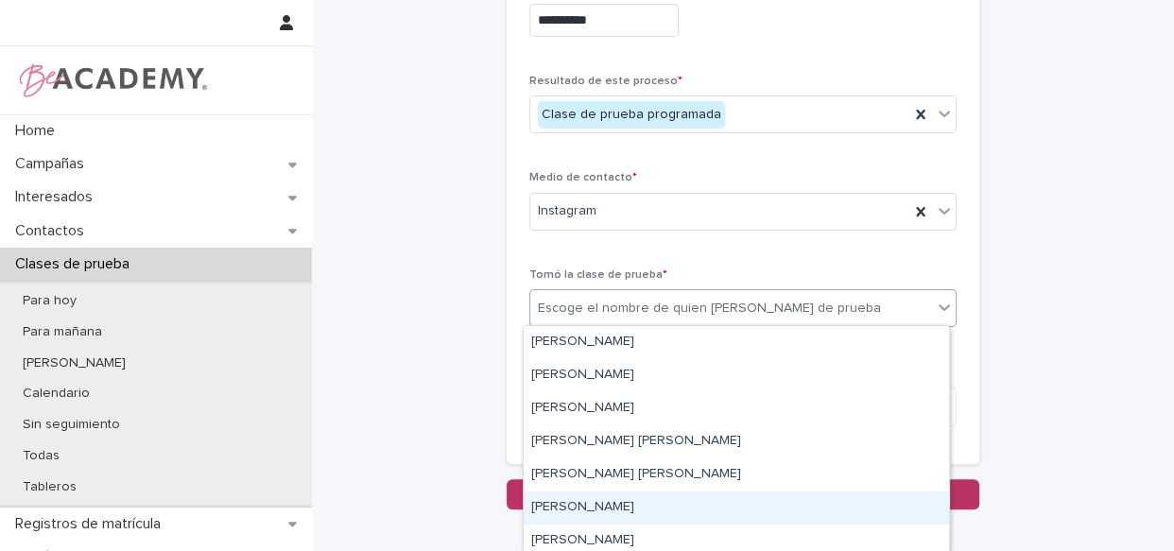
drag, startPoint x: 670, startPoint y: 312, endPoint x: 582, endPoint y: 503, distance: 210.1
click at [582, 503] on div "[PERSON_NAME]" at bounding box center [735, 507] width 425 height 33
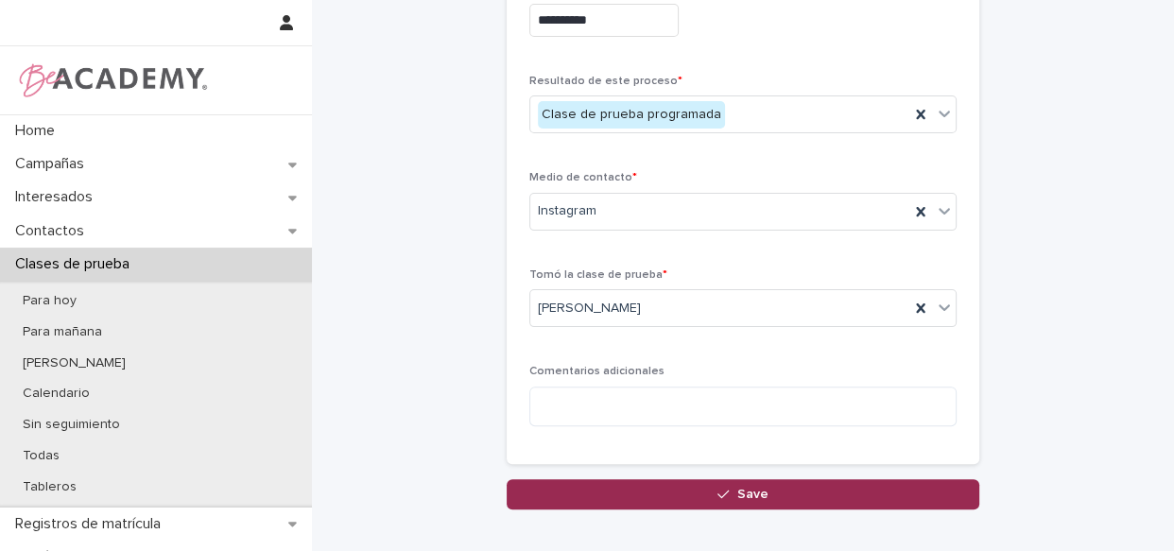
click at [737, 488] on span "Save" at bounding box center [752, 494] width 31 height 13
